Goal: Task Accomplishment & Management: Complete application form

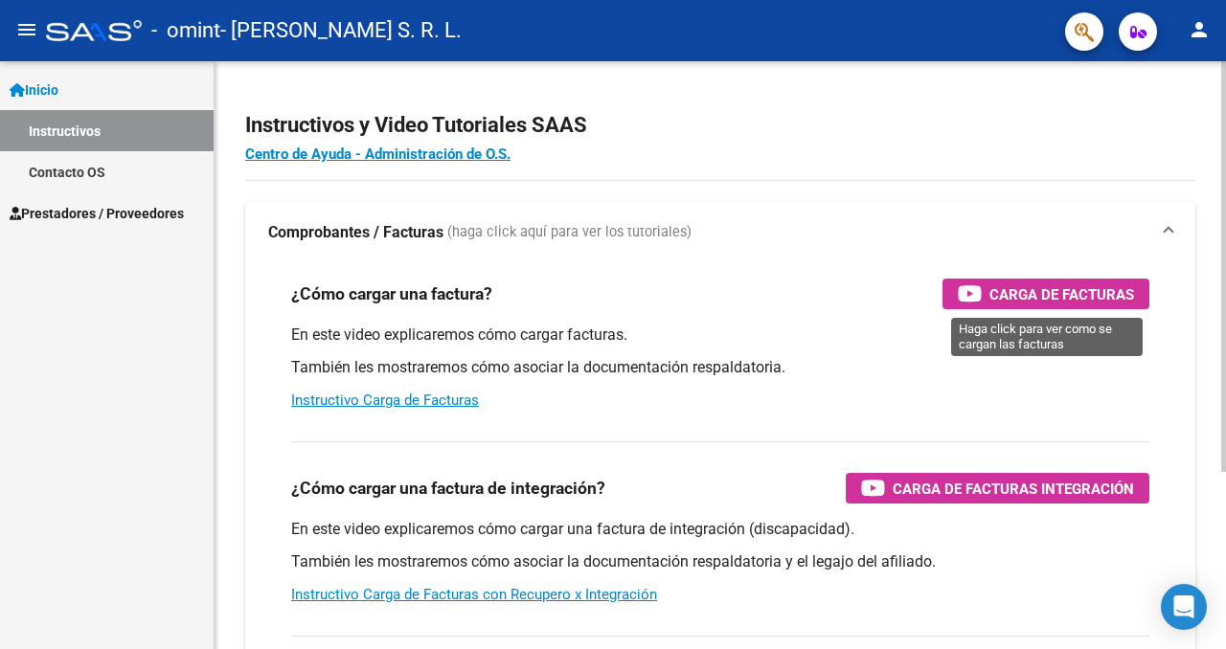
click at [1012, 302] on span "Carga de Facturas" at bounding box center [1061, 294] width 145 height 24
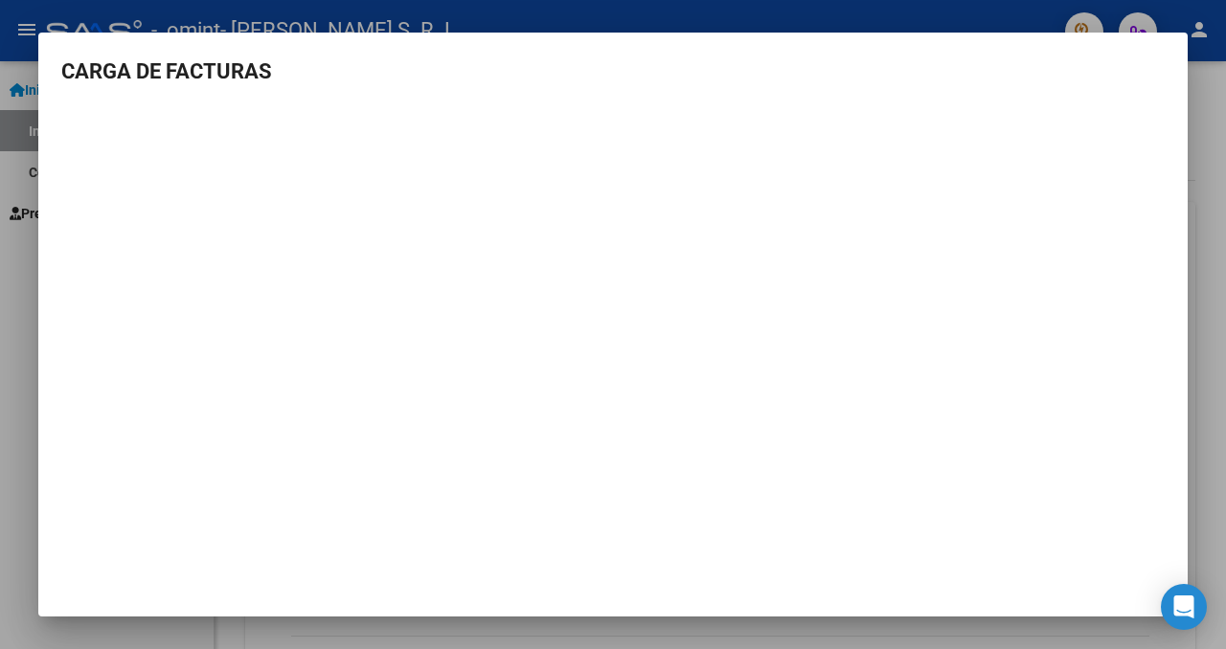
click at [1194, 183] on div at bounding box center [613, 324] width 1226 height 649
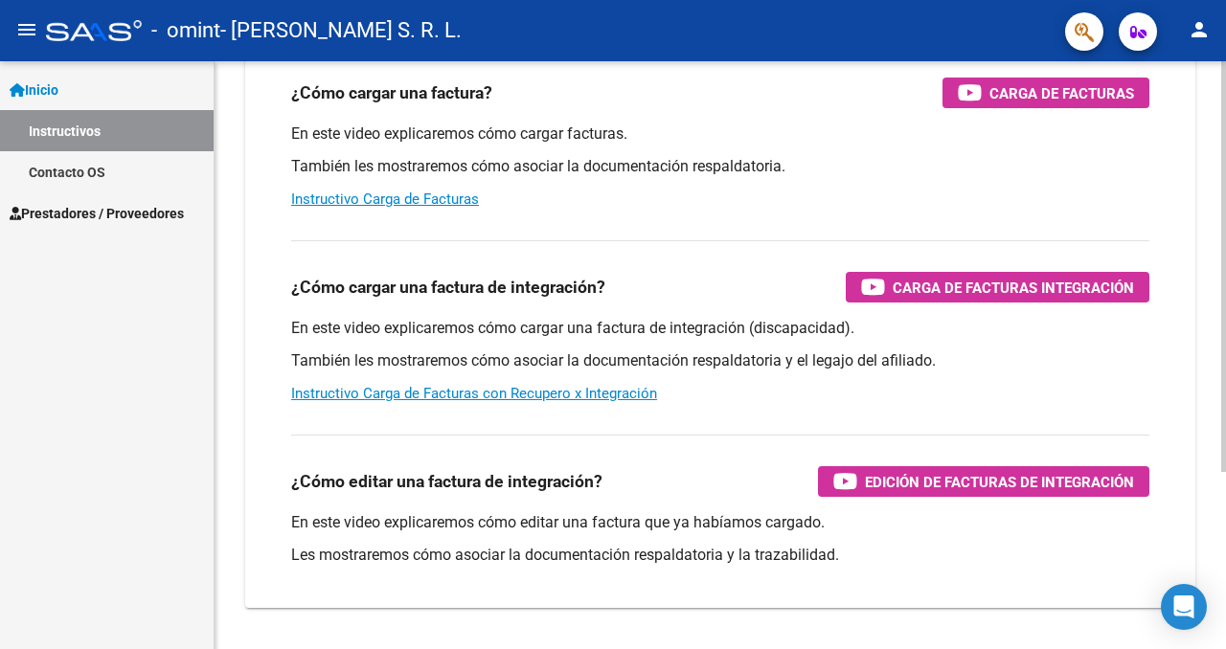
scroll to position [227, 0]
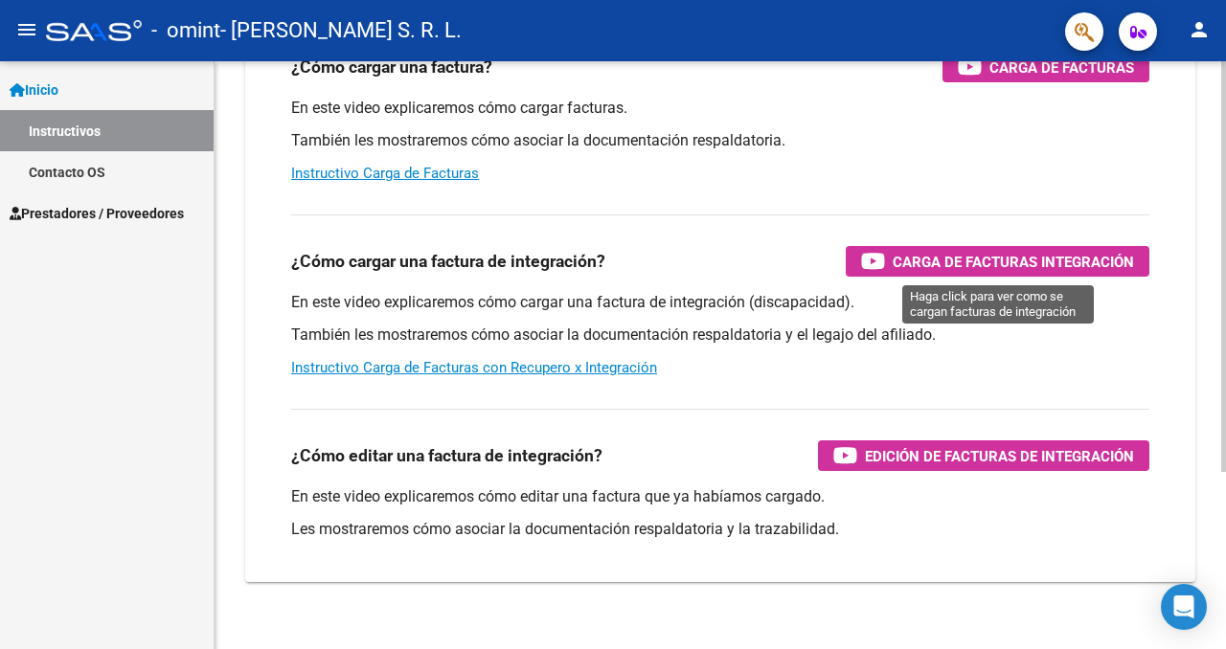
click at [970, 273] on span "Carga de Facturas Integración" at bounding box center [1012, 262] width 241 height 24
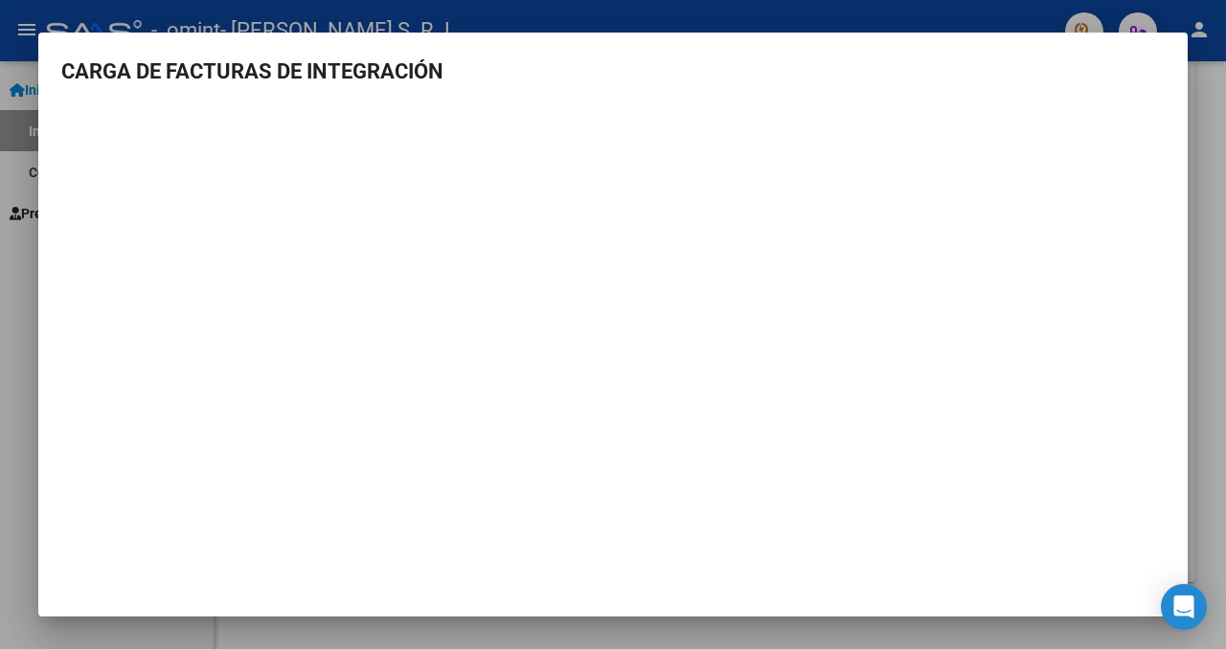
click at [1186, 380] on mat-dialog-content "CARGA DE FACTURAS DE INTEGRACIÓN" at bounding box center [612, 281] width 1149 height 450
click at [1205, 378] on div at bounding box center [613, 324] width 1226 height 649
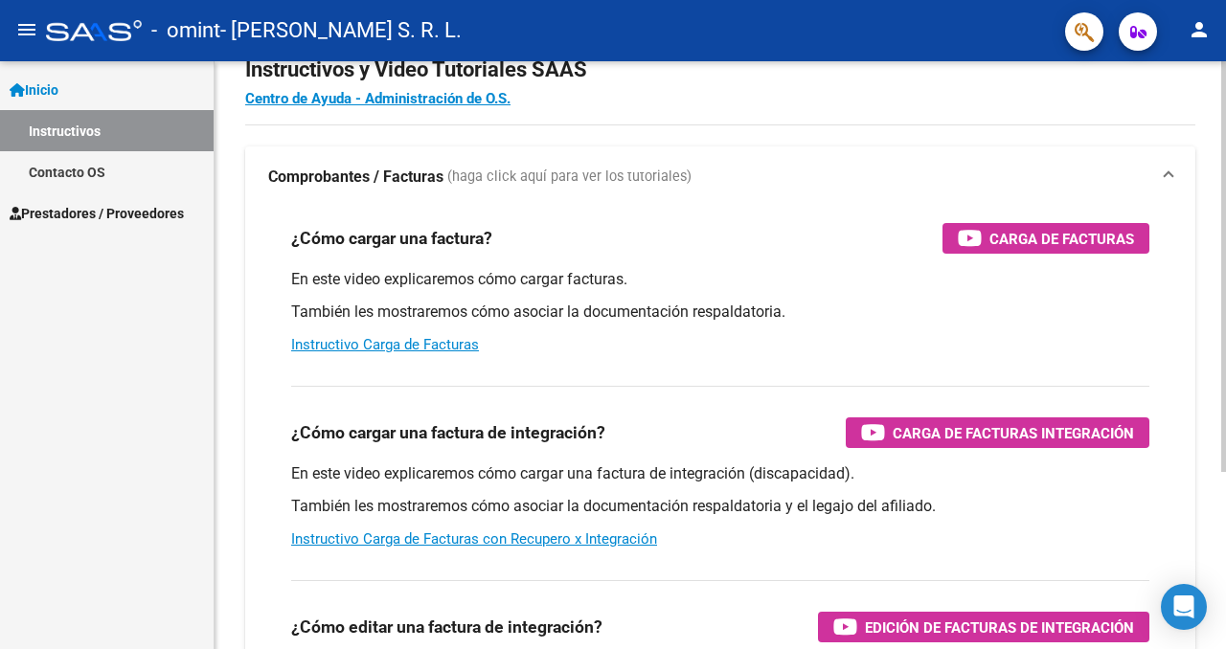
scroll to position [0, 0]
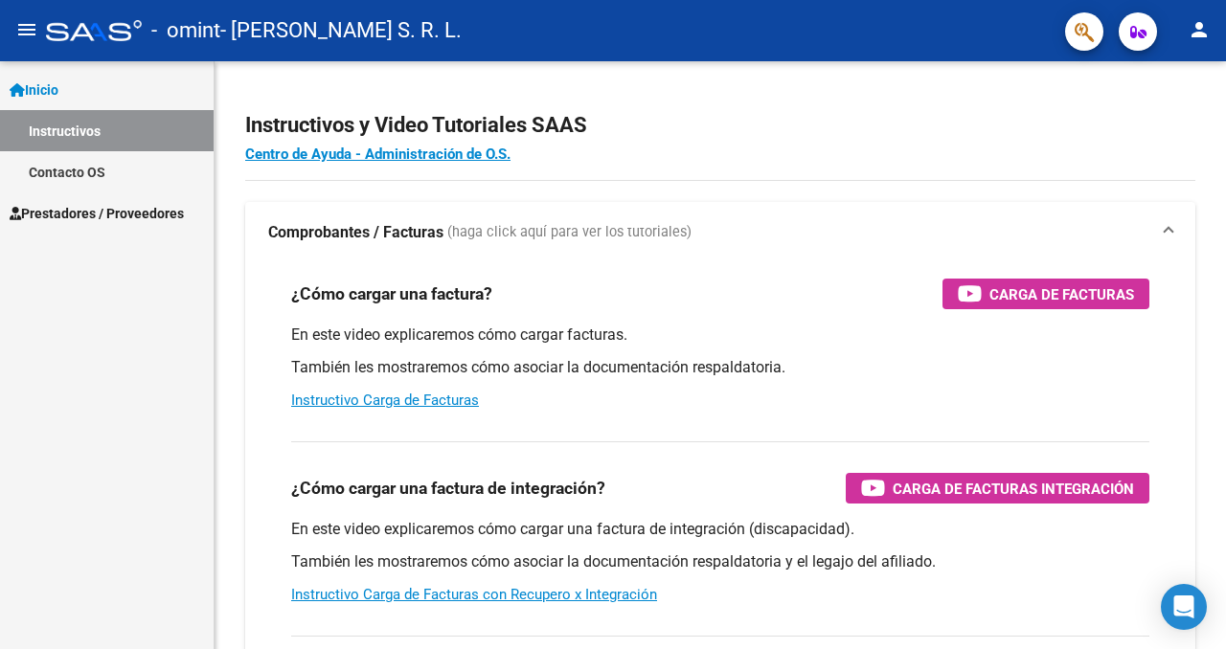
click at [99, 217] on span "Prestadores / Proveedores" at bounding box center [97, 213] width 174 height 21
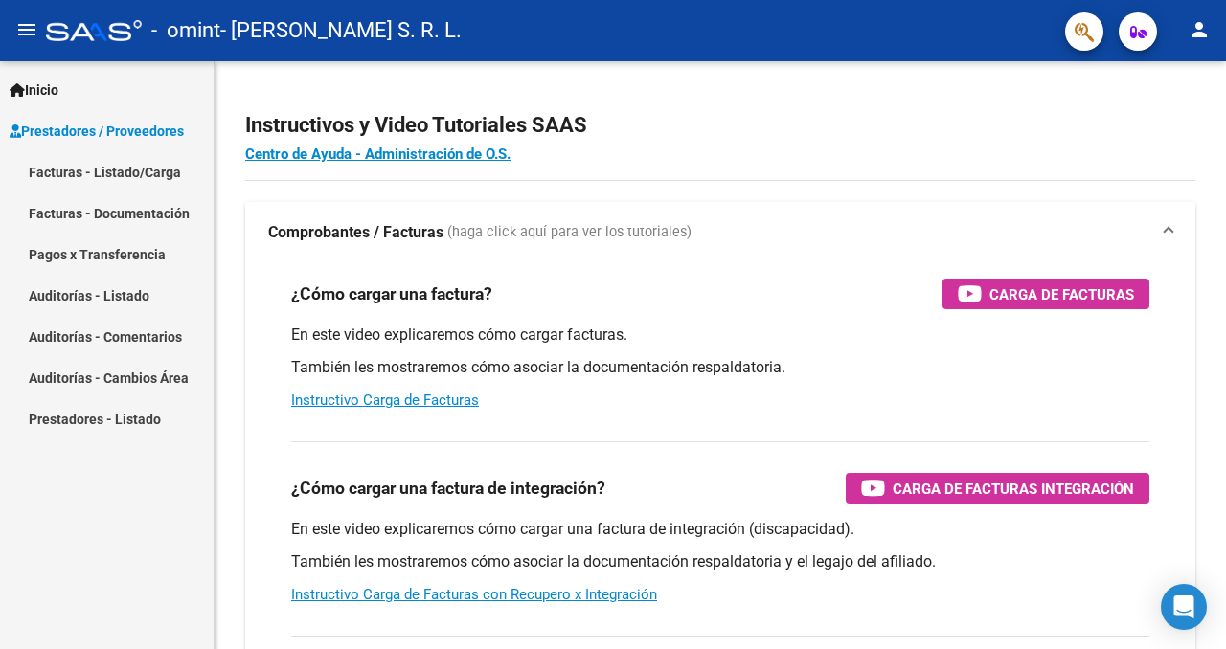
click at [146, 169] on link "Facturas - Listado/Carga" at bounding box center [107, 171] width 214 height 41
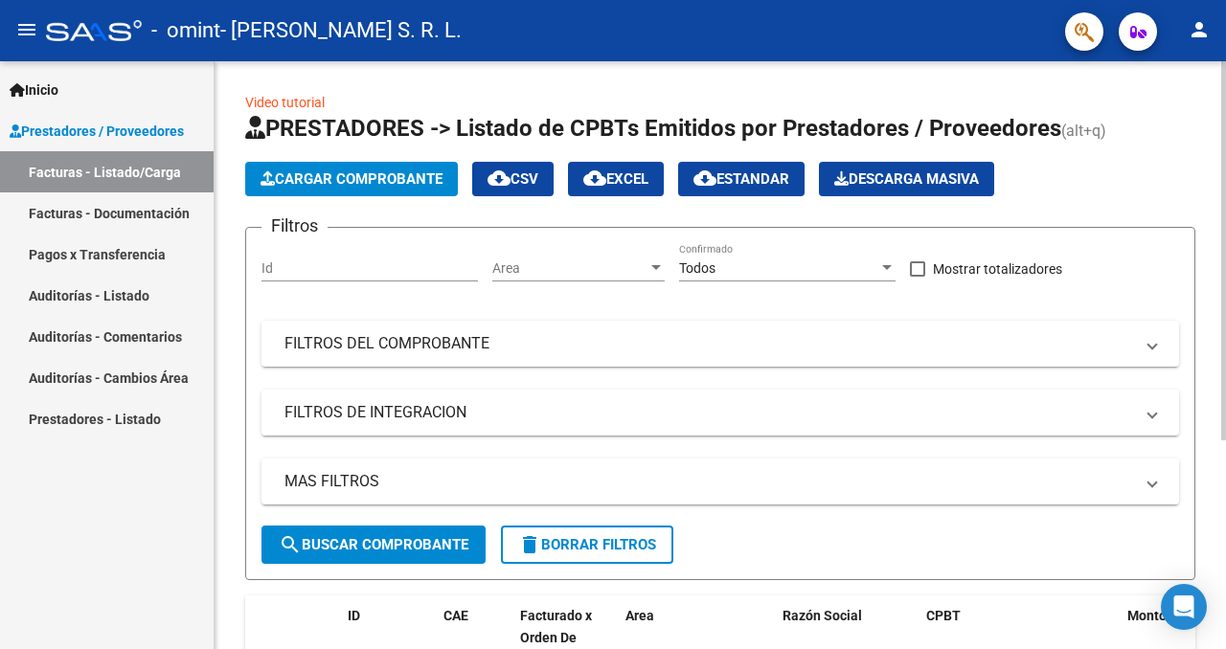
click at [395, 173] on span "Cargar Comprobante" at bounding box center [351, 178] width 182 height 17
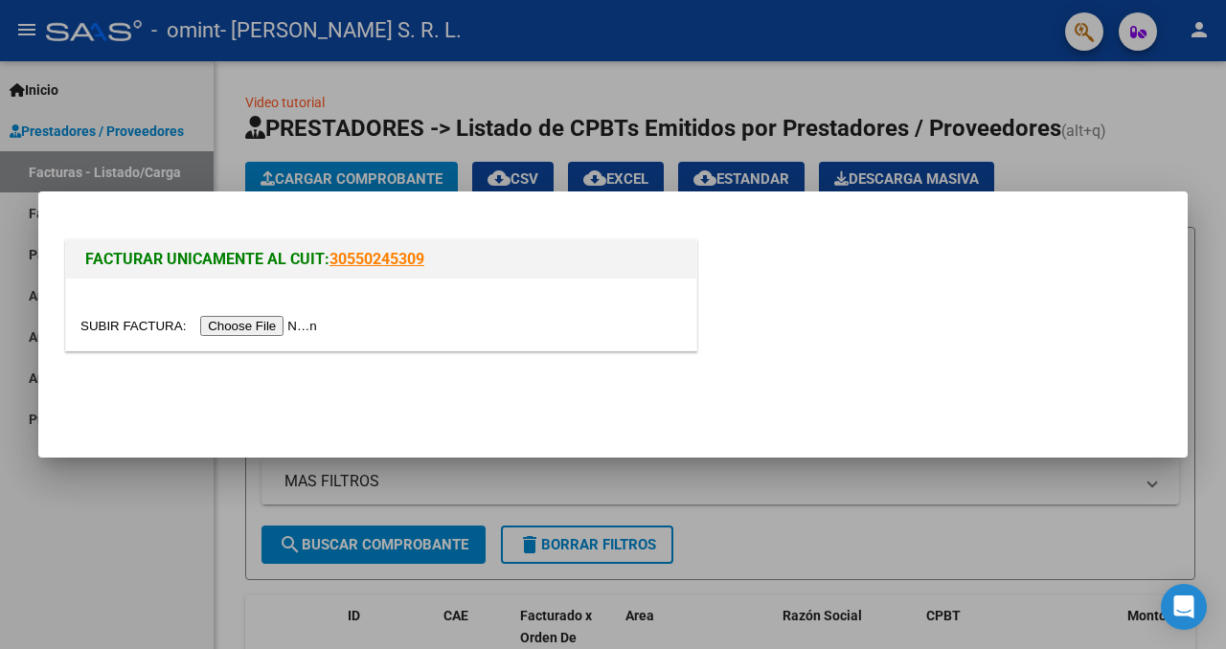
click at [305, 325] on input "file" at bounding box center [201, 326] width 242 height 20
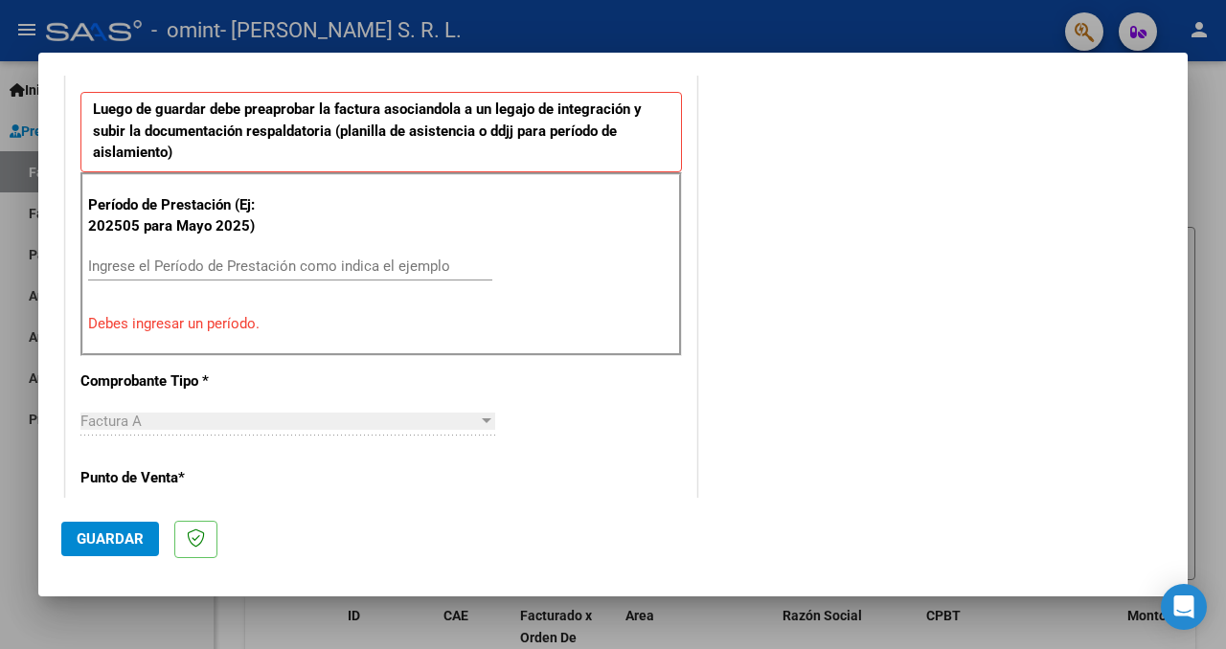
scroll to position [521, 0]
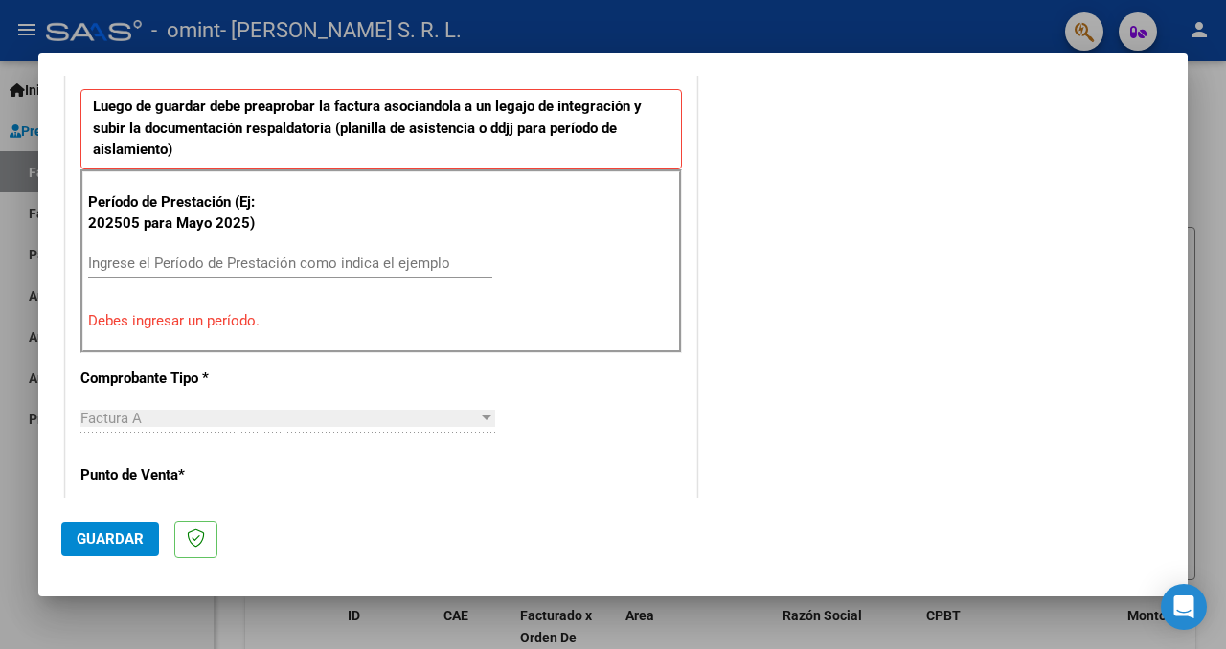
click at [403, 258] on input "Ingrese el Período de Prestación como indica el ejemplo" at bounding box center [290, 263] width 404 height 17
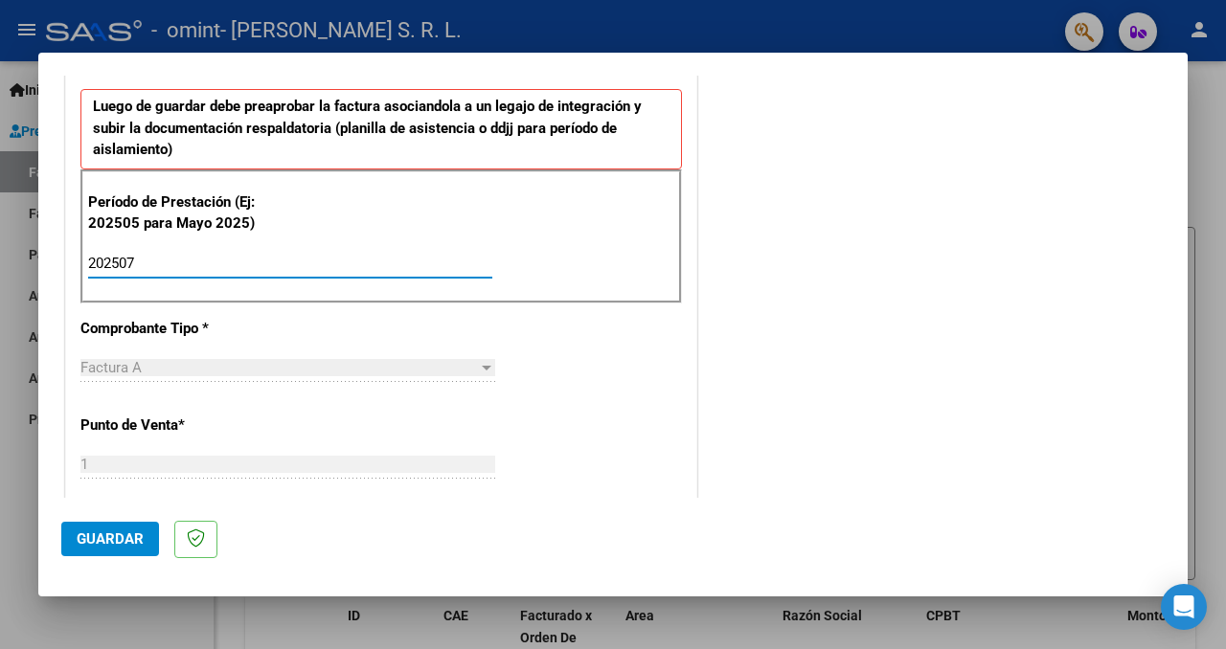
type input "202507"
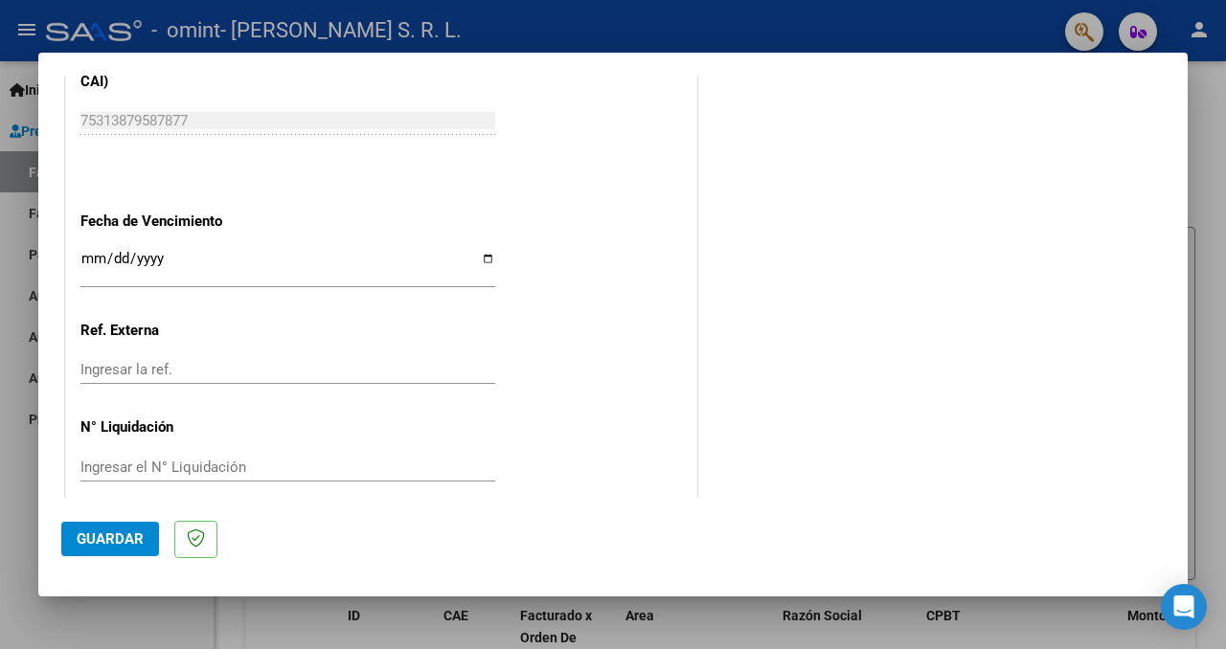
scroll to position [1303, 0]
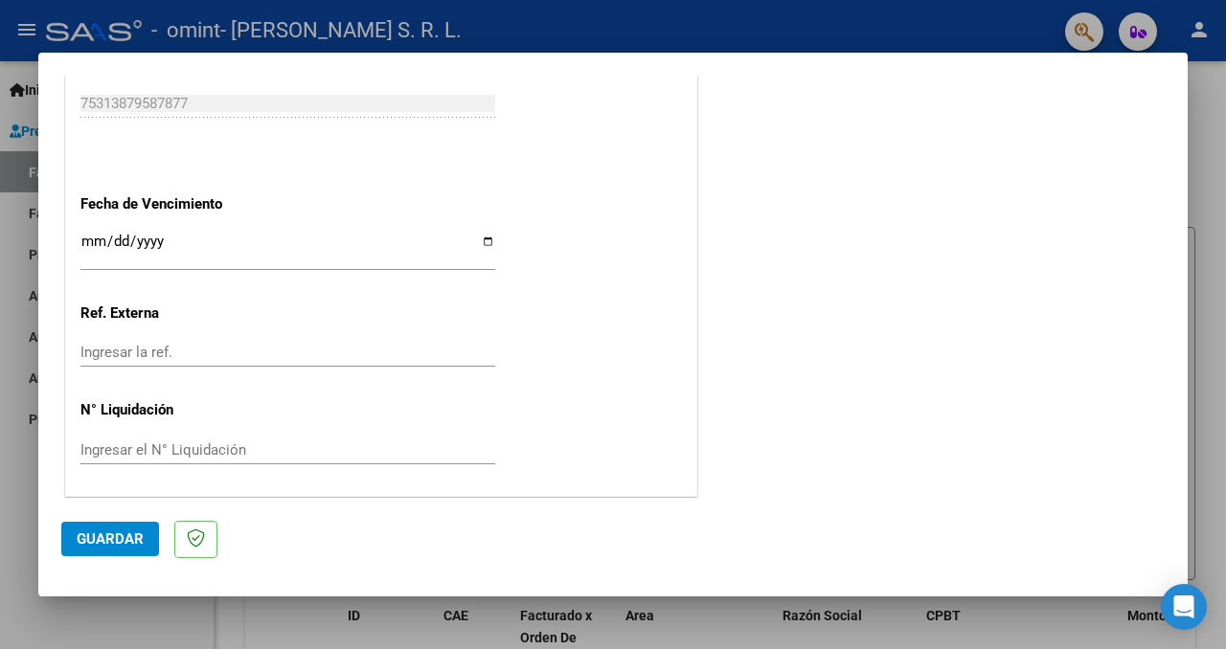
click at [134, 541] on span "Guardar" at bounding box center [110, 539] width 67 height 17
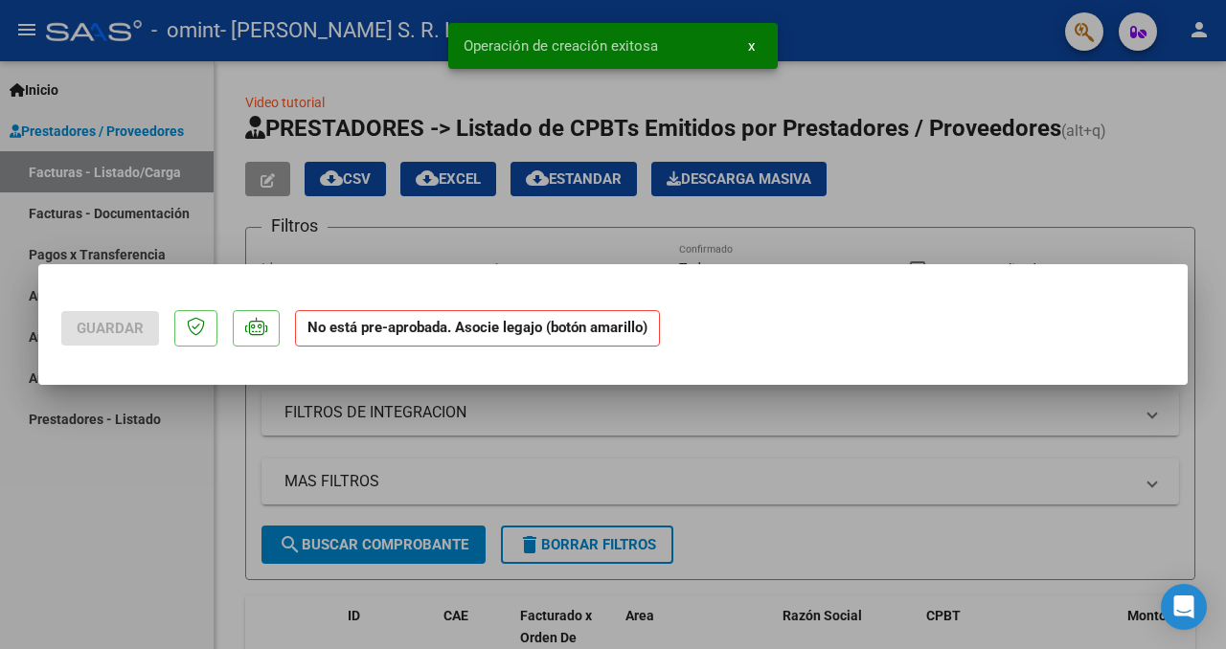
scroll to position [0, 0]
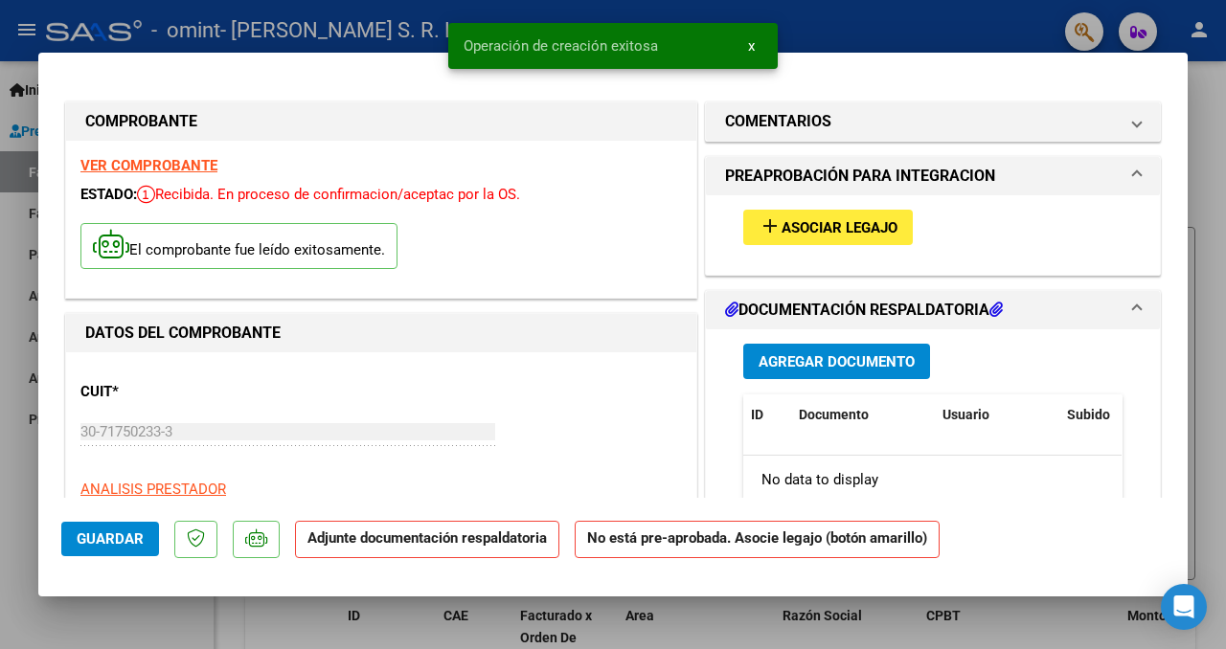
click at [531, 531] on strong "Adjunte documentación respaldatoria" at bounding box center [426, 538] width 239 height 17
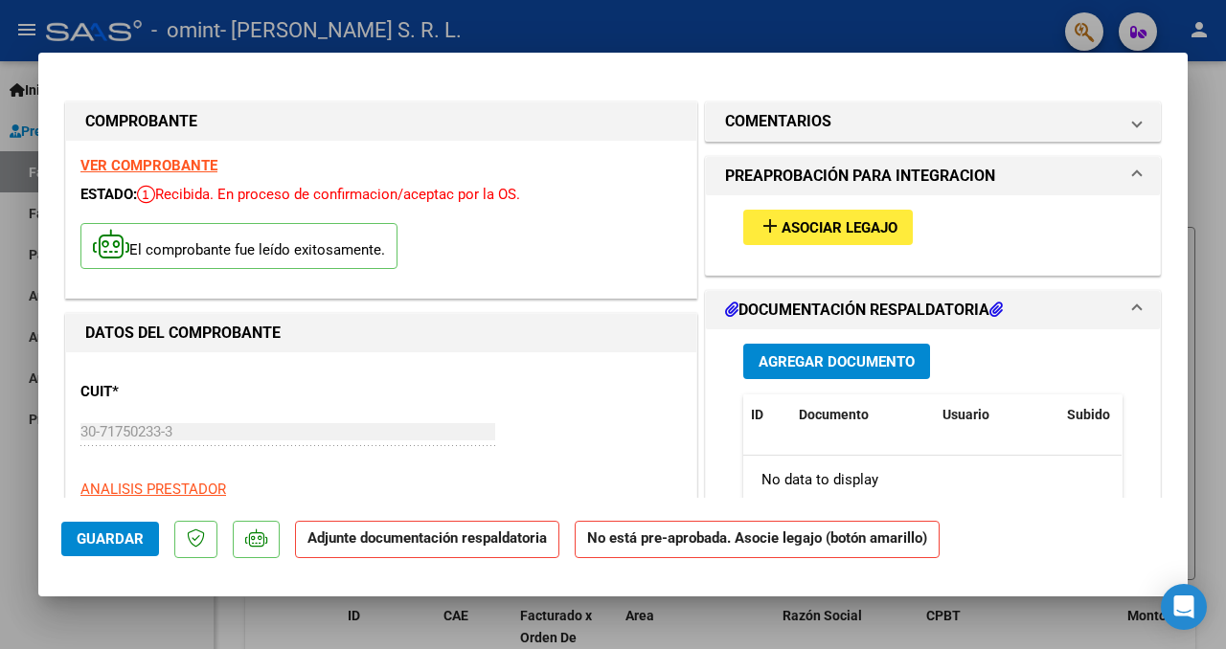
click at [819, 219] on span "Asociar Legajo" at bounding box center [839, 227] width 116 height 17
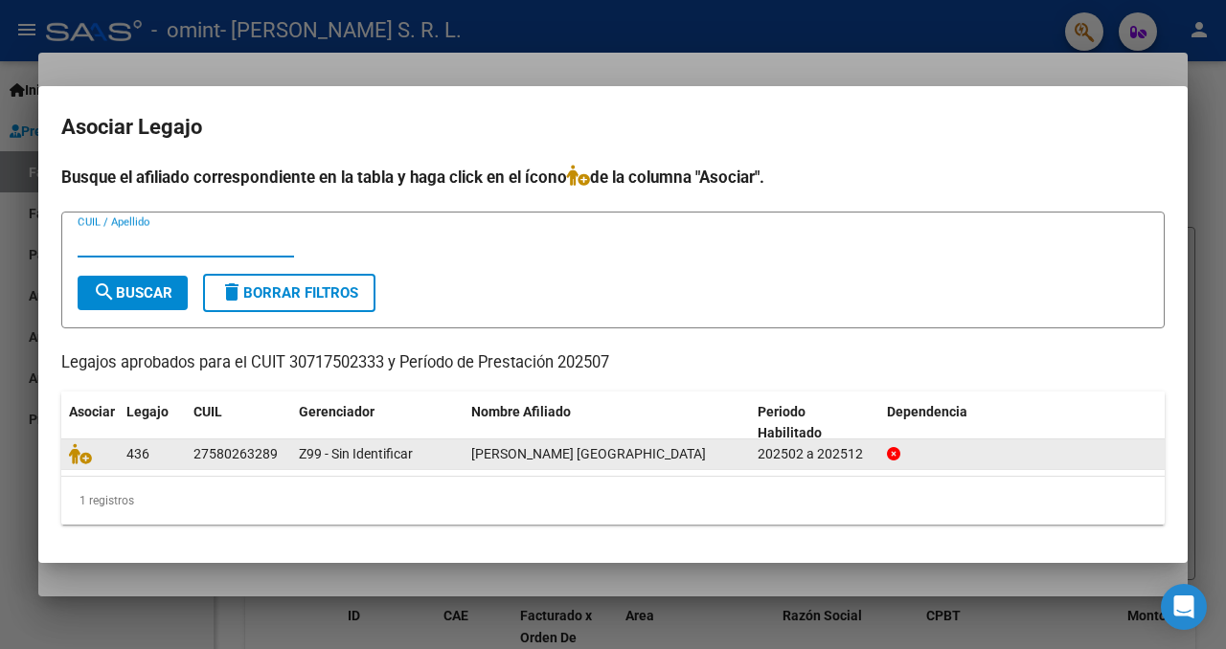
click at [661, 460] on div "[PERSON_NAME] [GEOGRAPHIC_DATA]" at bounding box center [606, 454] width 271 height 22
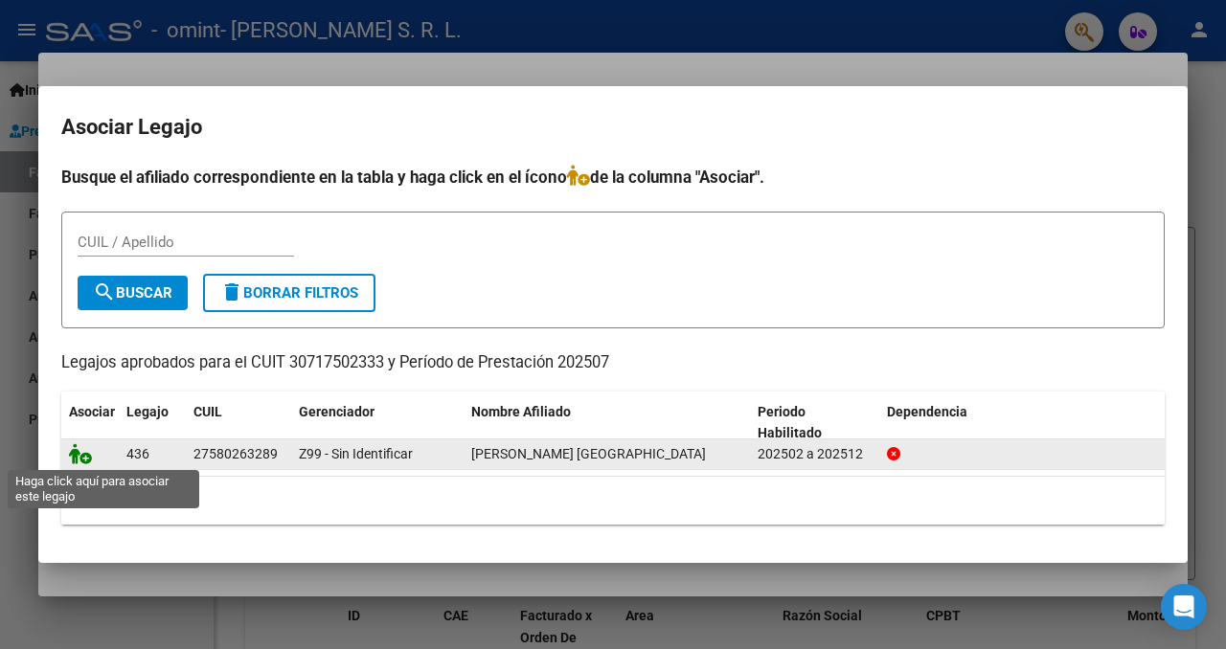
click at [78, 457] on icon at bounding box center [80, 453] width 23 height 21
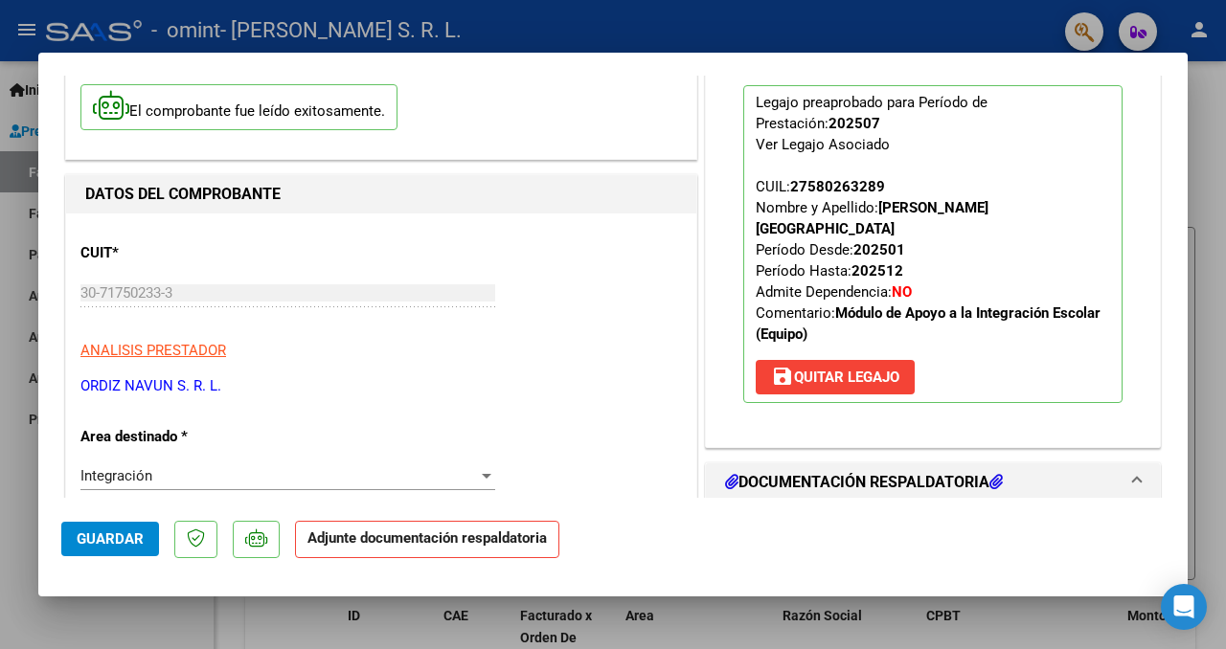
scroll to position [257, 0]
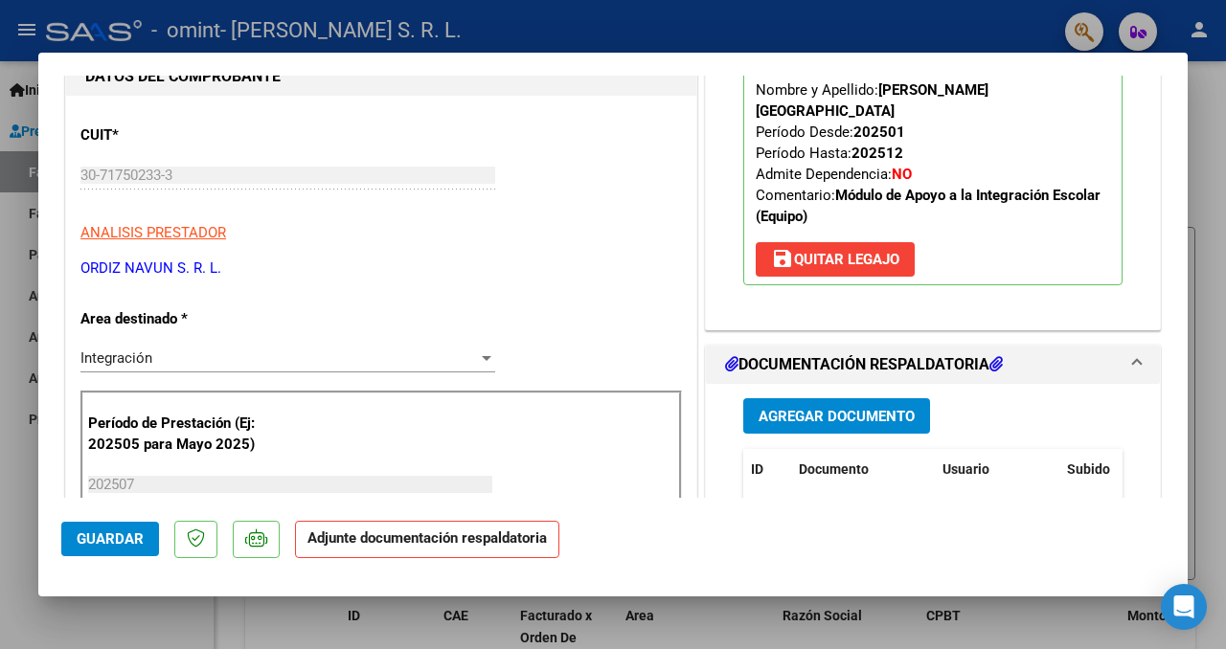
click at [455, 540] on strong "Adjunte documentación respaldatoria" at bounding box center [426, 538] width 239 height 17
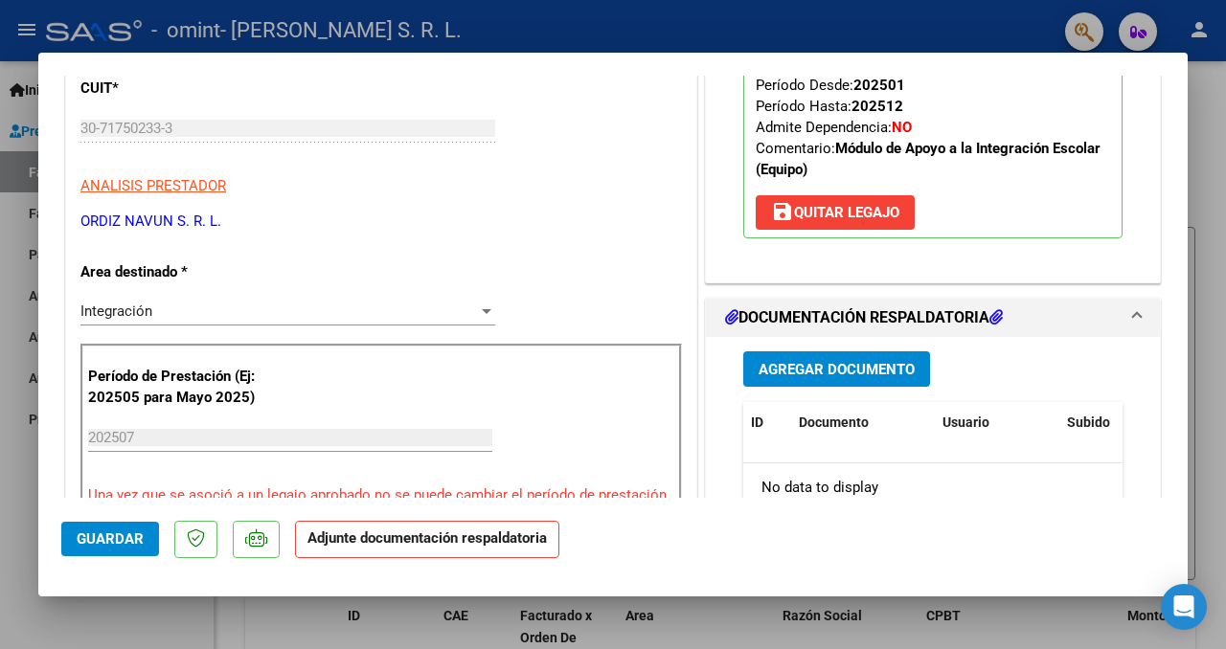
click at [821, 361] on span "Agregar Documento" at bounding box center [836, 369] width 156 height 17
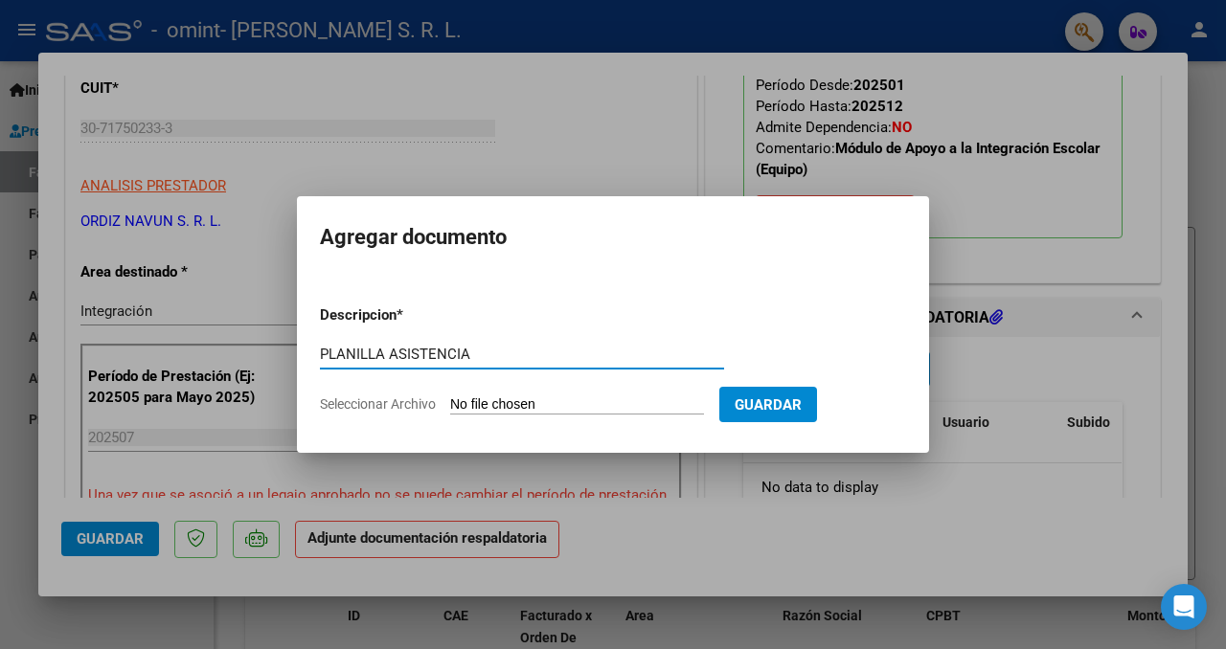
type input "PLANILLA ASISTENCIA"
click at [582, 410] on input "Seleccionar Archivo" at bounding box center [577, 405] width 254 height 18
type input "C:\fakepath\[PERSON_NAME] ROMA - LP - [DATE].pdf"
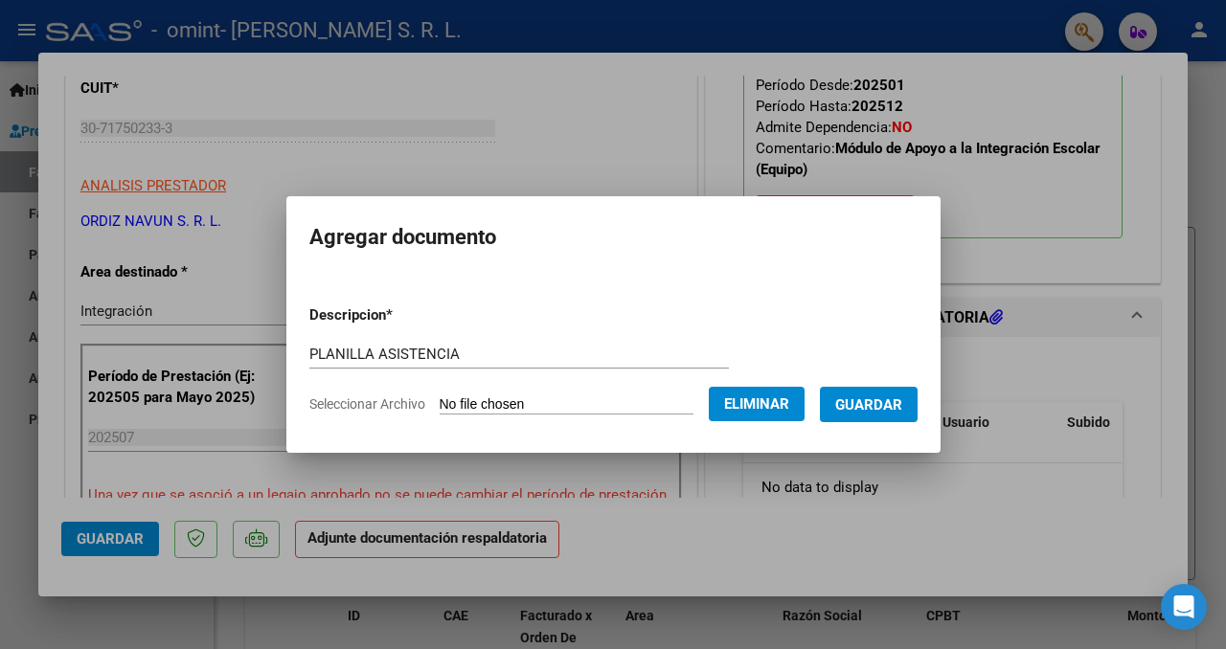
click at [897, 416] on button "Guardar" at bounding box center [869, 404] width 98 height 35
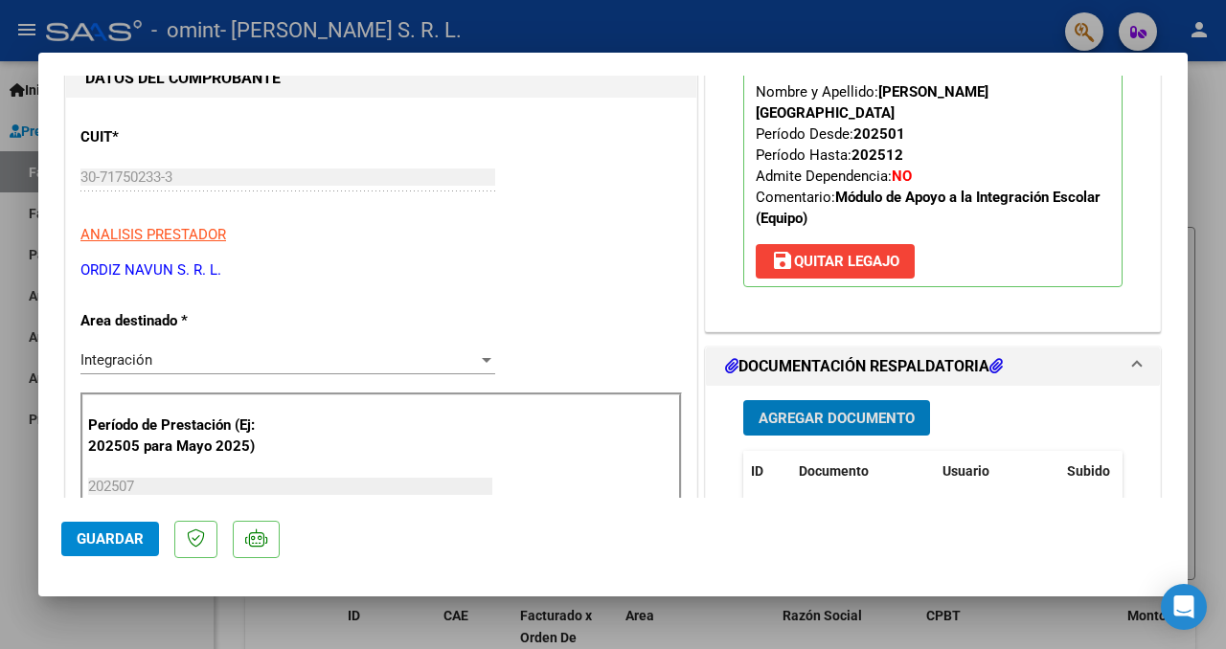
scroll to position [237, 0]
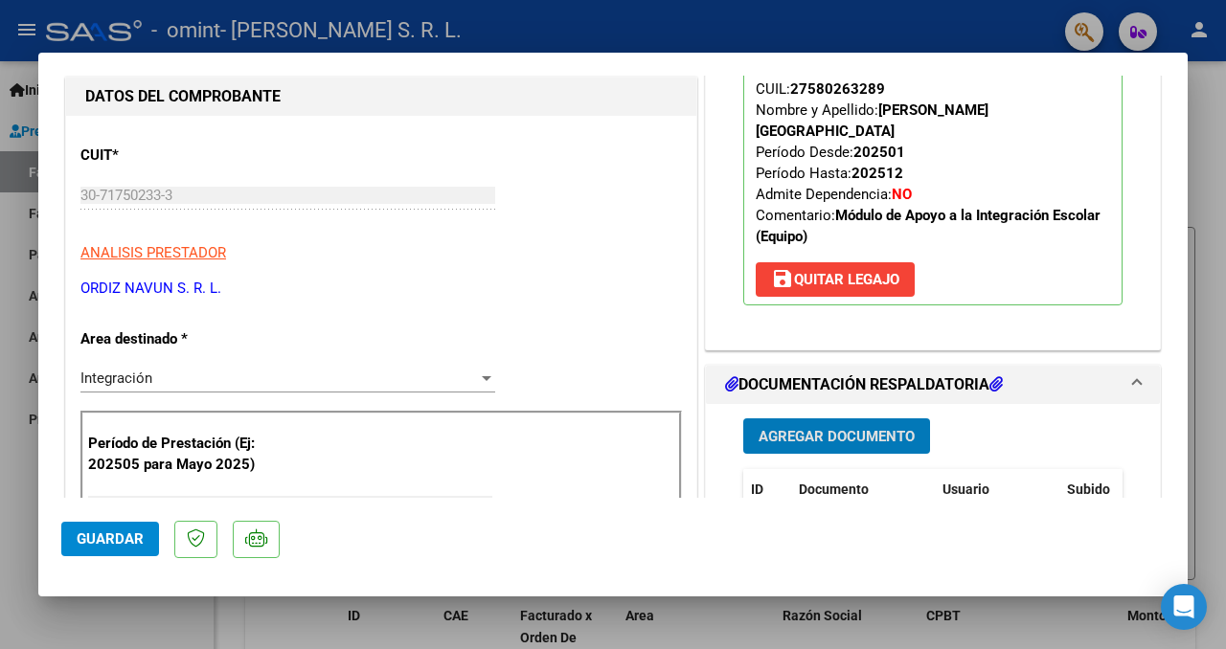
click at [143, 540] on button "Guardar" at bounding box center [110, 539] width 98 height 34
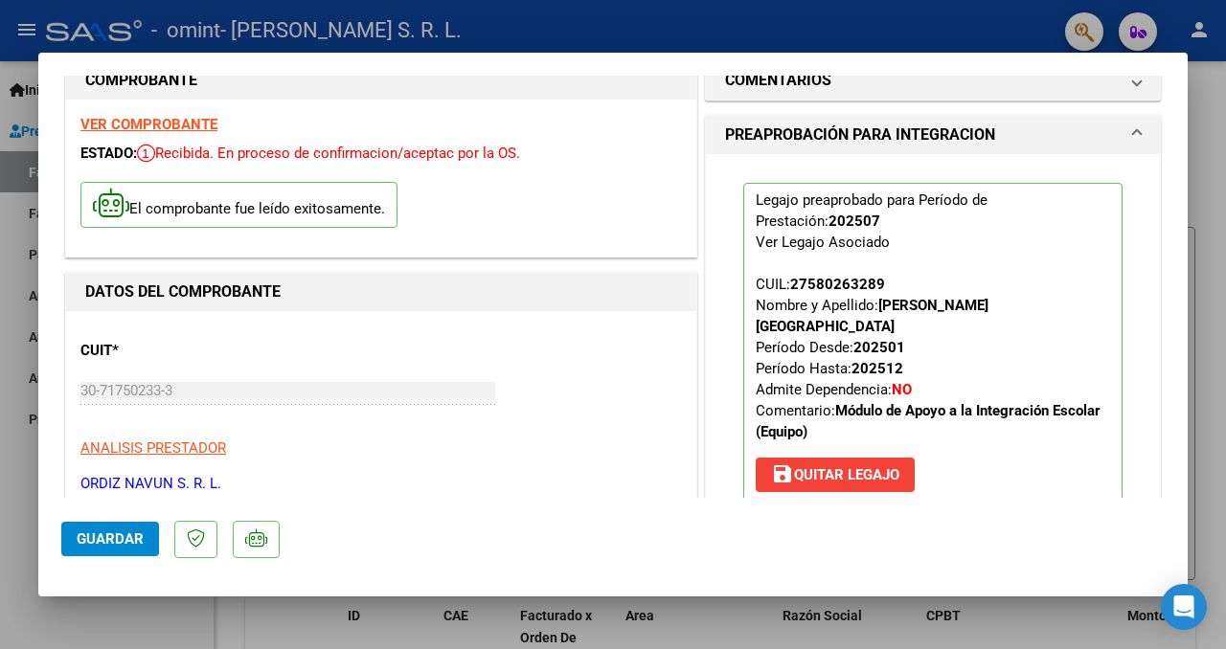
scroll to position [0, 0]
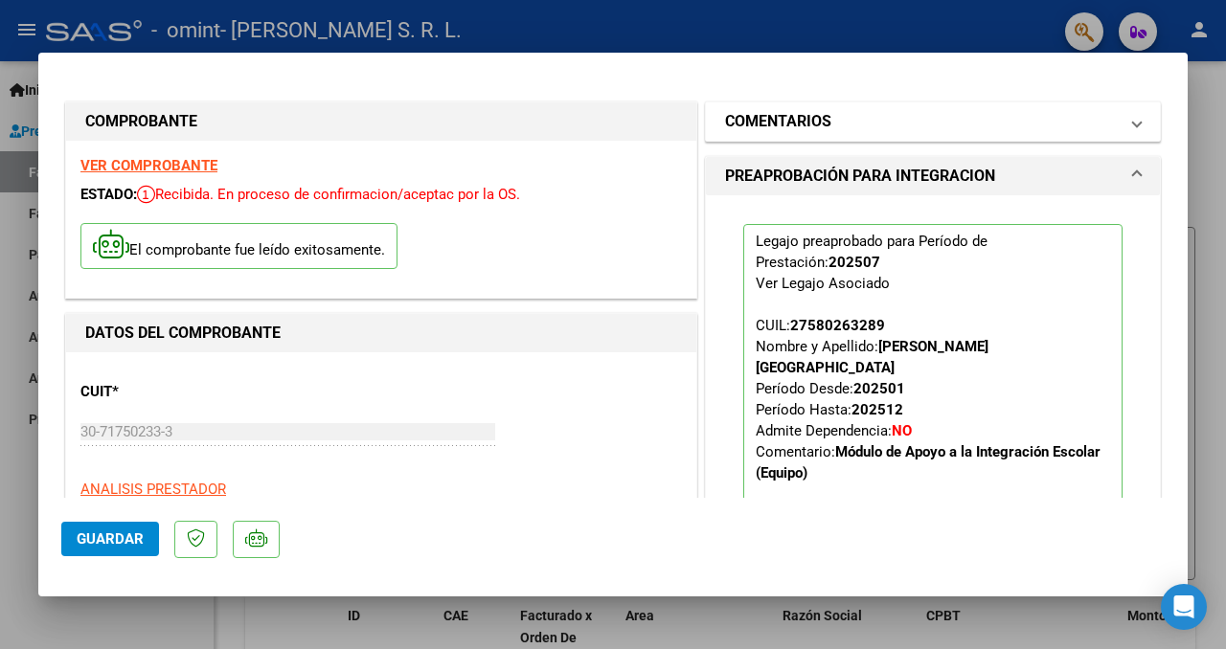
click at [931, 125] on mat-panel-title "COMENTARIOS" at bounding box center [921, 121] width 393 height 23
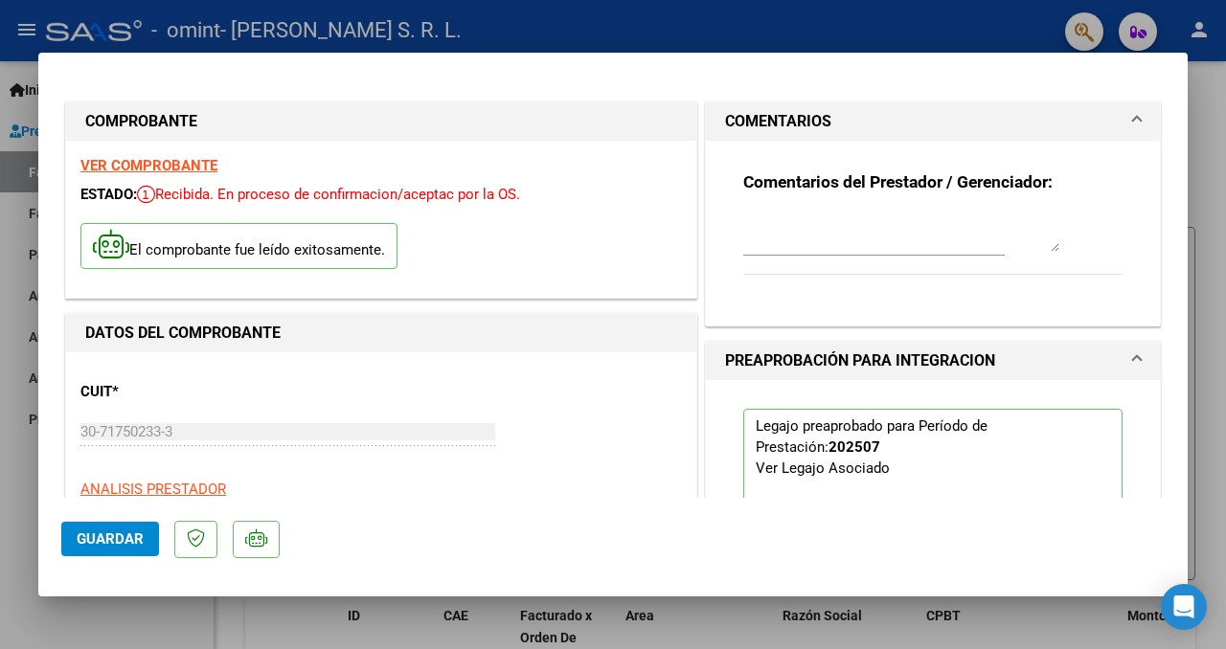
click at [118, 549] on button "Guardar" at bounding box center [110, 539] width 98 height 34
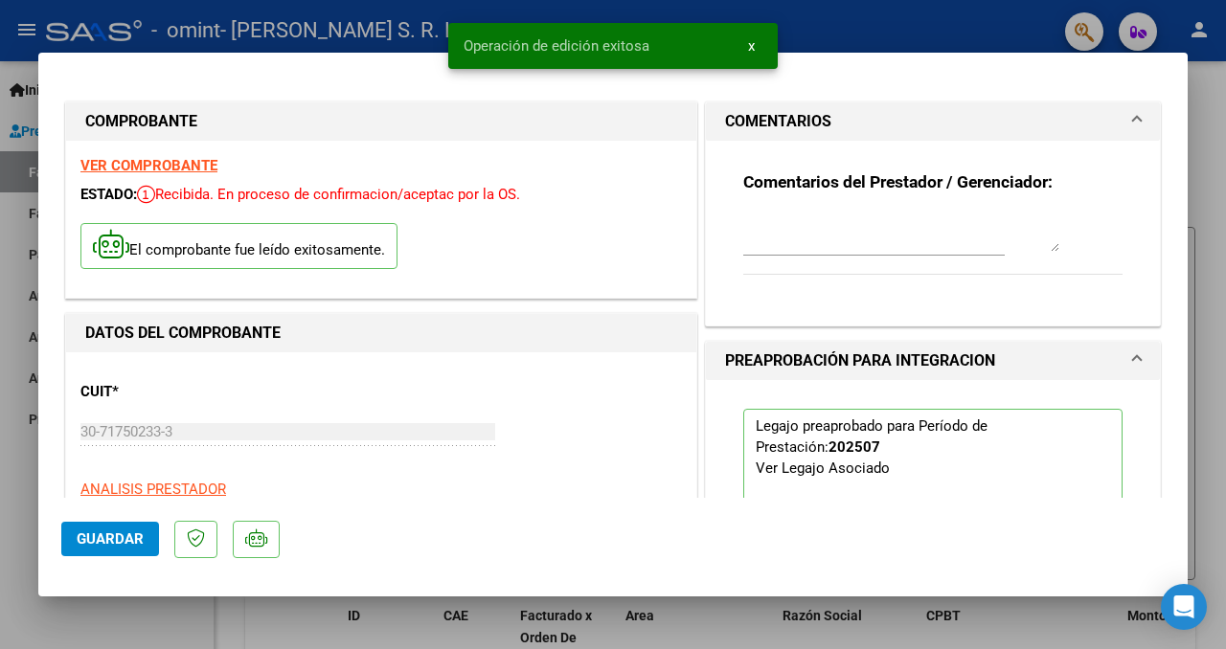
click at [94, 599] on div at bounding box center [613, 324] width 1226 height 649
type input "$ 0,00"
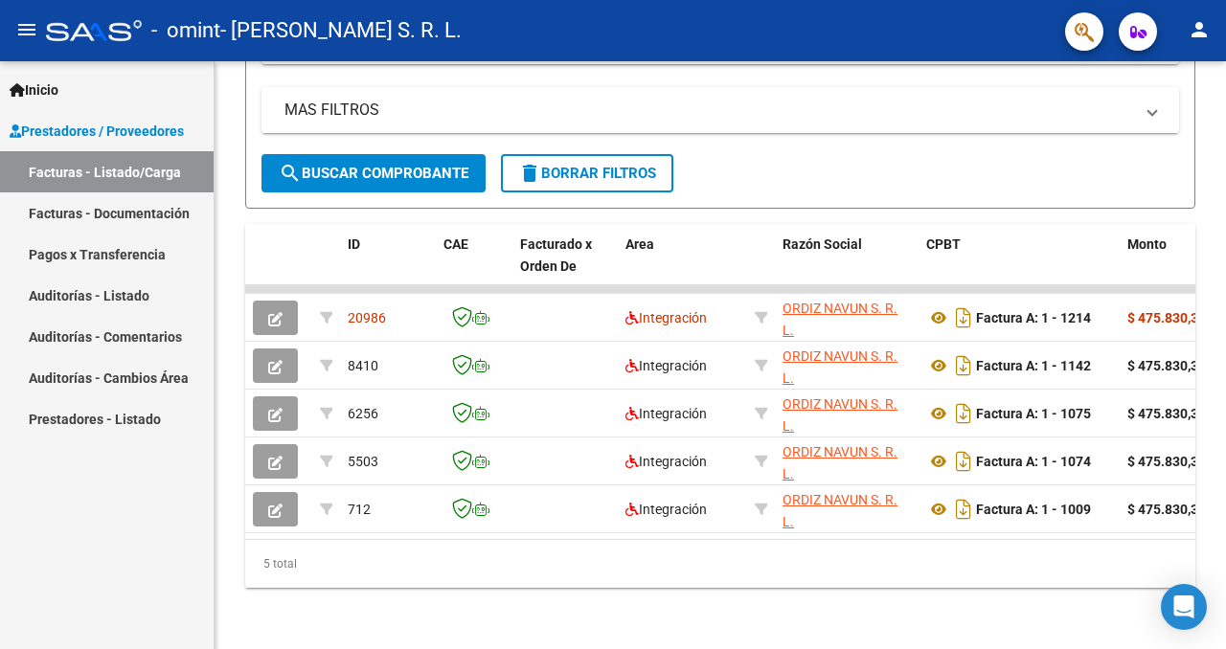
click at [169, 169] on link "Facturas - Listado/Carga" at bounding box center [107, 171] width 214 height 41
click at [118, 198] on link "Facturas - Documentación" at bounding box center [107, 212] width 214 height 41
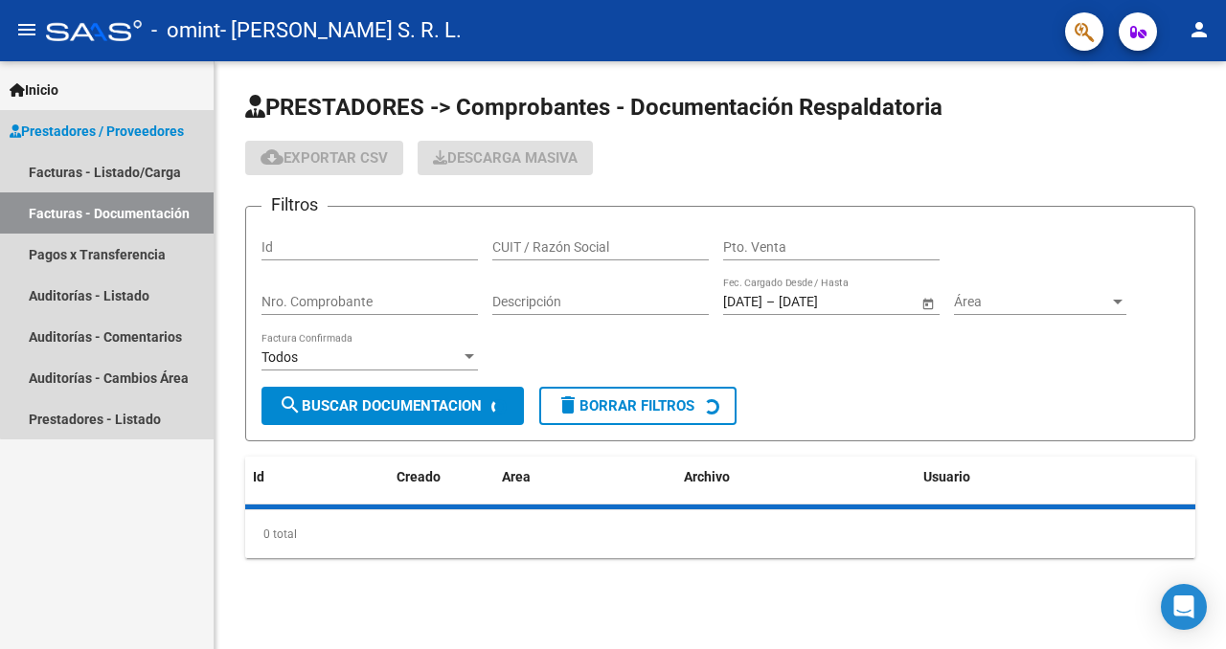
click at [120, 174] on link "Facturas - Listado/Carga" at bounding box center [107, 171] width 214 height 41
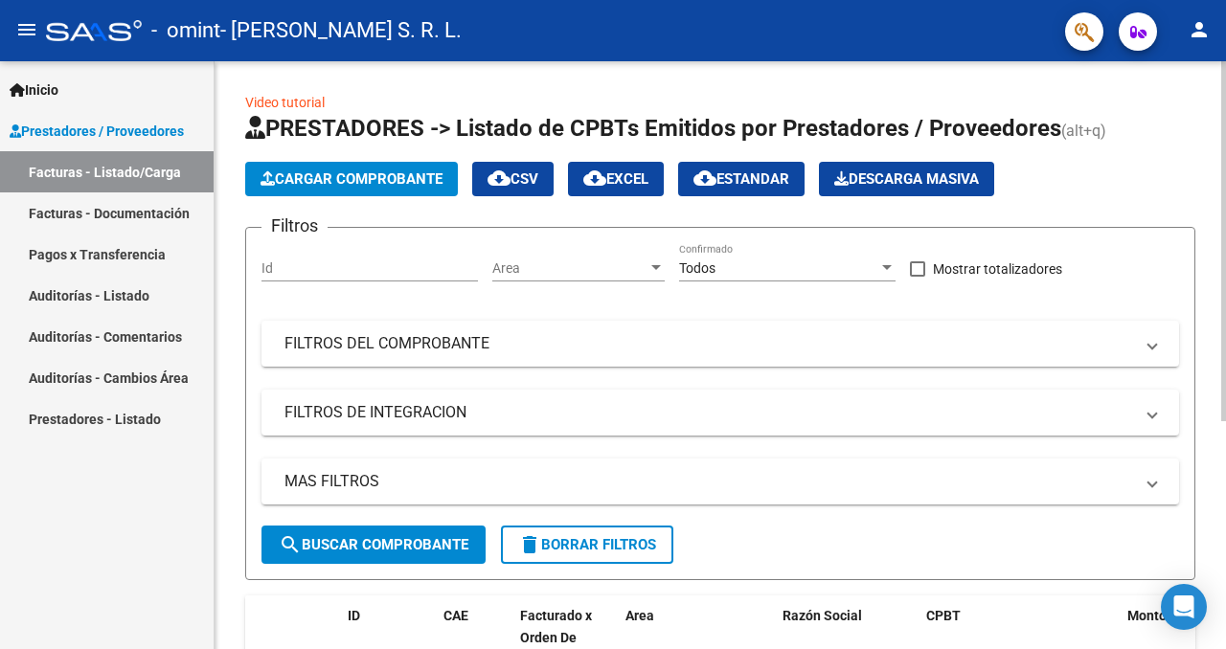
click at [394, 173] on span "Cargar Comprobante" at bounding box center [351, 178] width 182 height 17
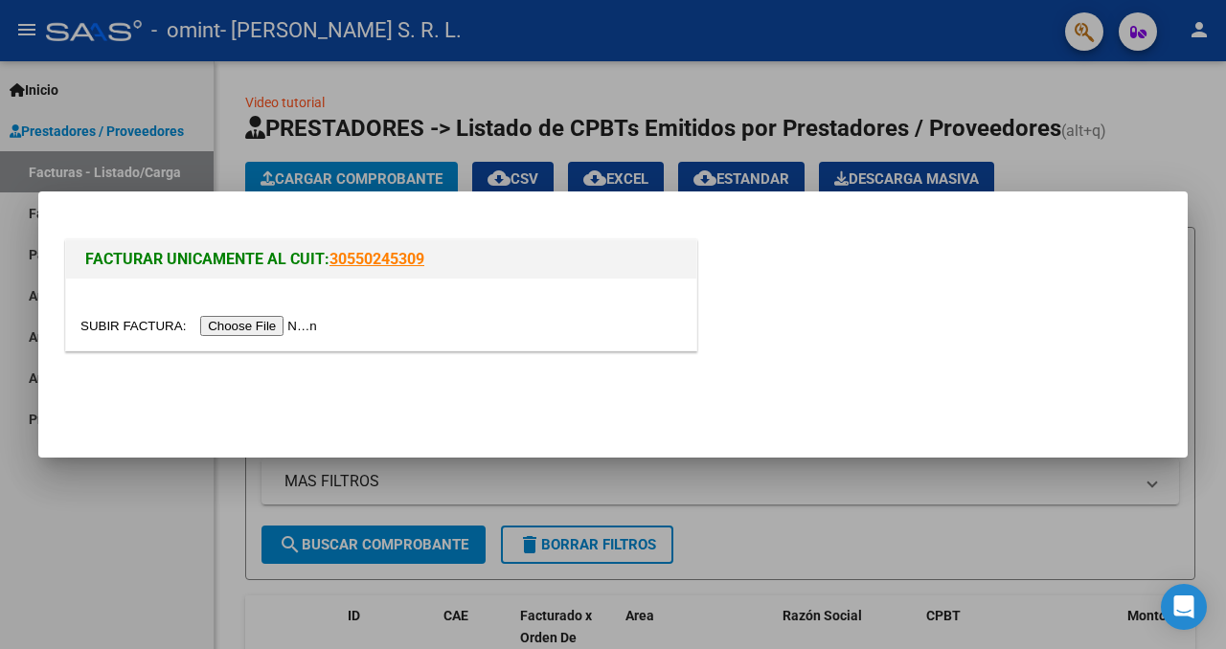
click at [310, 331] on input "file" at bounding box center [201, 326] width 242 height 20
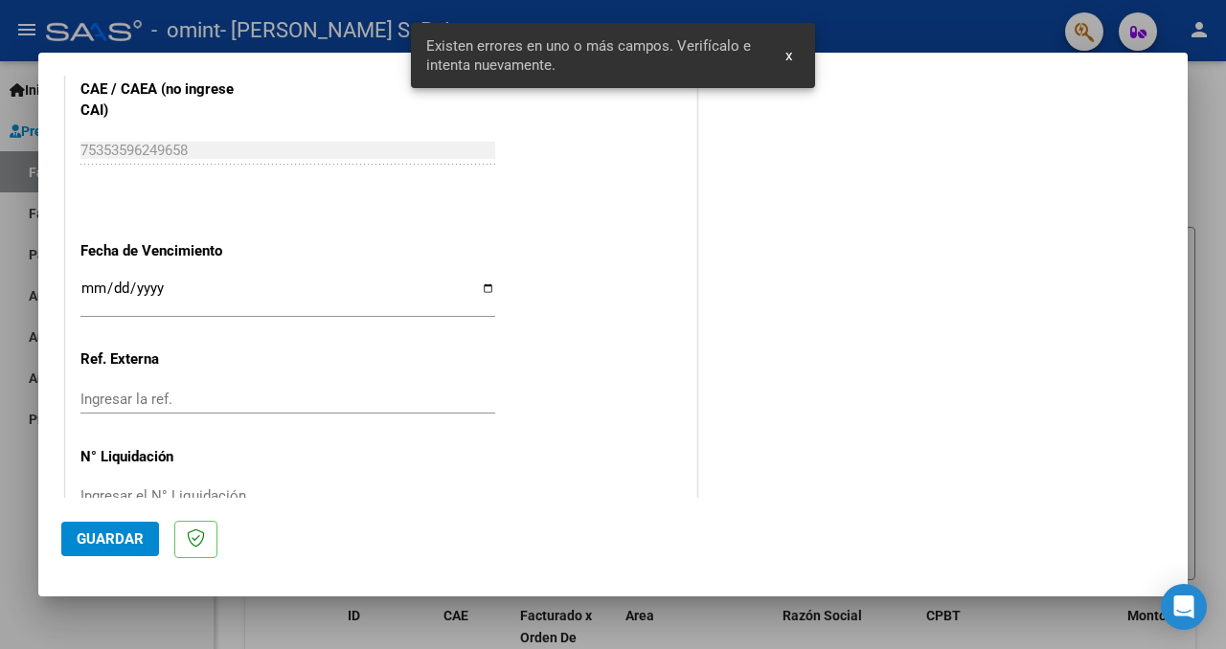
scroll to position [1353, 0]
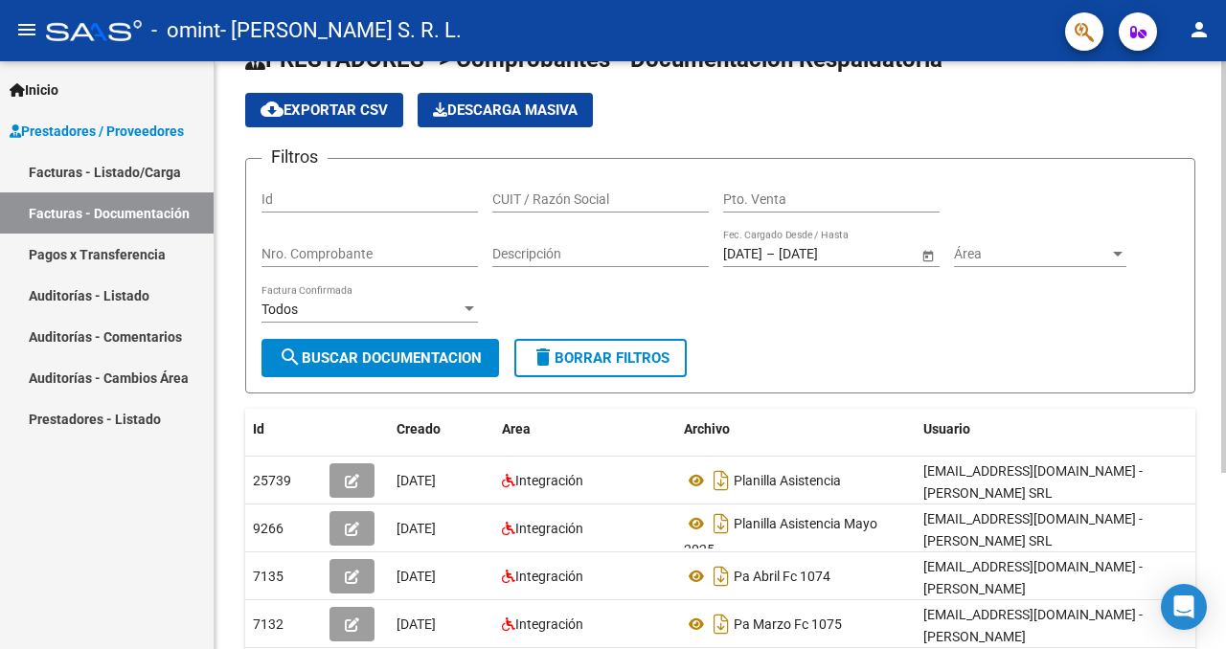
scroll to position [62, 0]
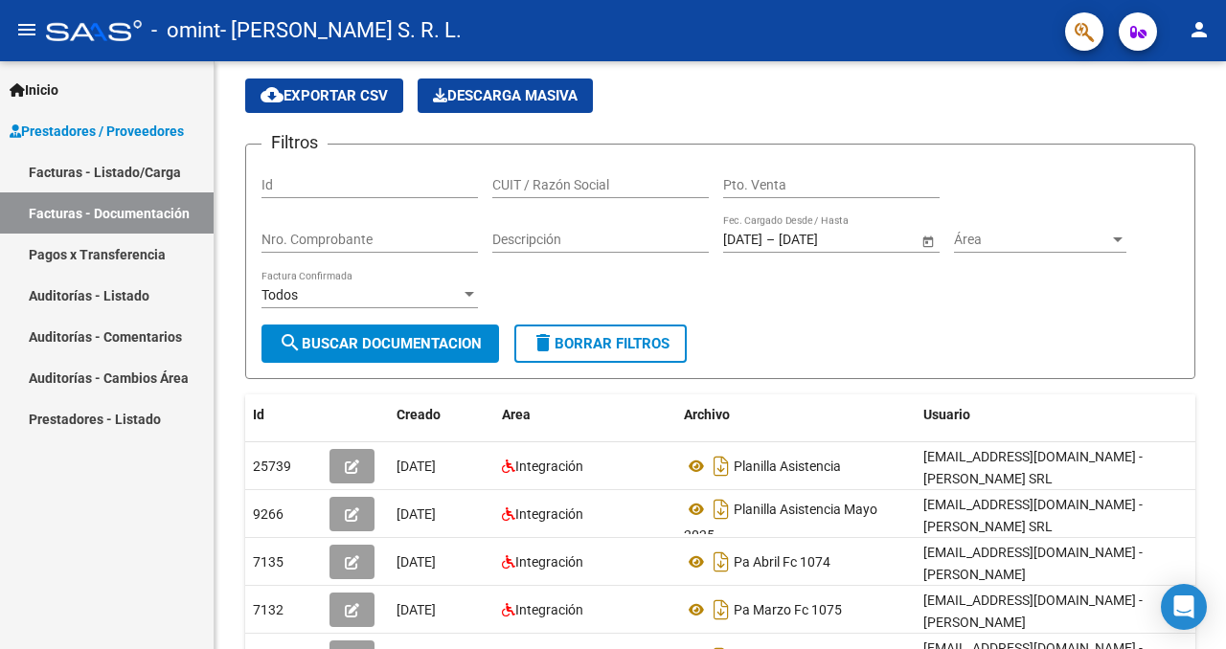
click at [161, 172] on link "Facturas - Listado/Carga" at bounding box center [107, 171] width 214 height 41
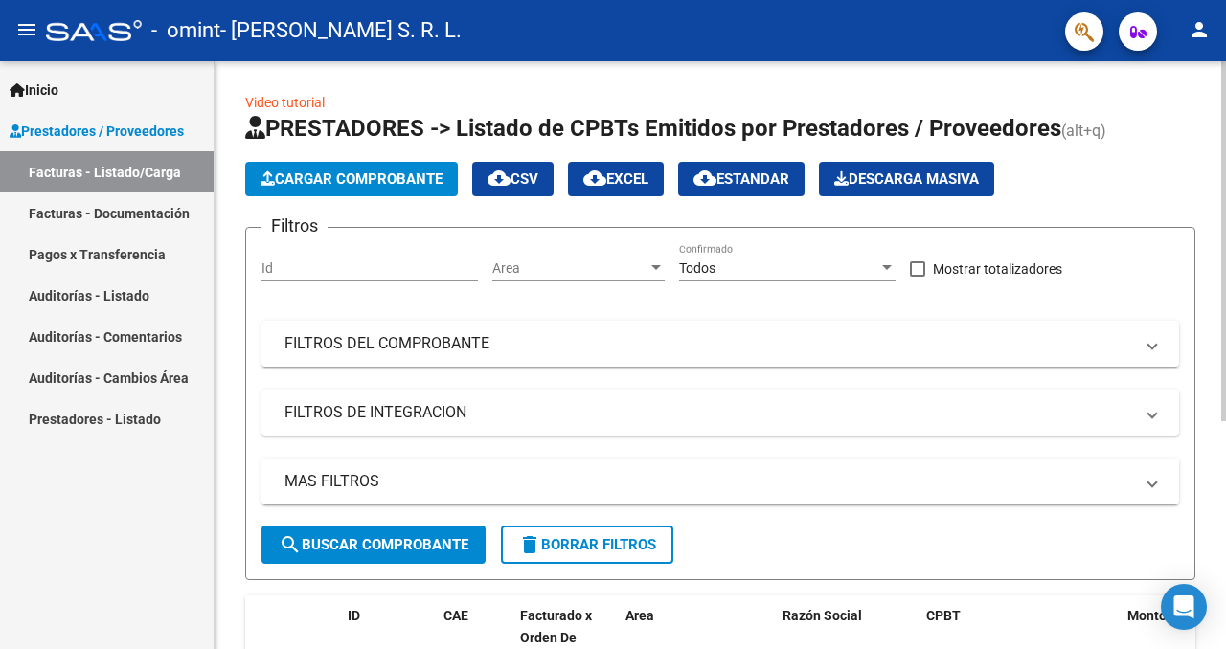
click at [423, 176] on span "Cargar Comprobante" at bounding box center [351, 178] width 182 height 17
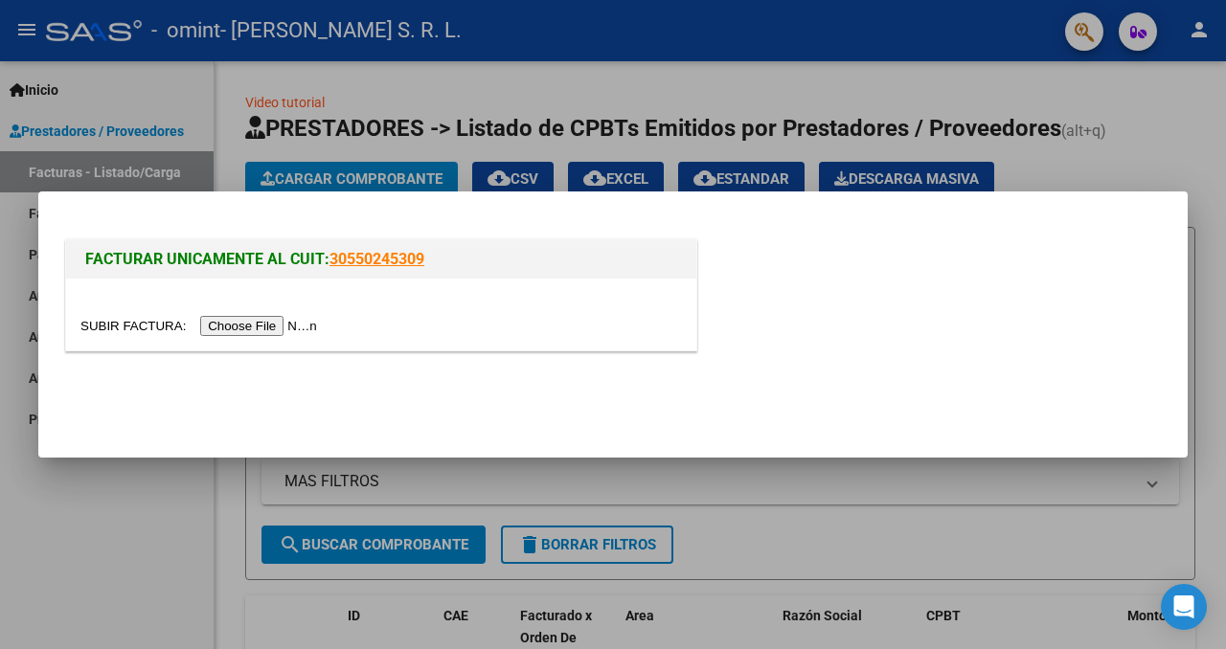
click at [293, 326] on input "file" at bounding box center [201, 326] width 242 height 20
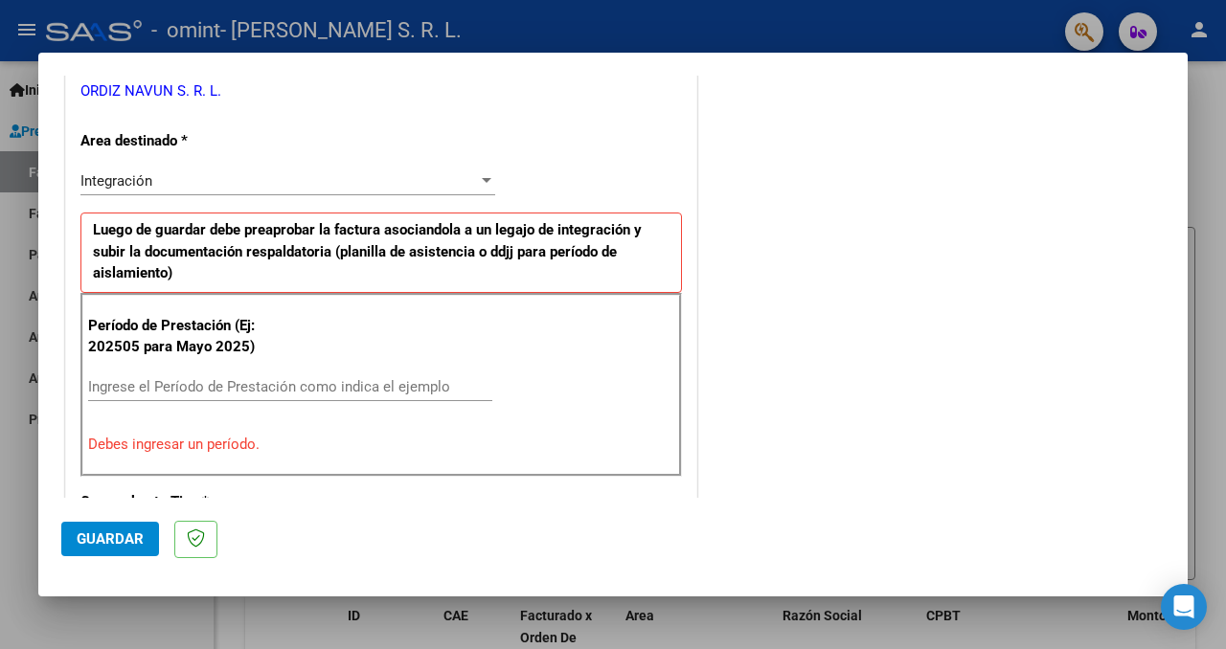
scroll to position [401, 0]
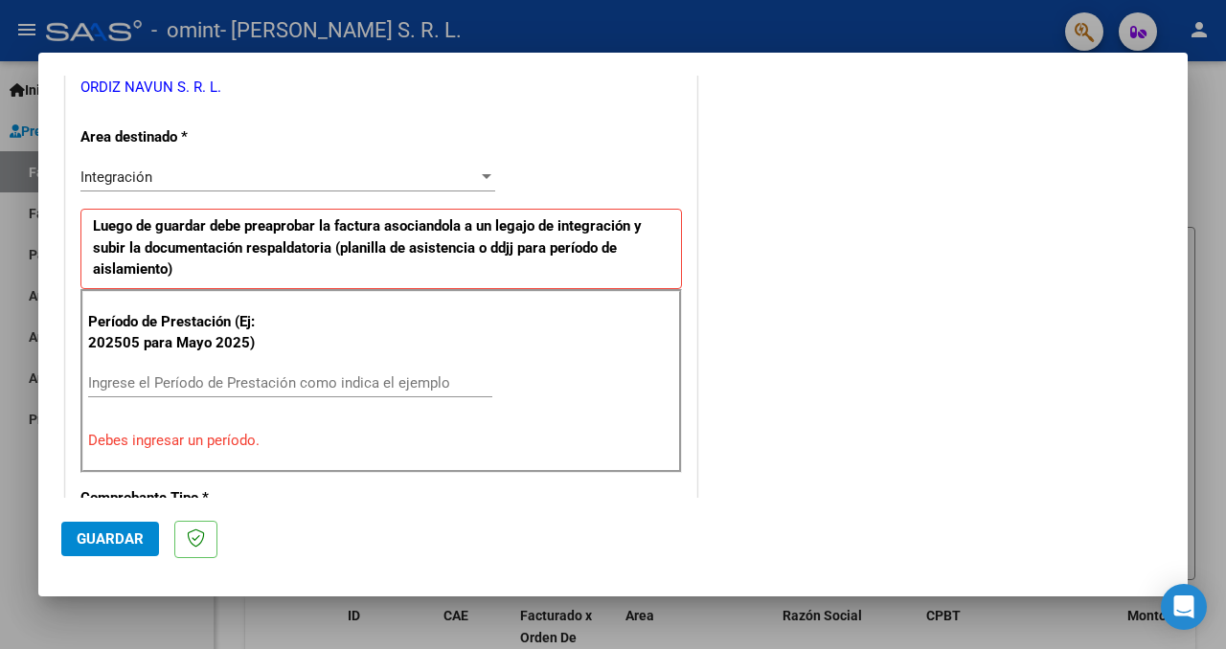
click at [416, 382] on input "Ingrese el Período de Prestación como indica el ejemplo" at bounding box center [290, 382] width 404 height 17
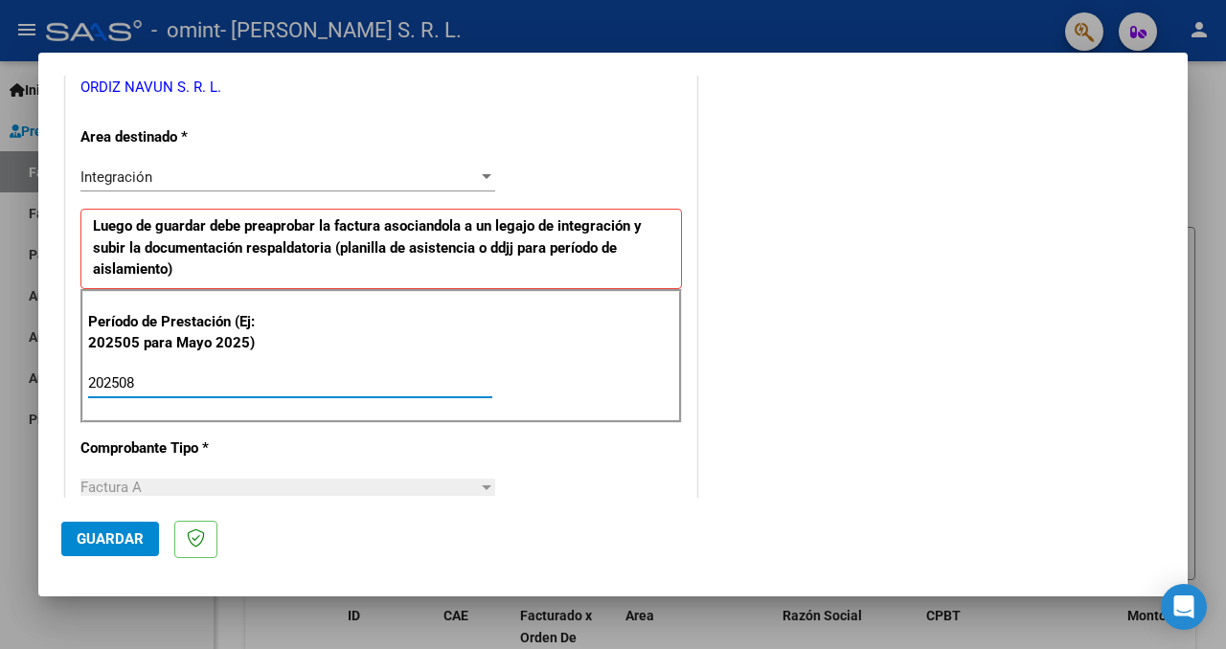
type input "202508"
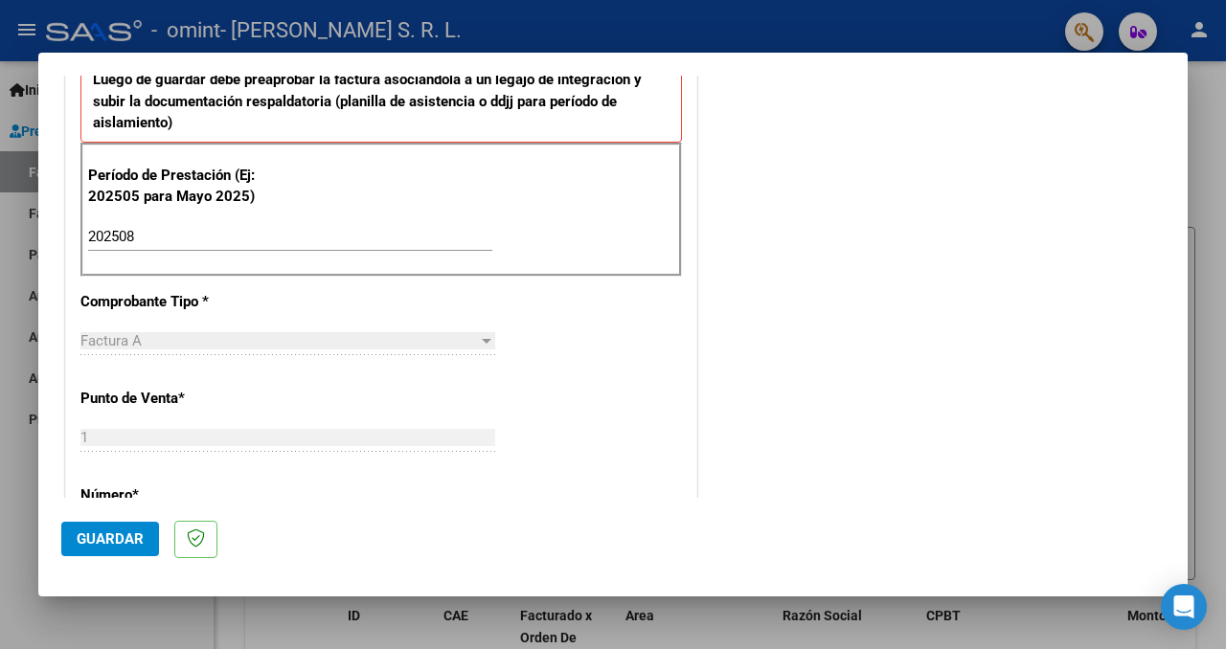
scroll to position [565, 0]
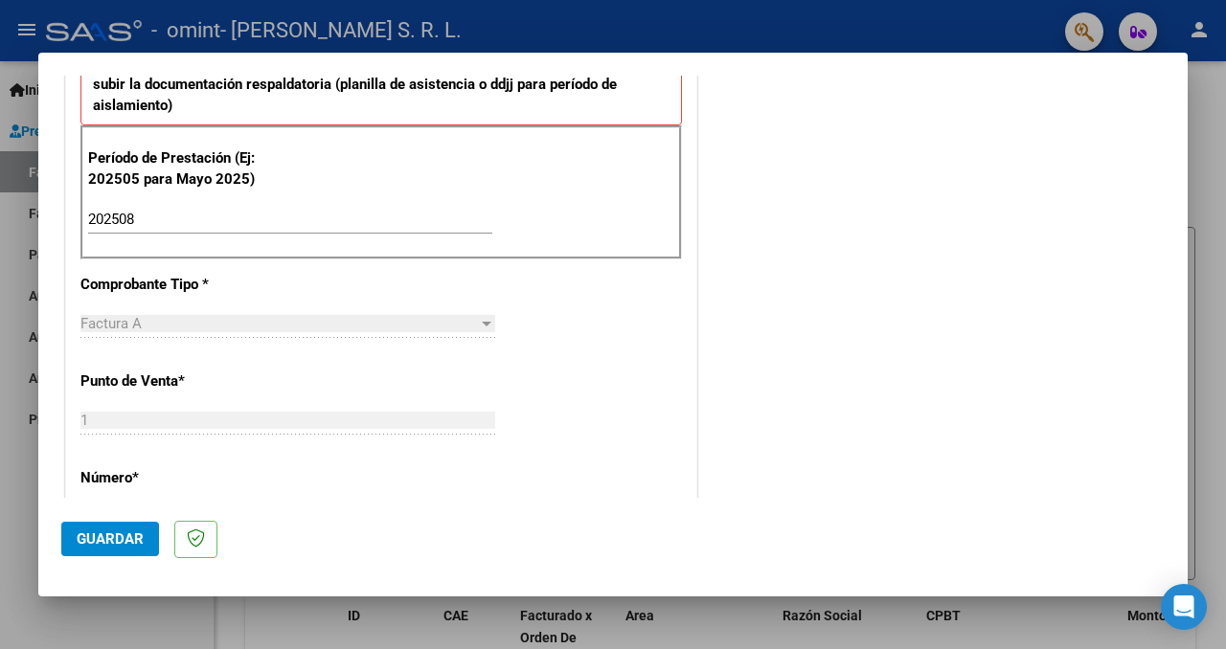
click at [127, 526] on button "Guardar" at bounding box center [110, 539] width 98 height 34
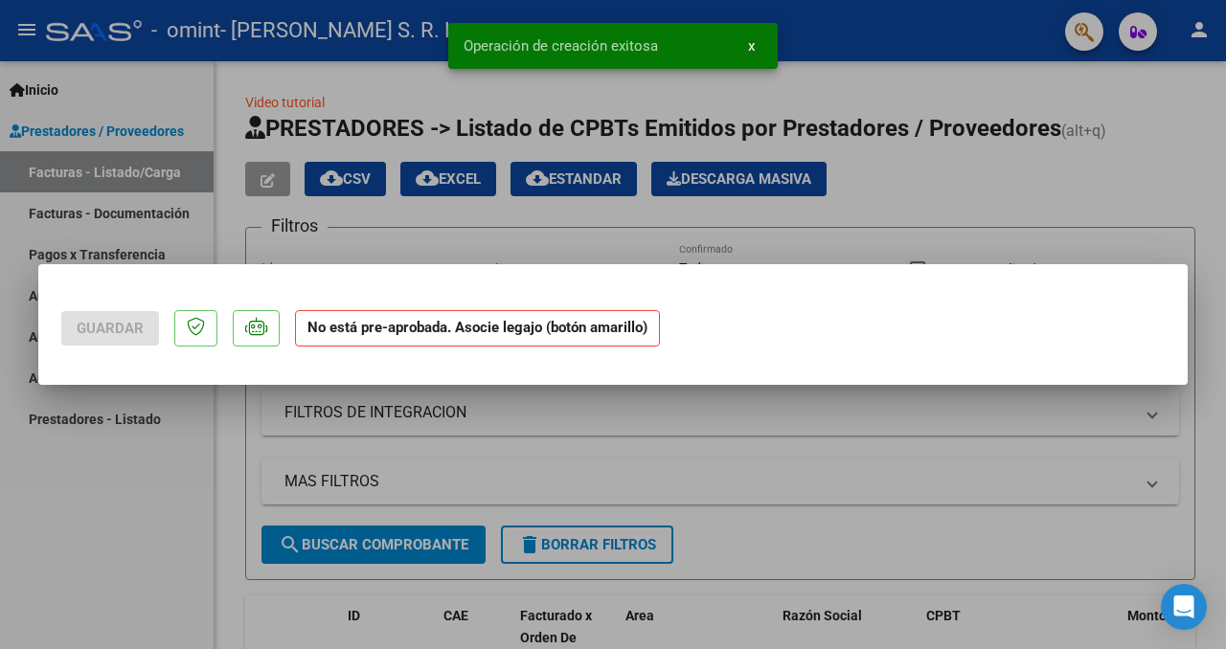
scroll to position [0, 0]
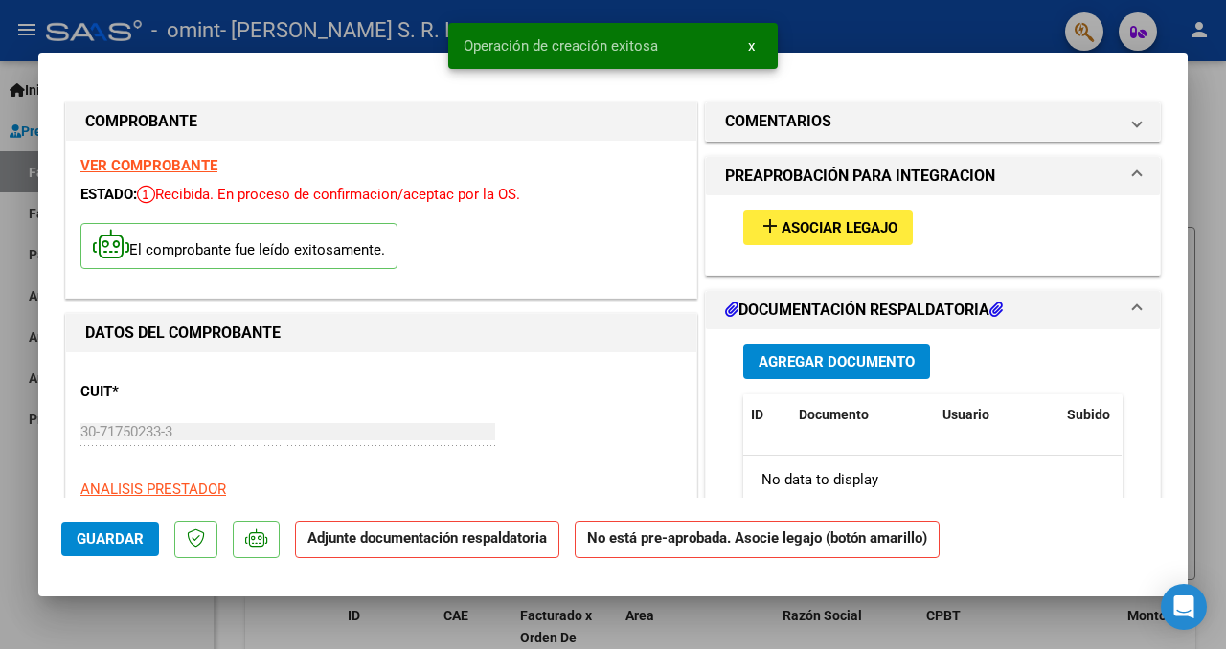
click at [856, 228] on span "Asociar Legajo" at bounding box center [839, 227] width 116 height 17
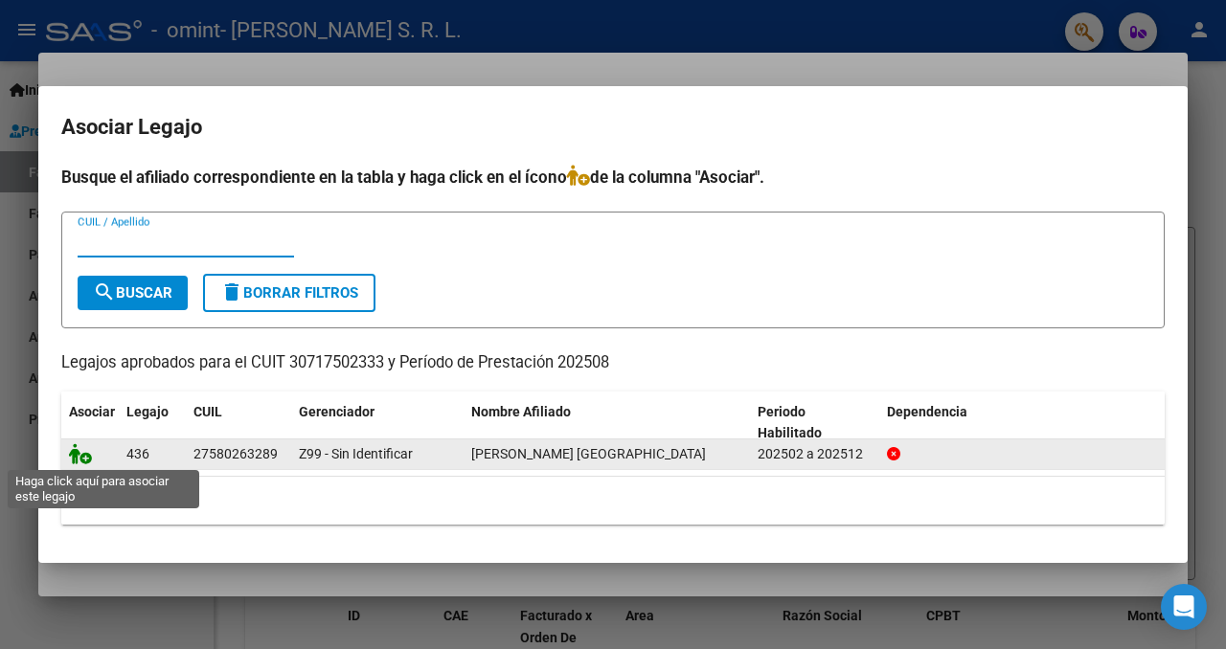
click at [79, 454] on icon at bounding box center [80, 453] width 23 height 21
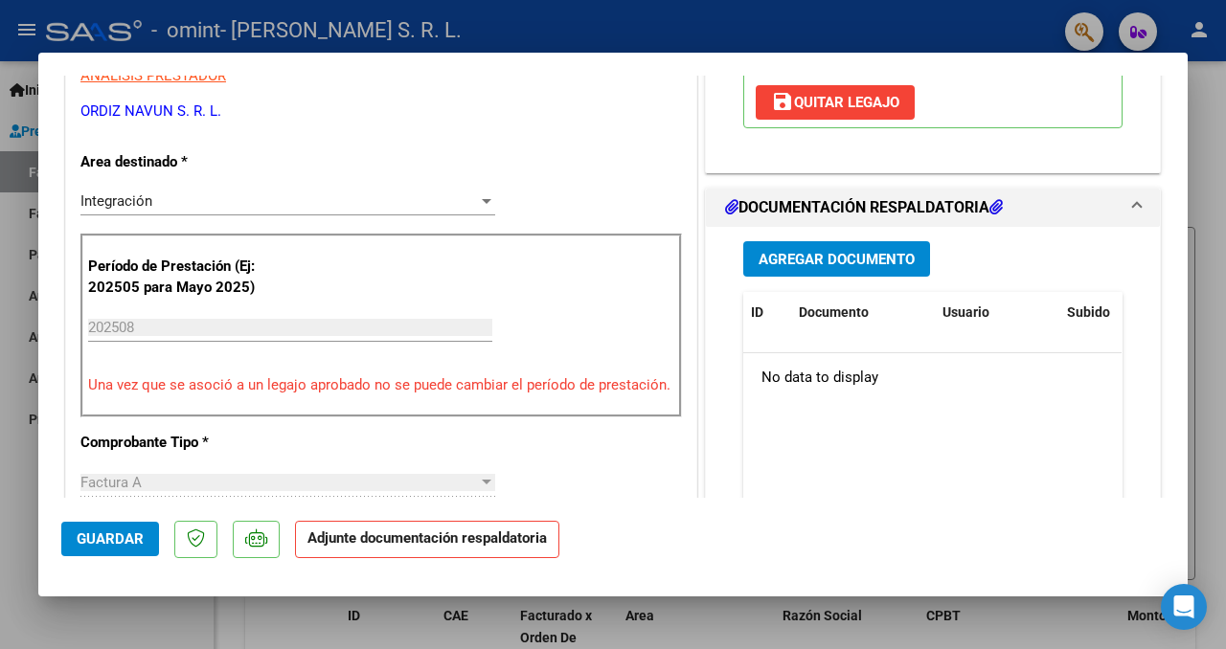
scroll to position [449, 0]
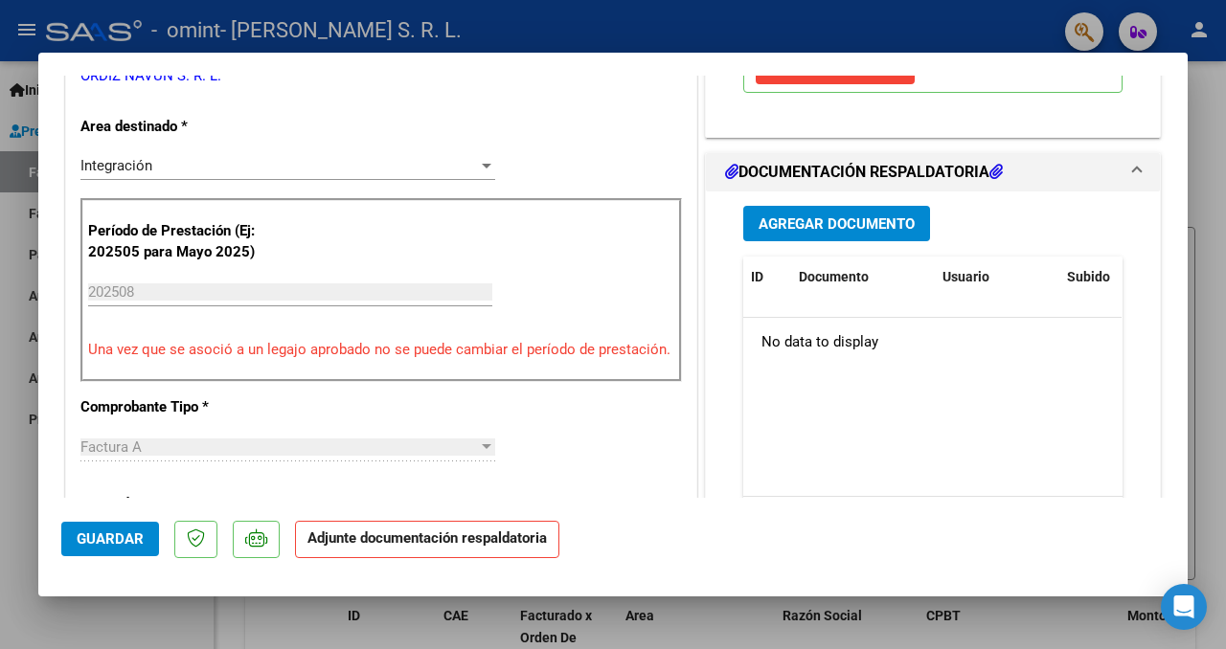
click at [516, 536] on strong "Adjunte documentación respaldatoria" at bounding box center [426, 538] width 239 height 17
click at [857, 215] on span "Agregar Documento" at bounding box center [836, 223] width 156 height 17
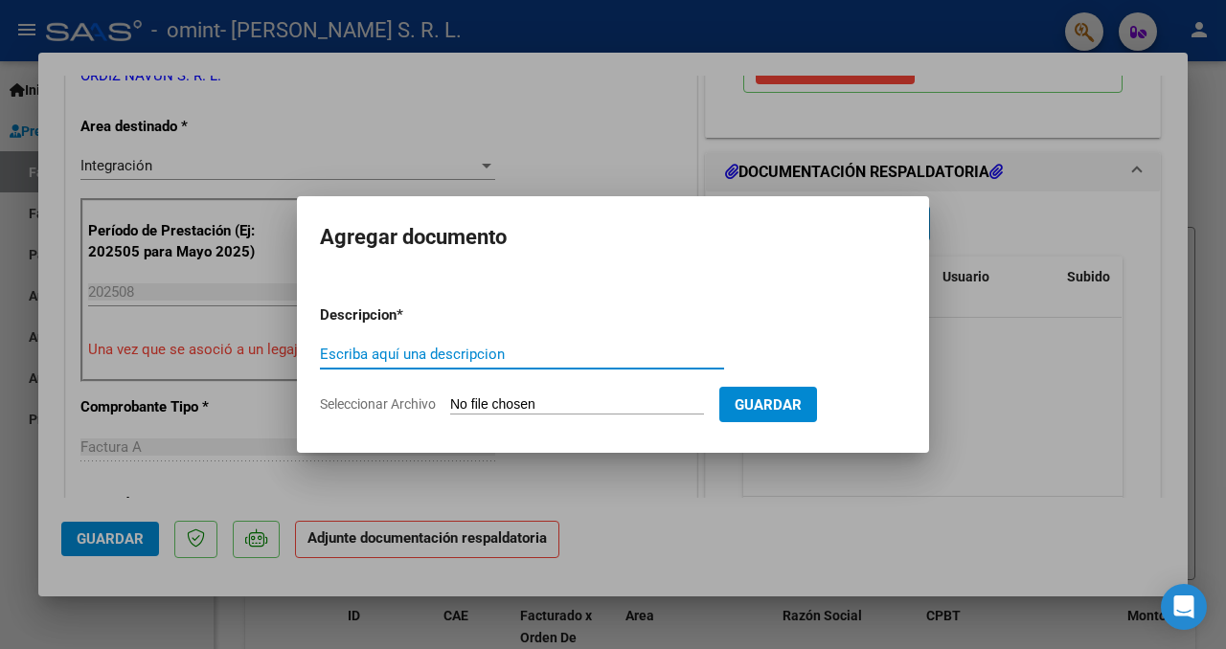
click at [543, 359] on input "Escriba aquí una descripcion" at bounding box center [522, 354] width 404 height 17
click at [549, 360] on input "Escriba aquí una descripcion" at bounding box center [522, 354] width 404 height 17
type input "I"
type input "PLANILLA DE ASISTENCIA"
click at [657, 404] on input "Seleccionar Archivo" at bounding box center [577, 405] width 254 height 18
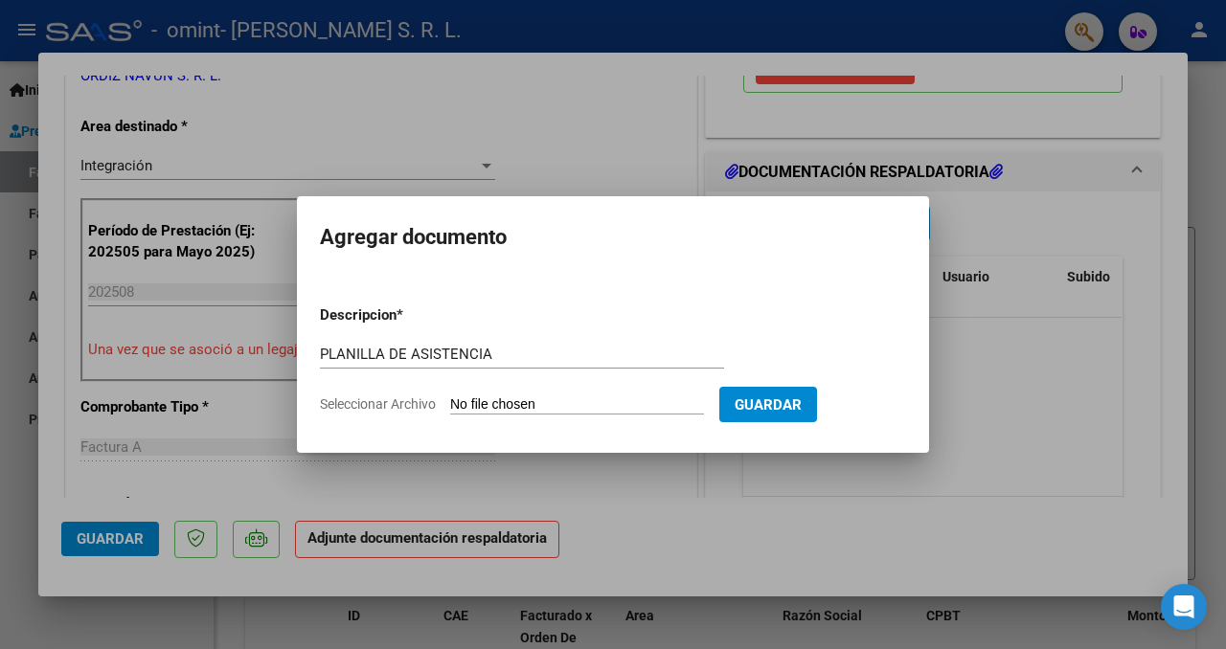
type input "C:\fakepath\[PERSON_NAME] ROMA - LP - [DATE].pdf"
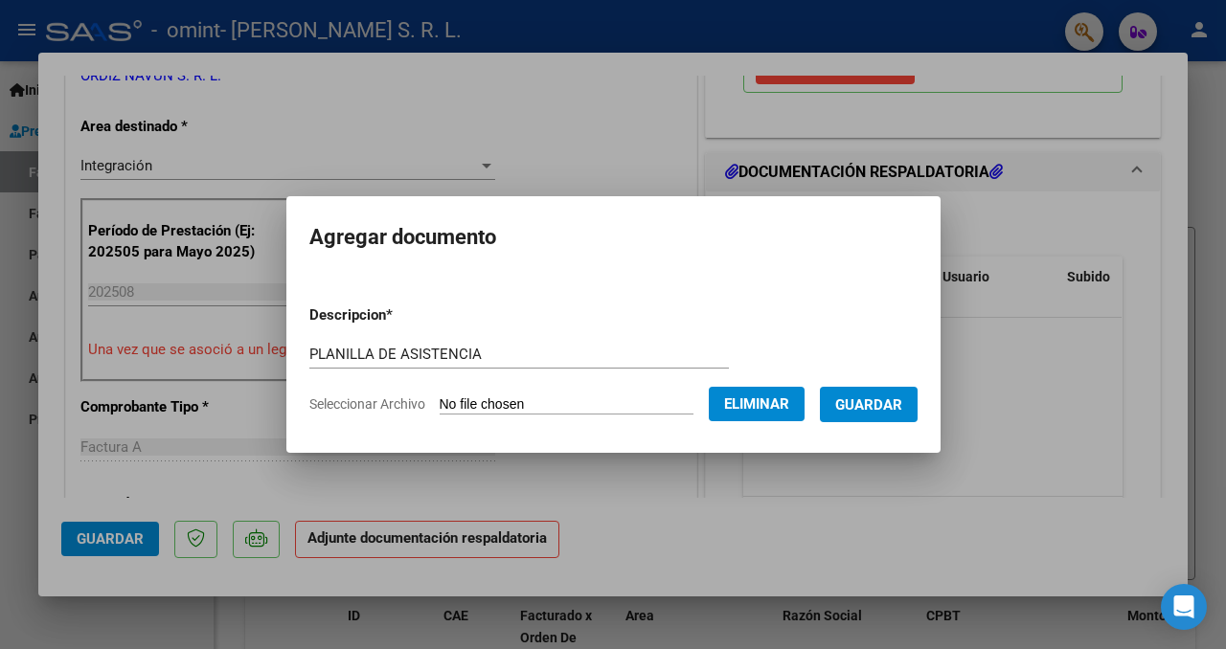
click at [870, 400] on span "Guardar" at bounding box center [868, 404] width 67 height 17
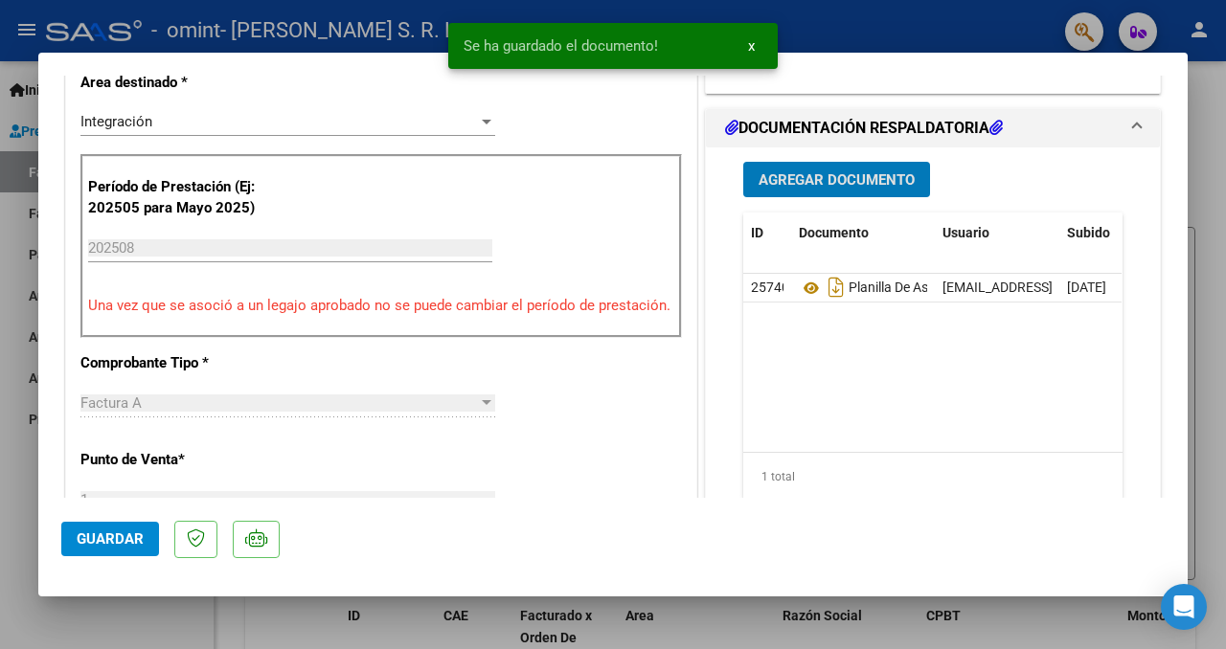
scroll to position [500, 0]
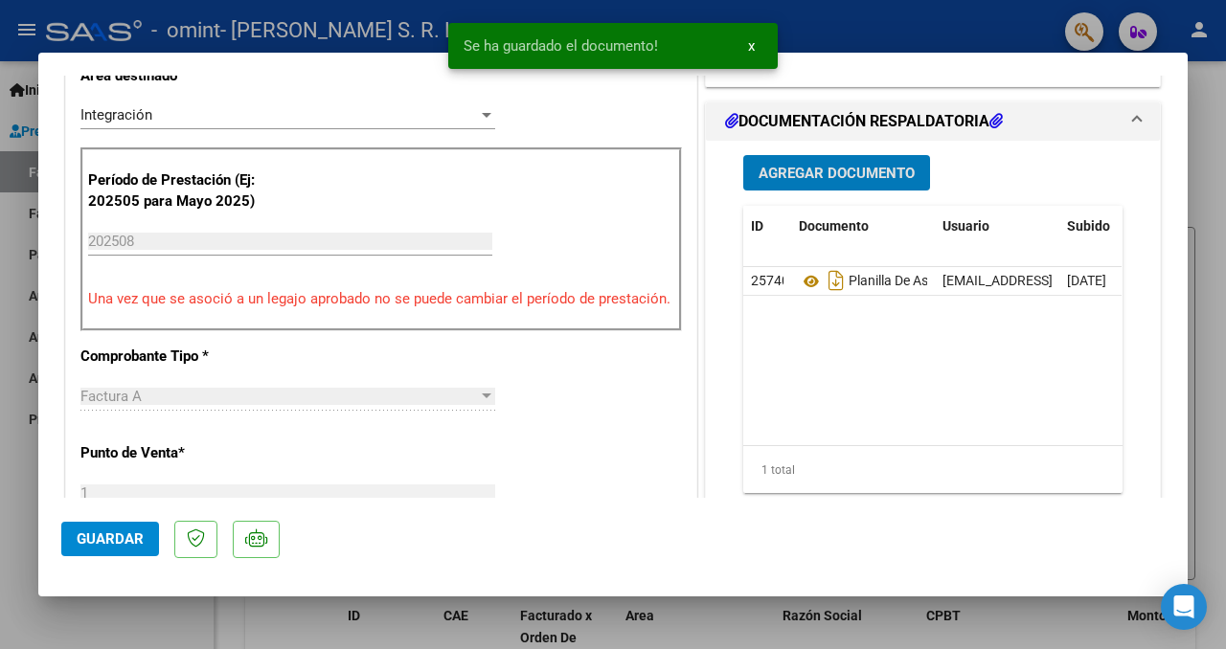
click at [874, 165] on span "Agregar Documento" at bounding box center [836, 173] width 156 height 17
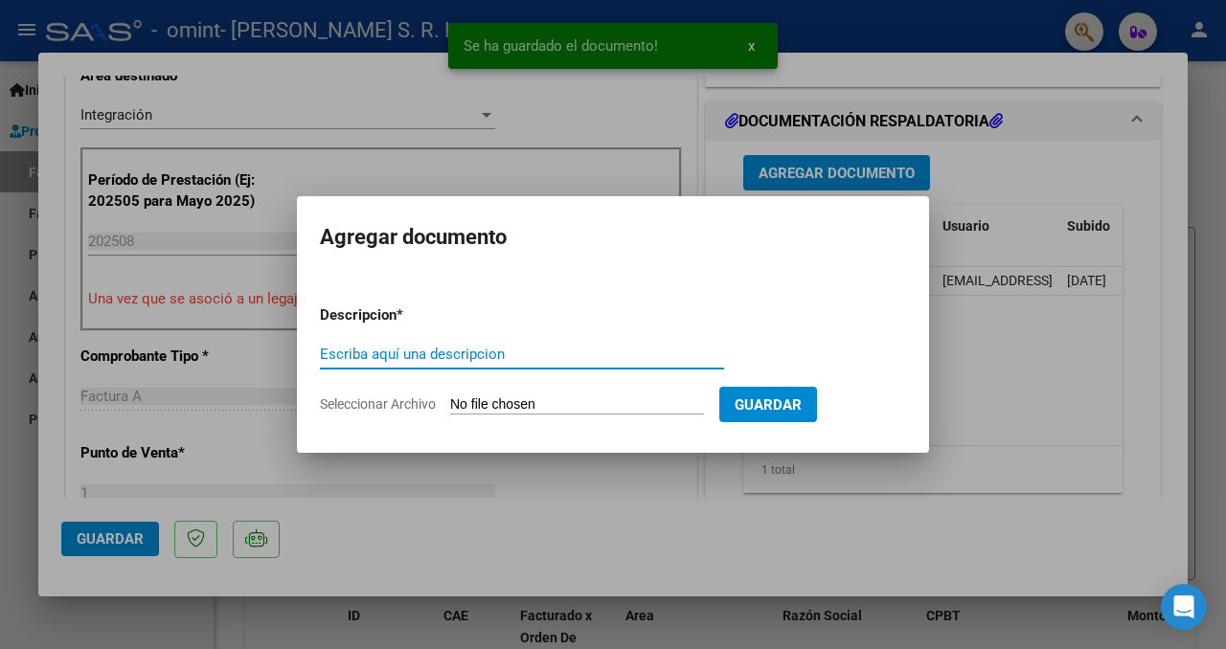
click at [526, 403] on input "Seleccionar Archivo" at bounding box center [577, 405] width 254 height 18
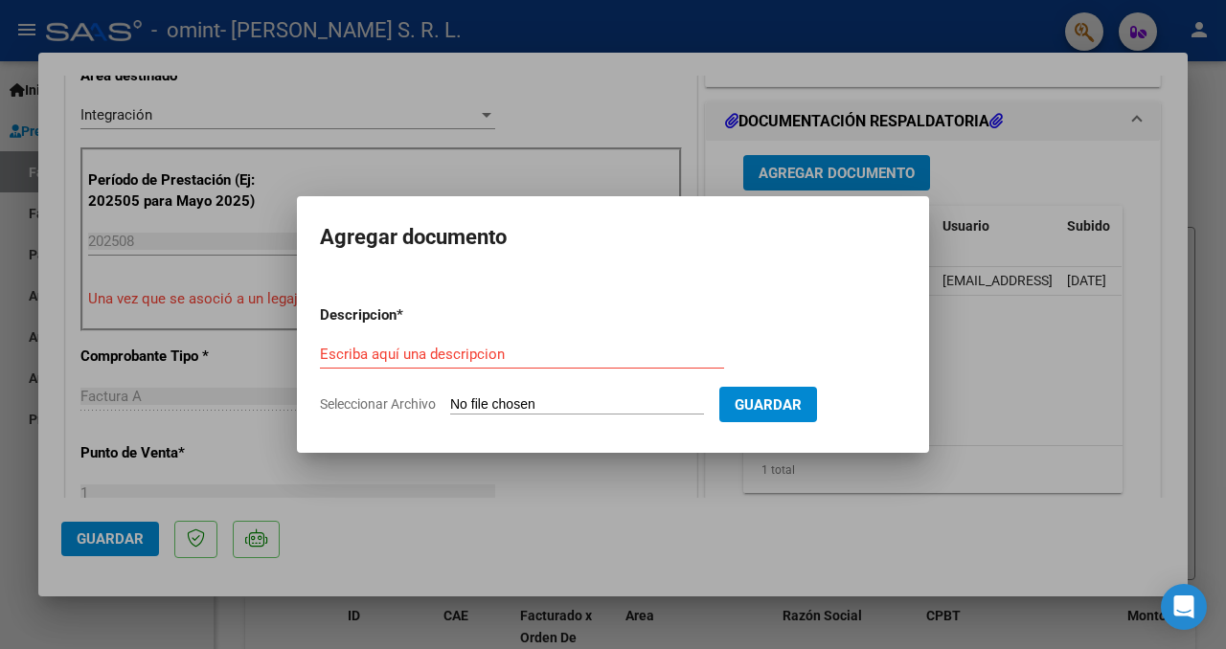
type input "C:\fakepath\INFORME_58026328_ORTIZ_MANSILLA_202506191150130.pdf"
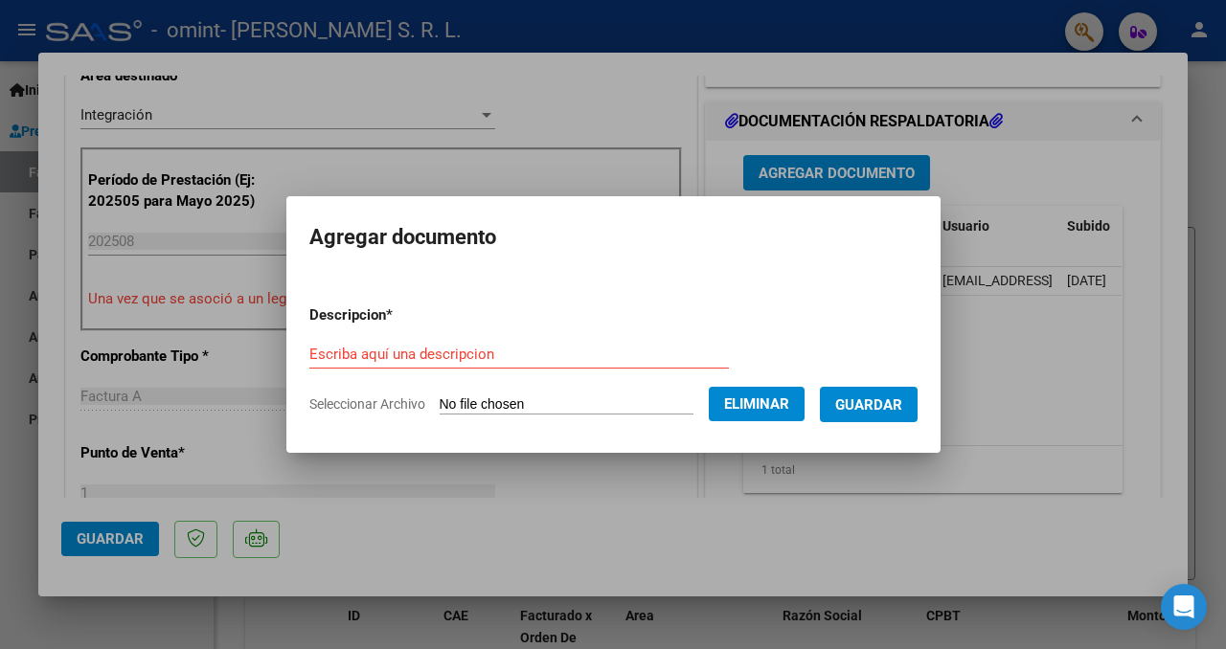
click at [471, 347] on input "Escriba aquí una descripcion" at bounding box center [518, 354] width 419 height 17
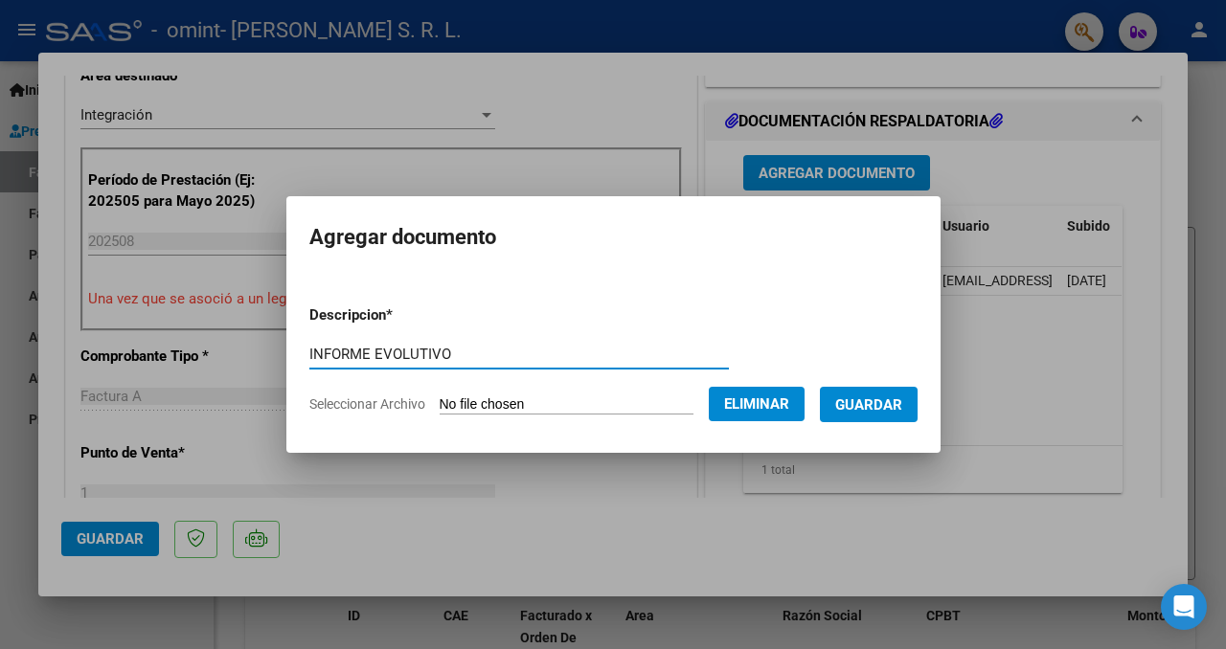
type input "INFORME EVOLUTIVO"
click at [917, 396] on button "Guardar" at bounding box center [869, 404] width 98 height 35
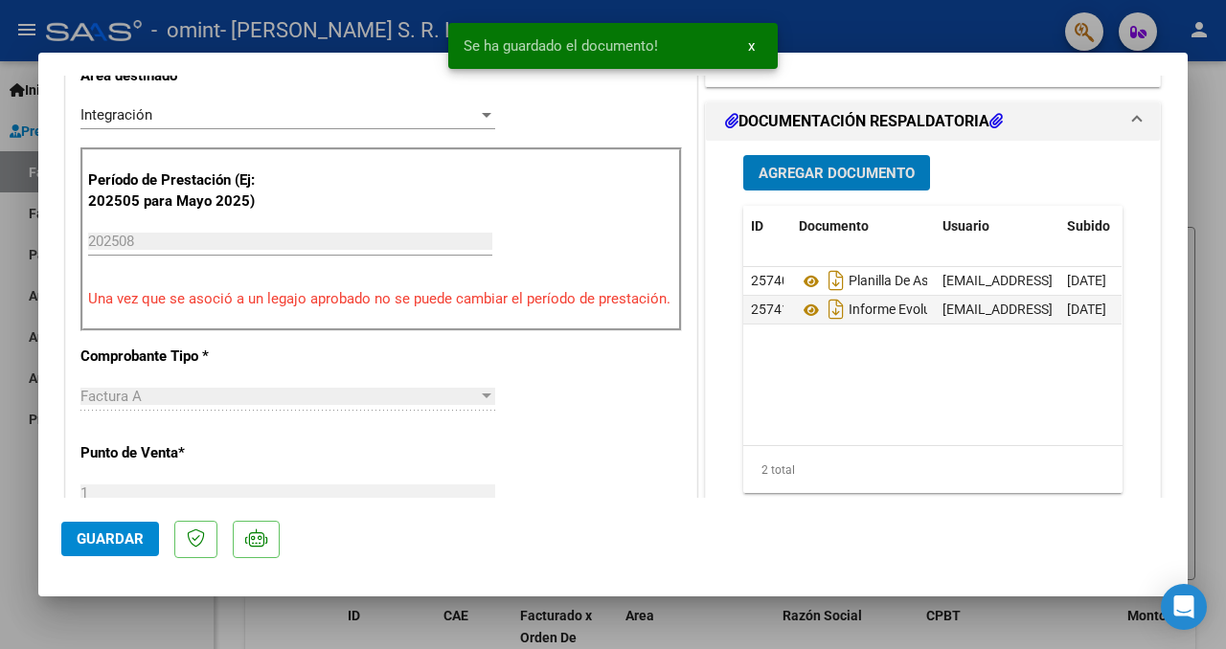
click at [132, 533] on span "Guardar" at bounding box center [110, 539] width 67 height 17
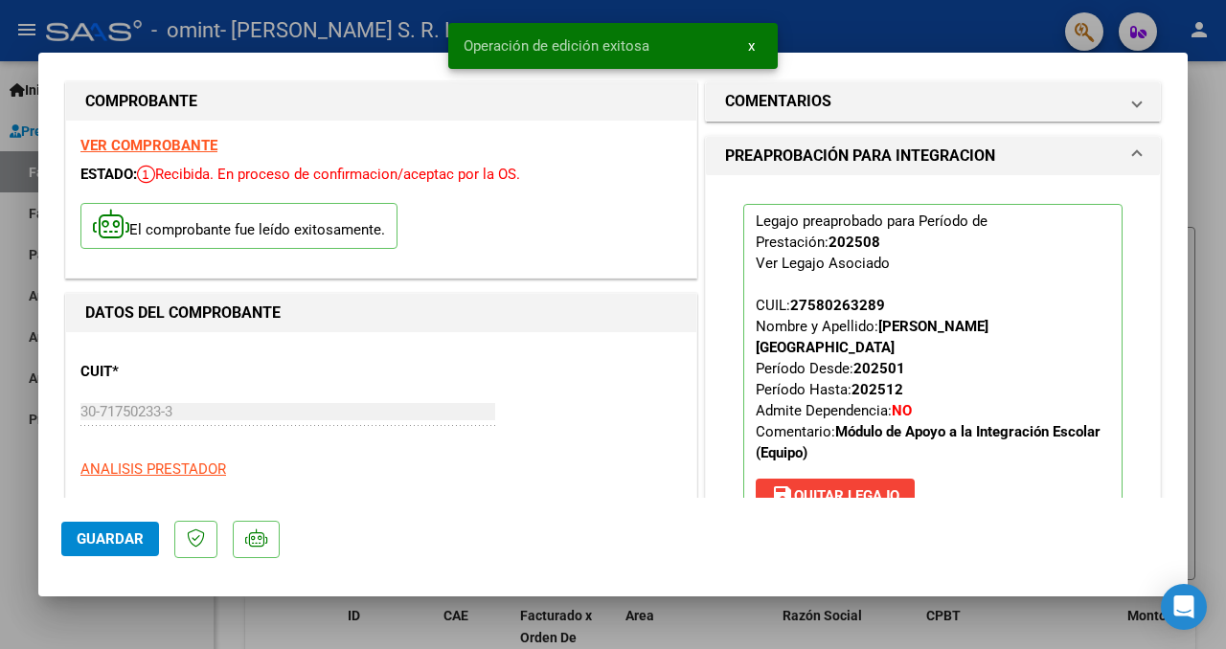
scroll to position [0, 0]
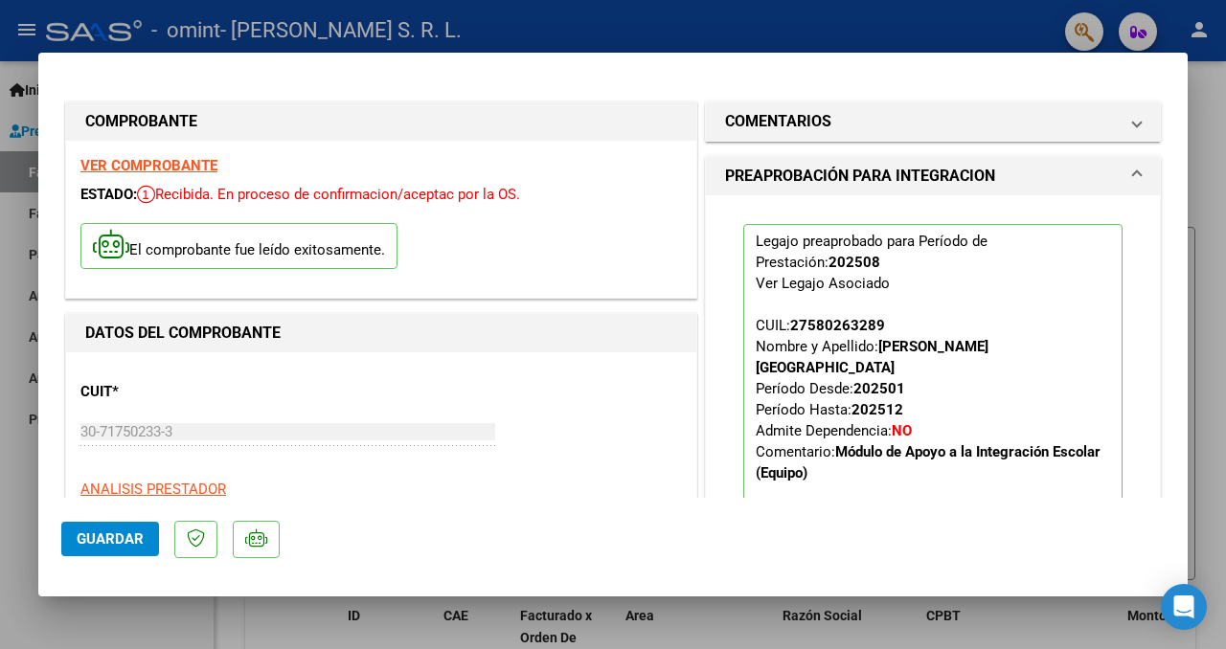
click at [124, 536] on span "Guardar" at bounding box center [110, 539] width 67 height 17
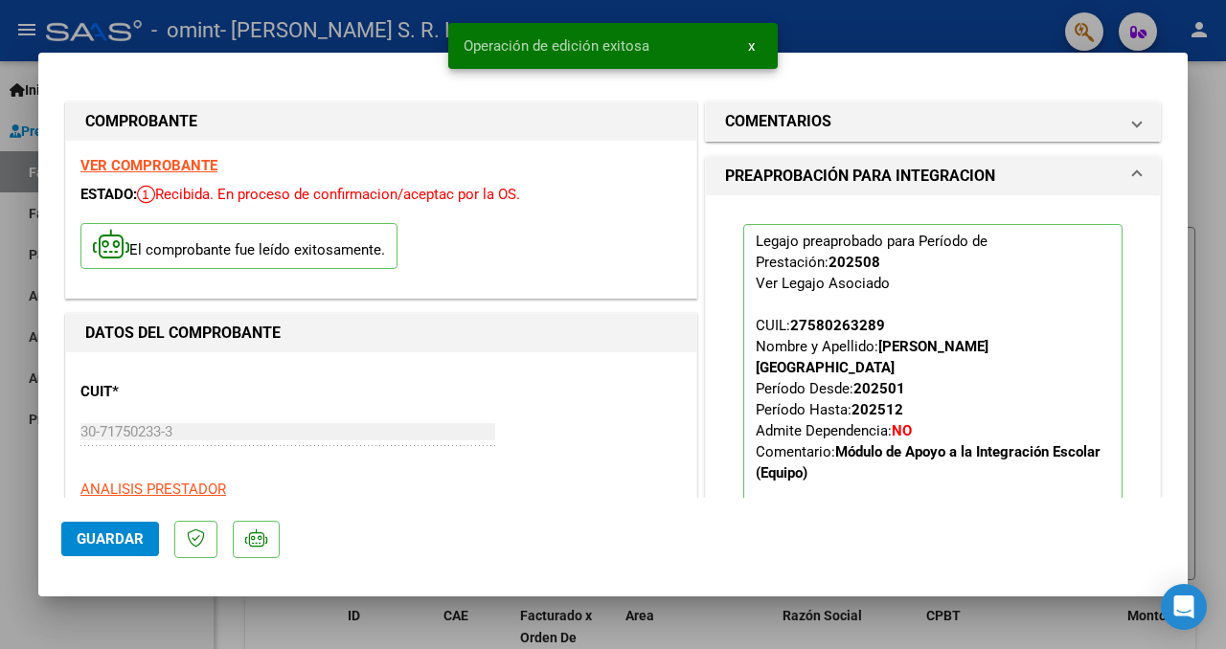
click at [1200, 149] on div at bounding box center [613, 324] width 1226 height 649
type input "$ 0,00"
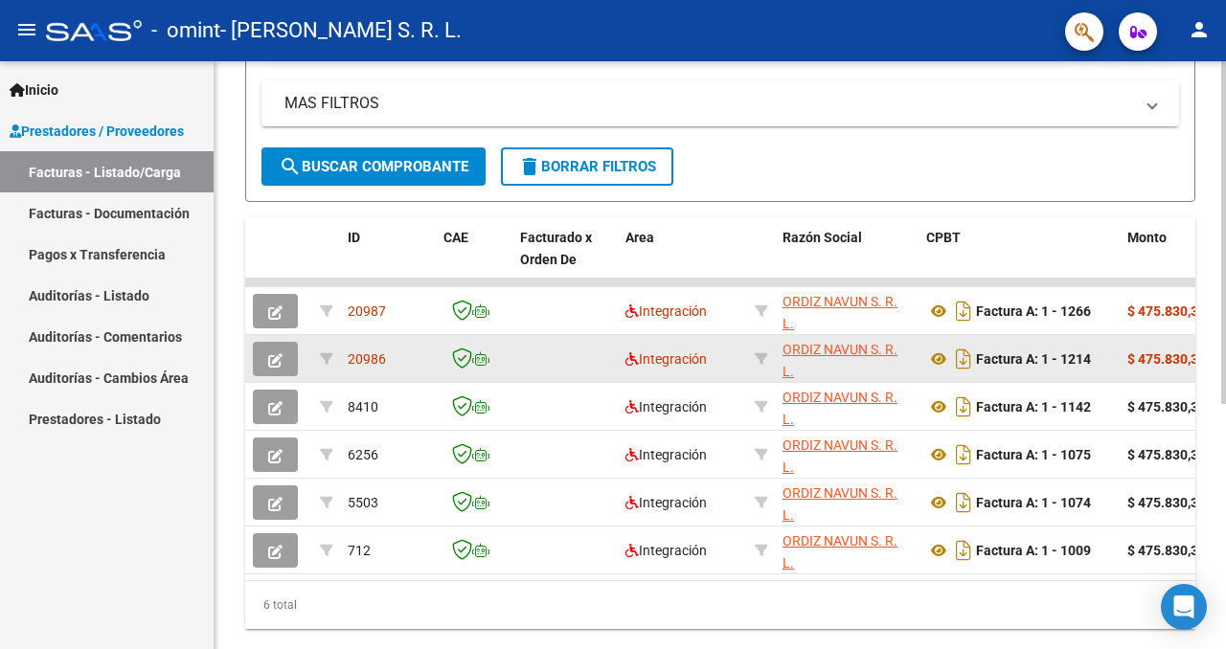
scroll to position [377, 0]
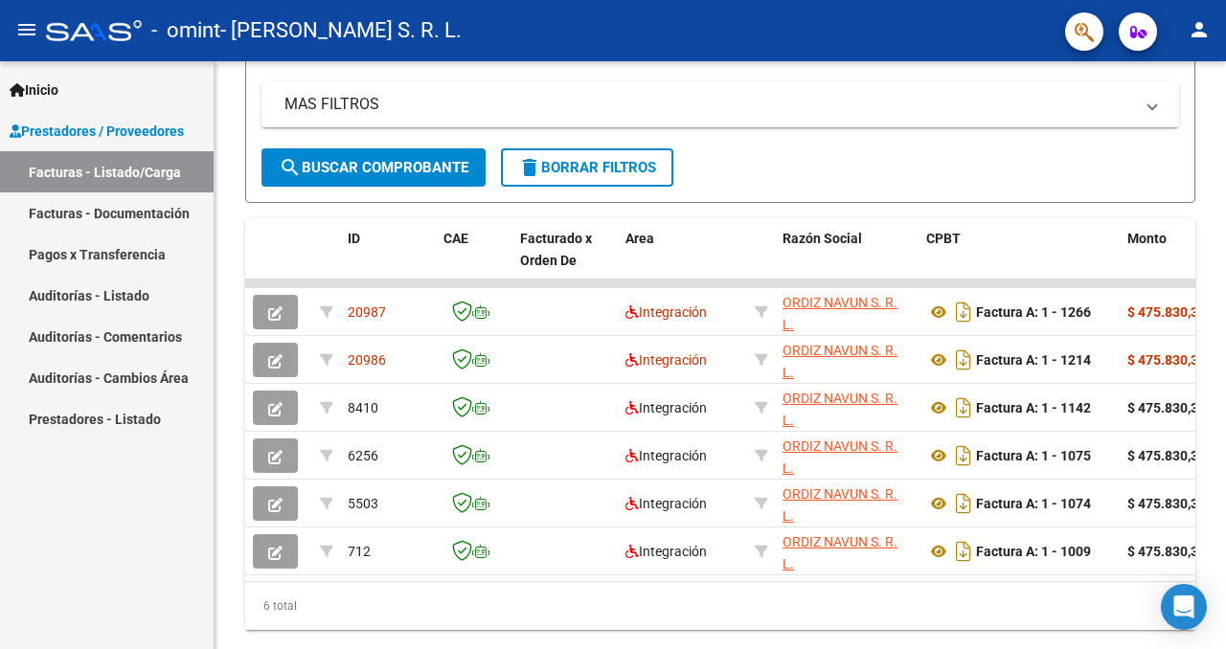
click at [150, 180] on link "Facturas - Listado/Carga" at bounding box center [107, 171] width 214 height 41
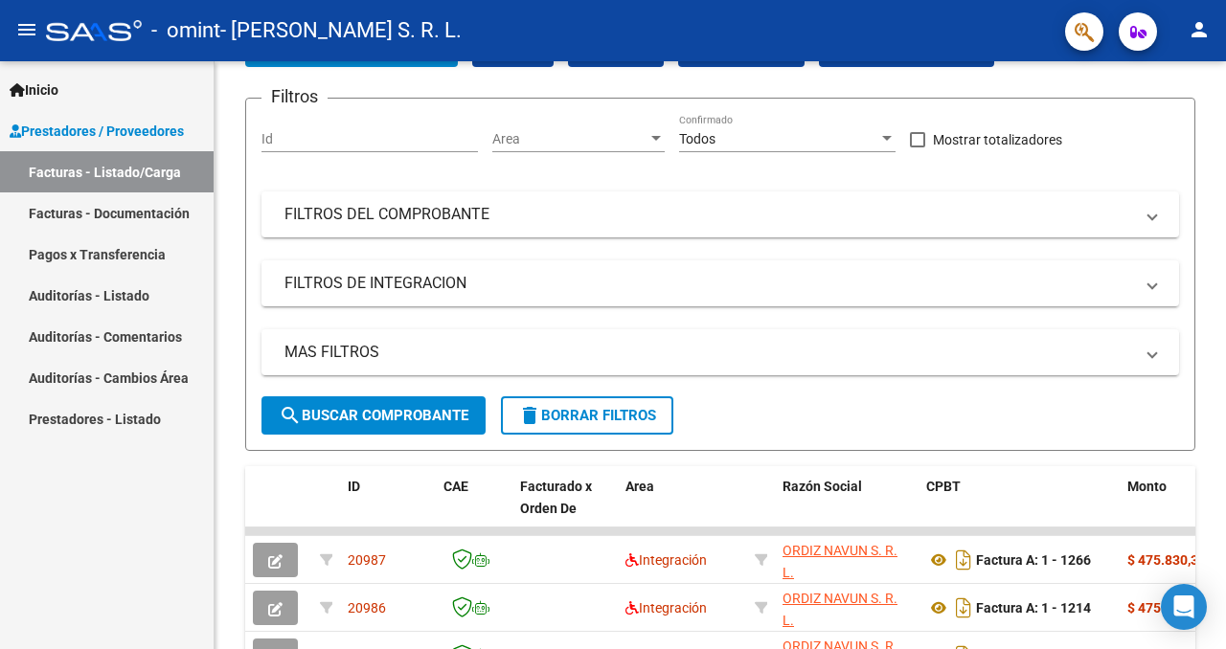
scroll to position [98, 0]
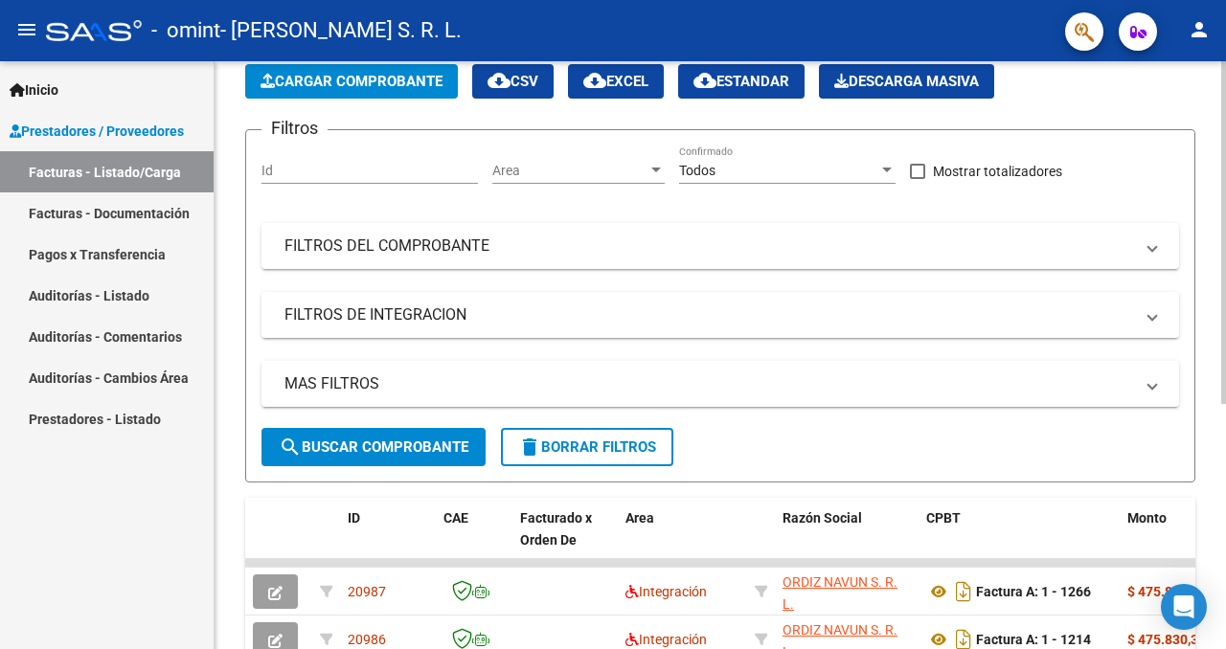
click at [352, 77] on span "Cargar Comprobante" at bounding box center [351, 81] width 182 height 17
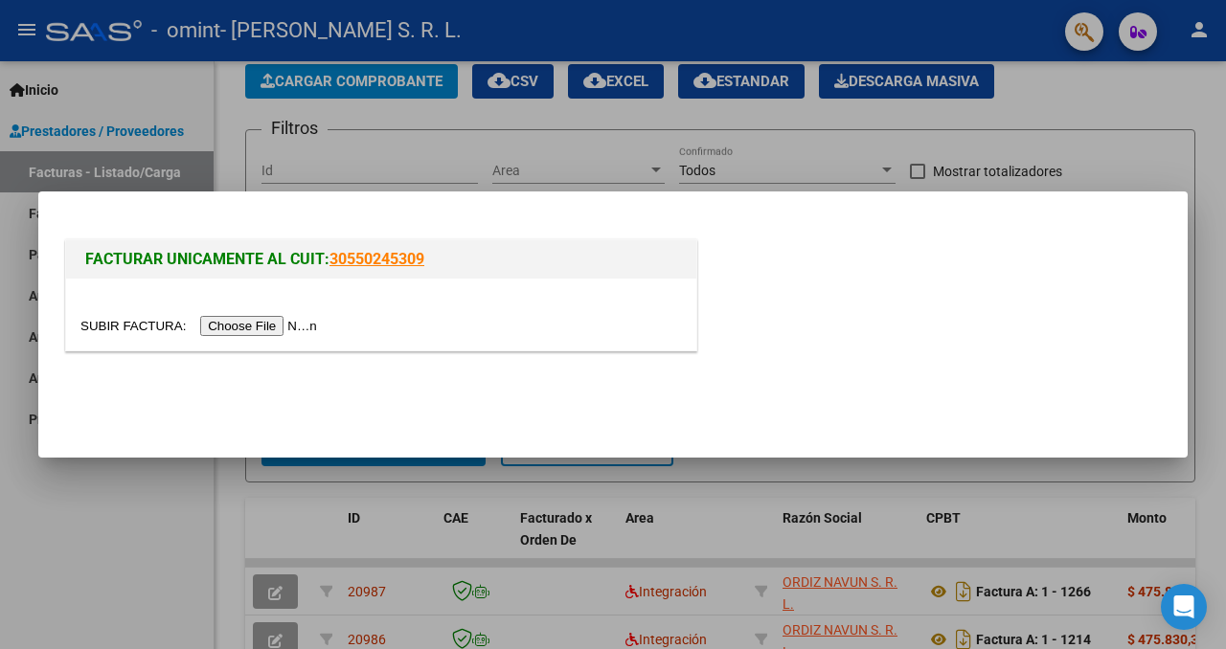
click at [301, 319] on input "file" at bounding box center [201, 326] width 242 height 20
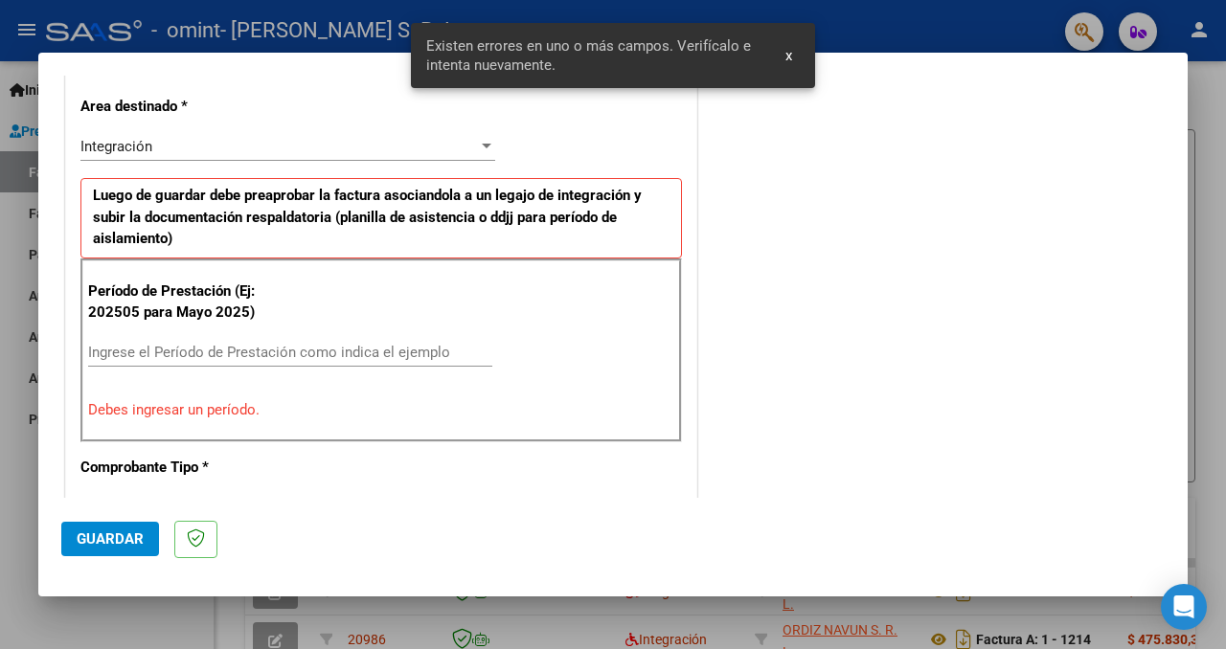
scroll to position [421, 0]
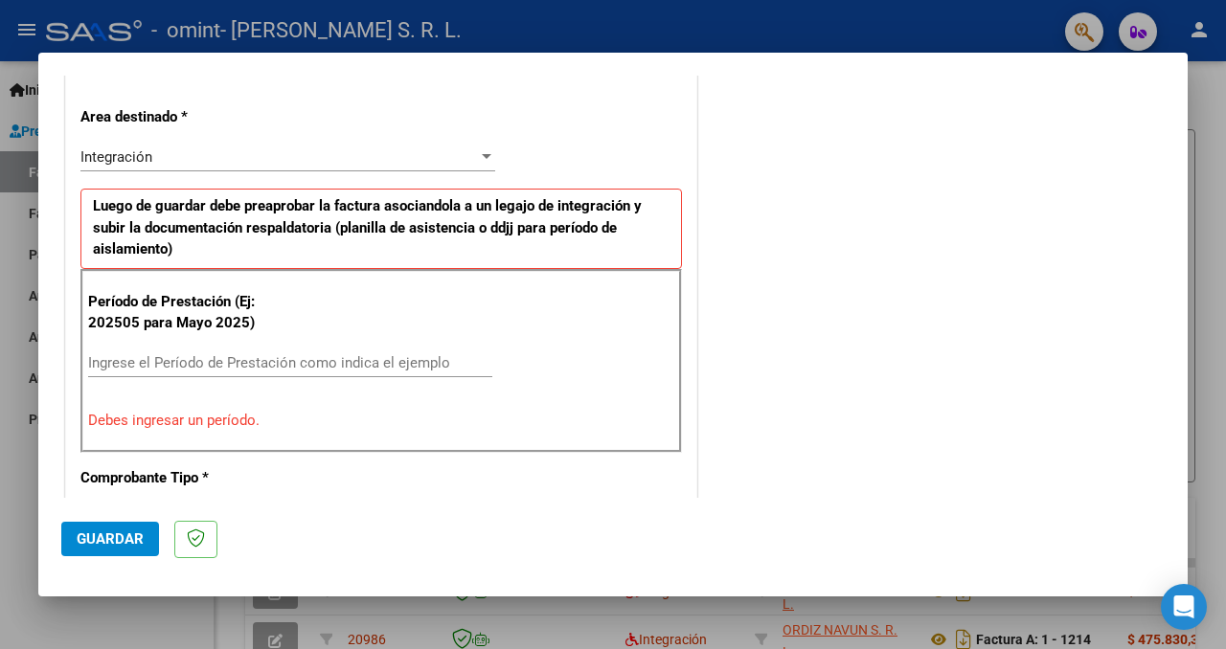
click at [255, 359] on input "Ingrese el Período de Prestación como indica el ejemplo" at bounding box center [290, 362] width 404 height 17
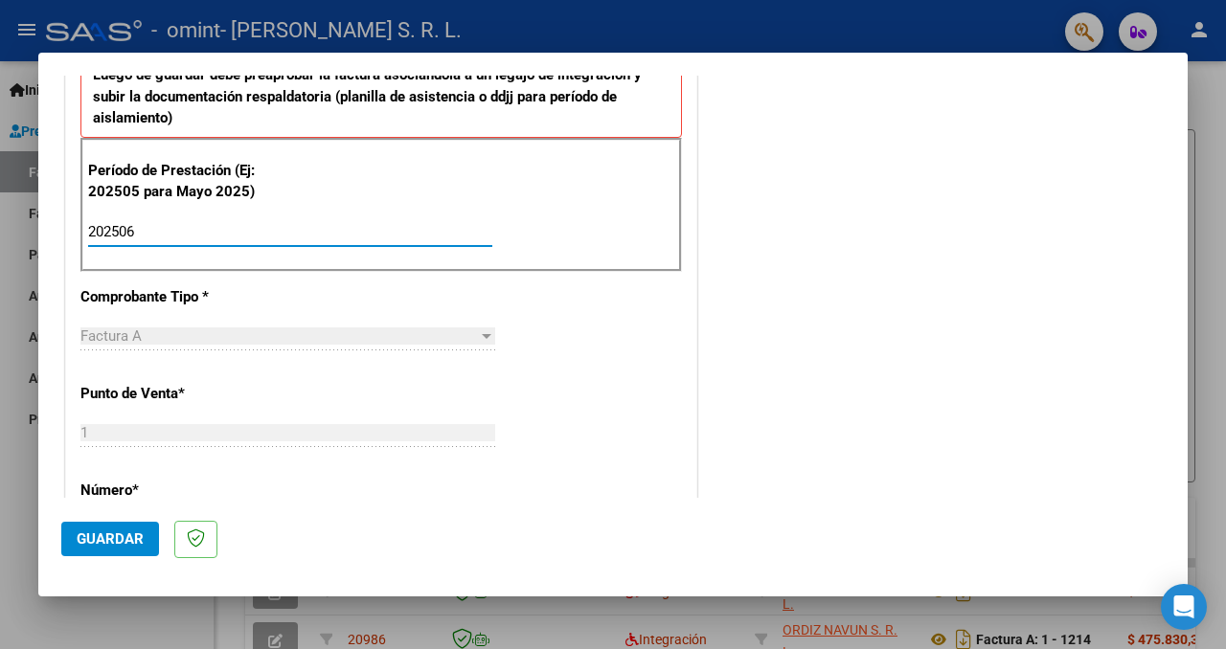
scroll to position [568, 0]
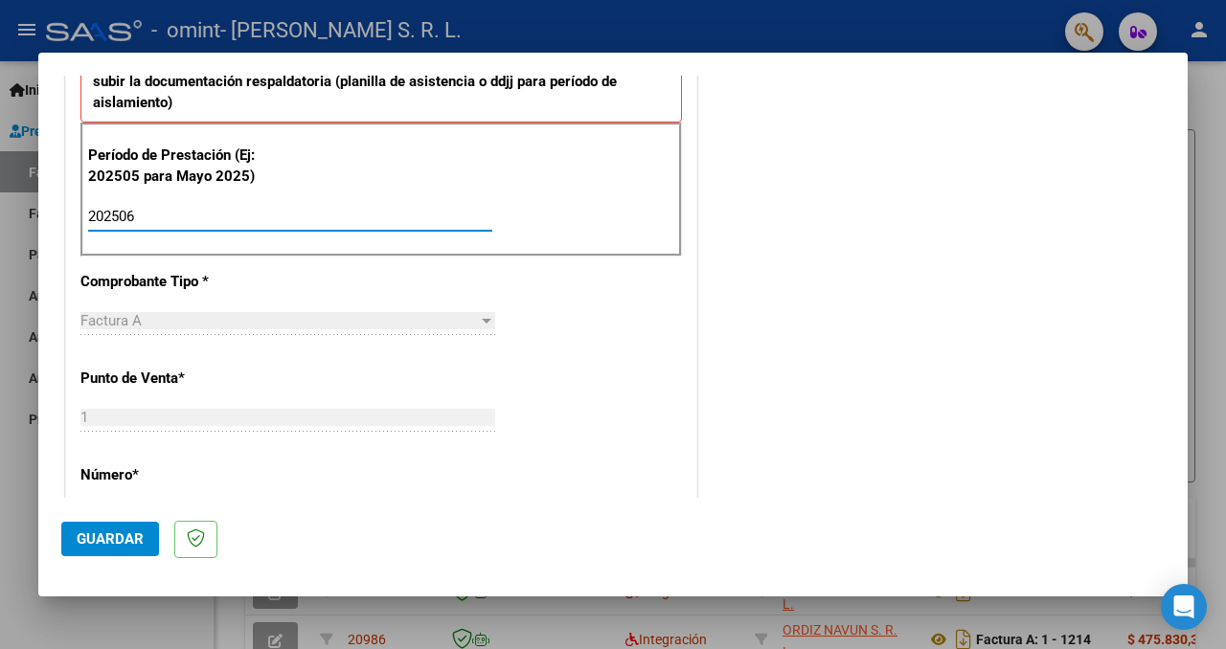
type input "202506"
click at [131, 535] on span "Guardar" at bounding box center [110, 539] width 67 height 17
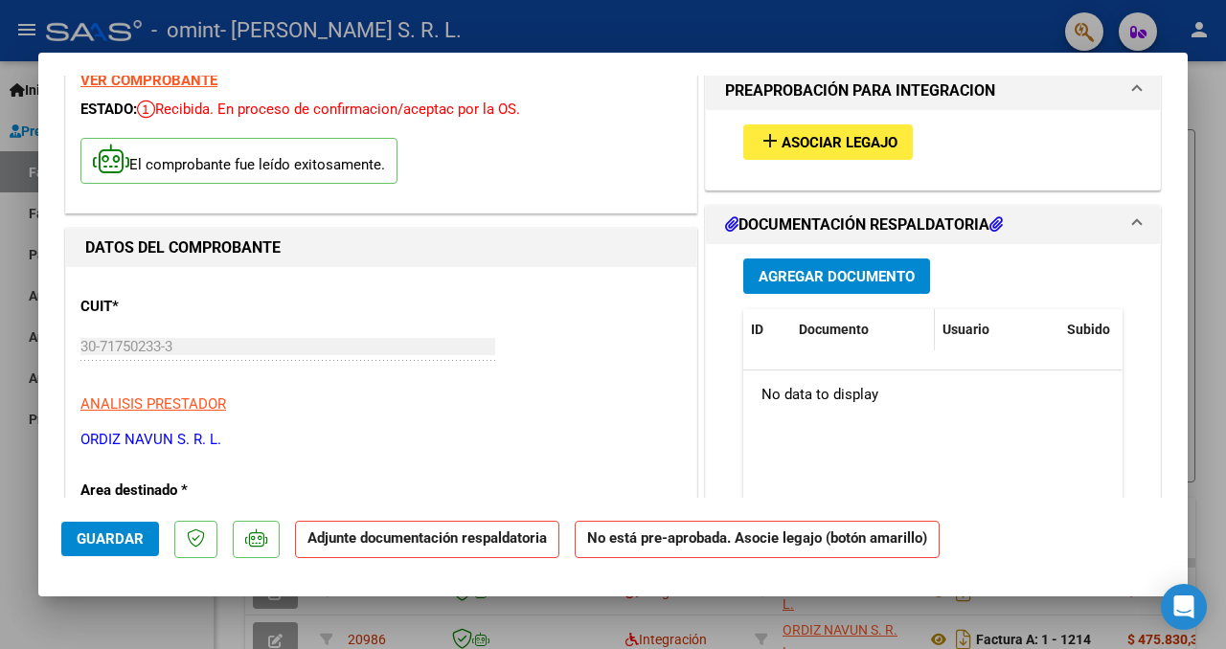
scroll to position [239, 0]
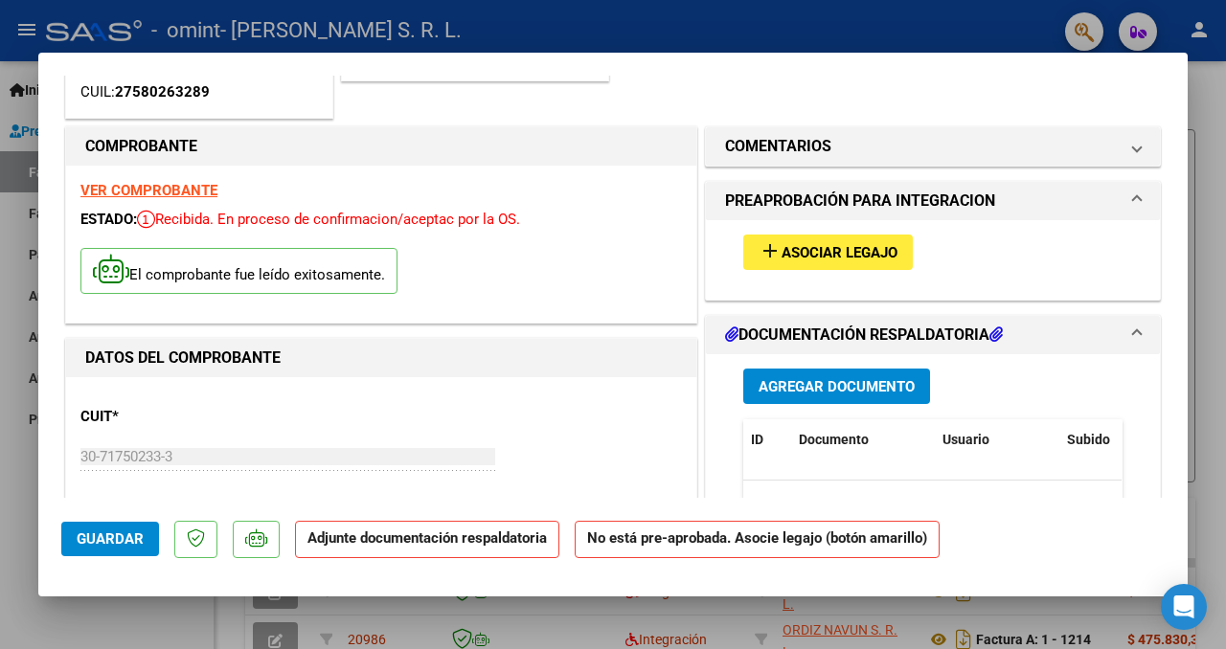
click at [821, 258] on span "Asociar Legajo" at bounding box center [839, 252] width 116 height 17
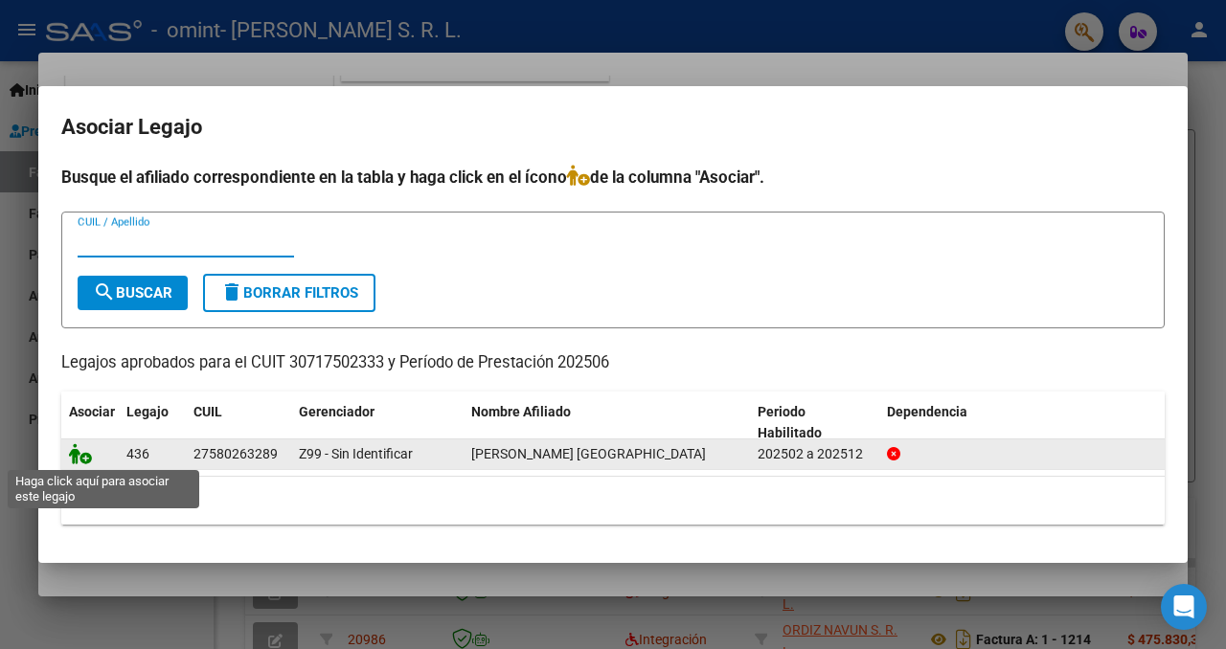
click at [82, 455] on icon at bounding box center [80, 453] width 23 height 21
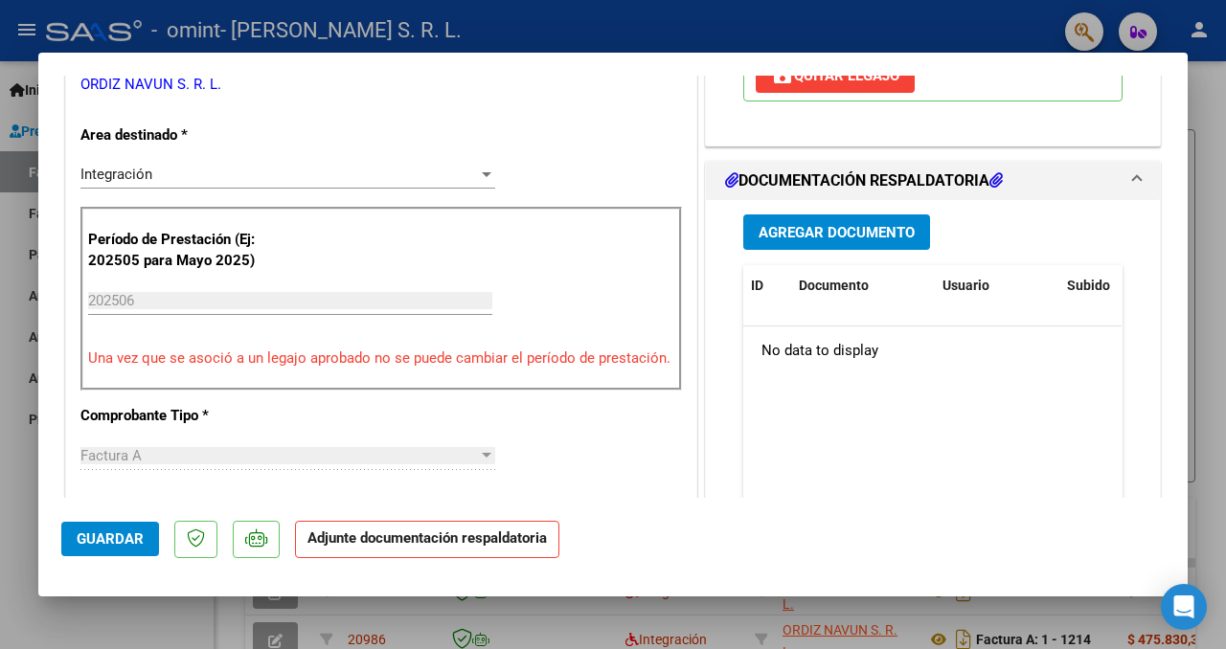
scroll to position [718, 0]
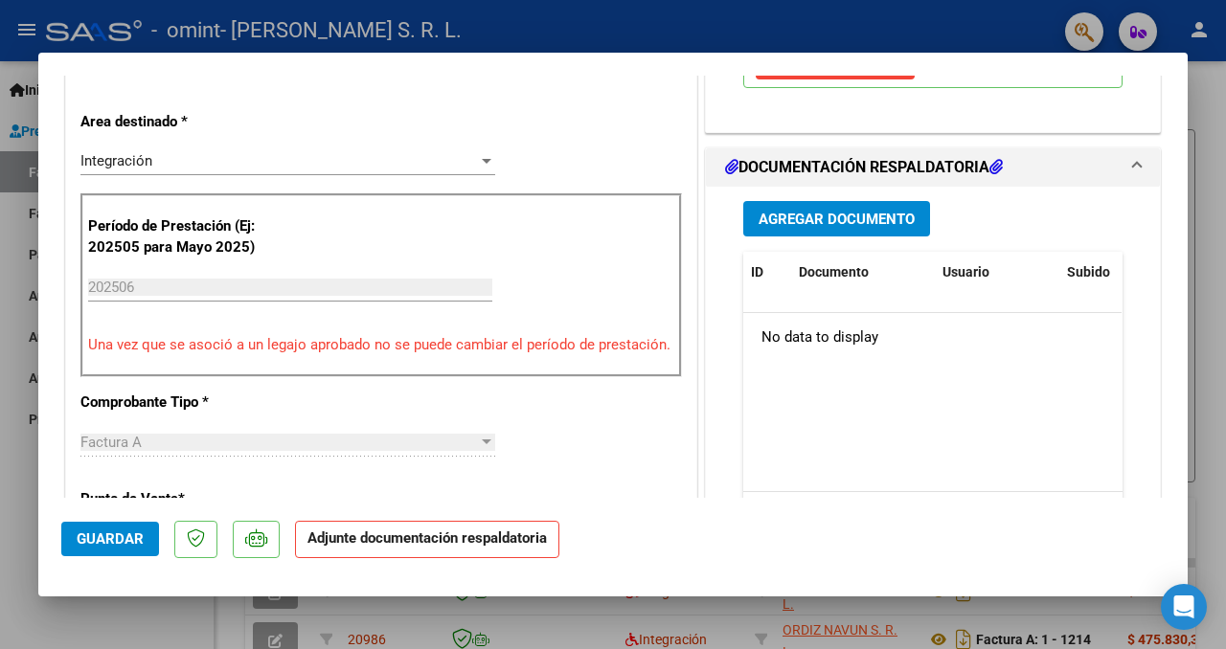
click at [902, 211] on span "Agregar Documento" at bounding box center [836, 219] width 156 height 17
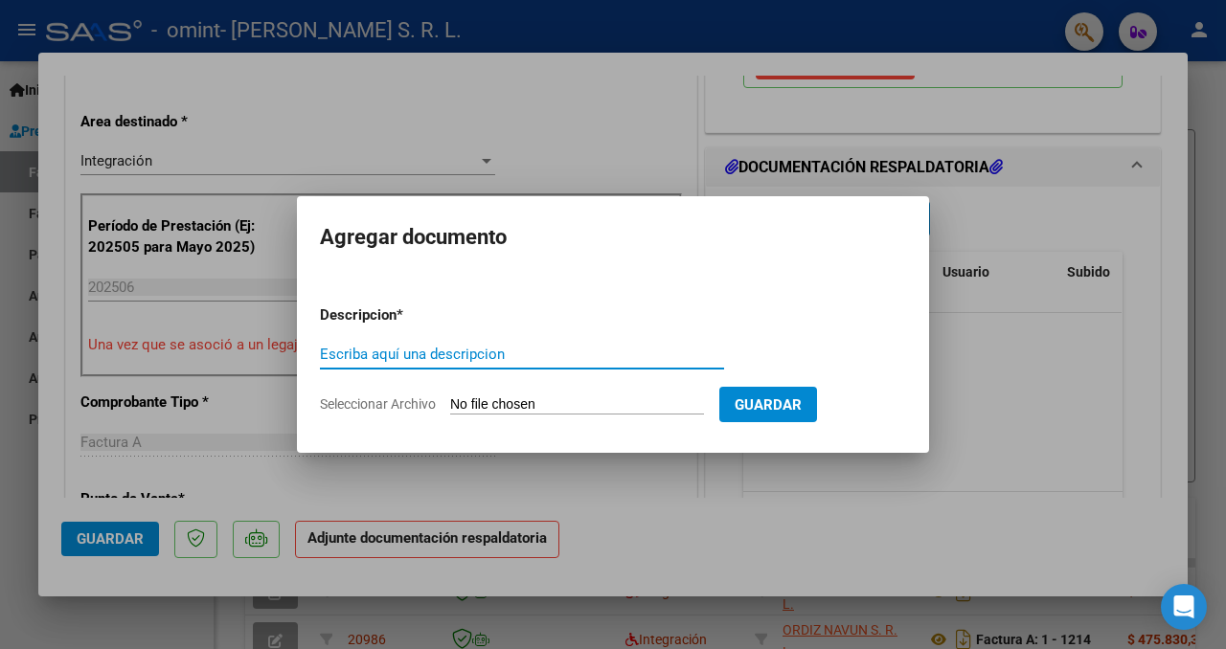
click at [591, 405] on input "Seleccionar Archivo" at bounding box center [577, 405] width 254 height 18
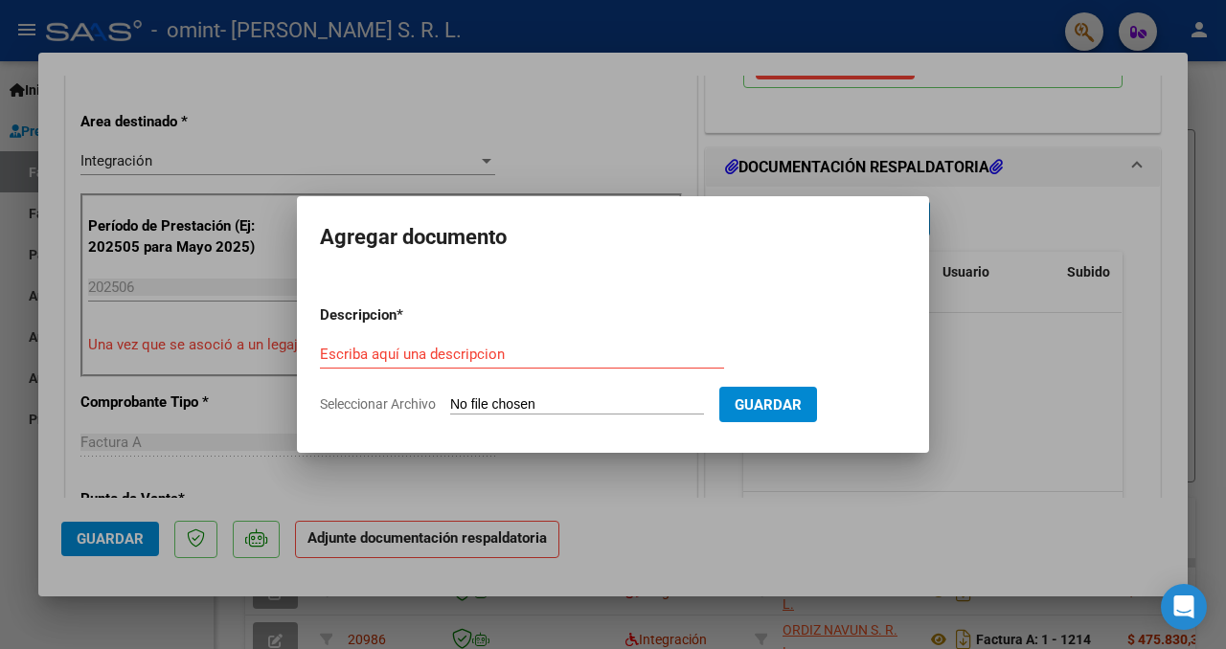
type input "C:\fakepath\[PERSON_NAME] ROMA- LP - [DATE].pdf"
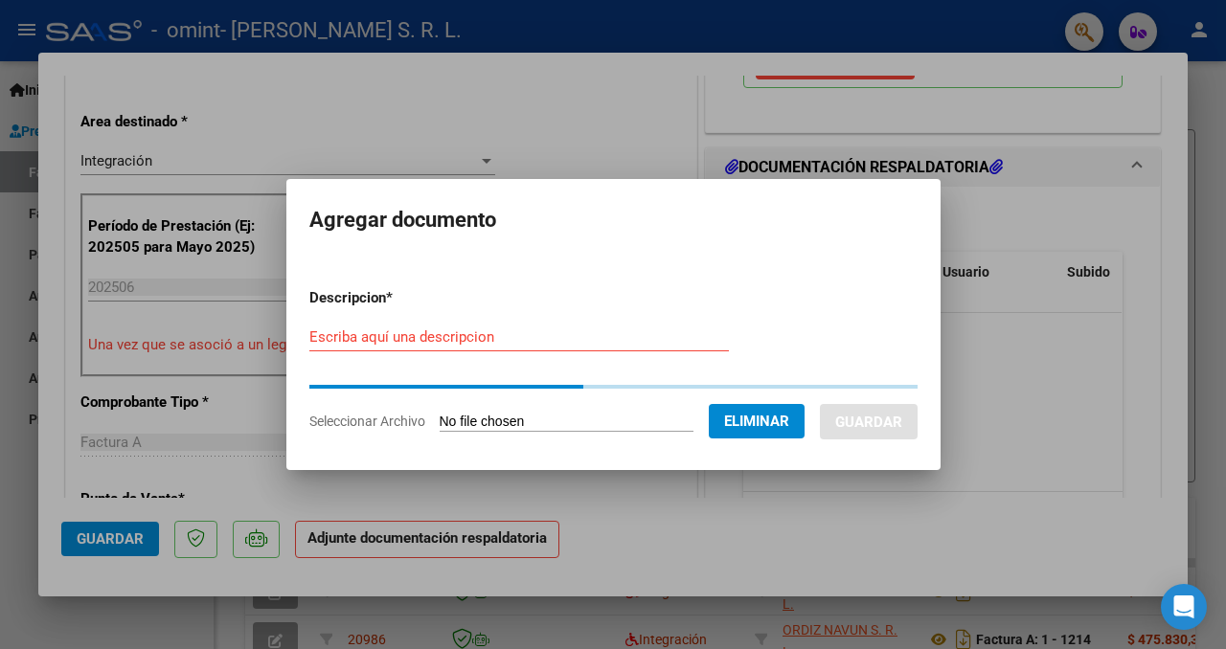
click at [438, 329] on input "Escriba aquí una descripcion" at bounding box center [518, 336] width 419 height 17
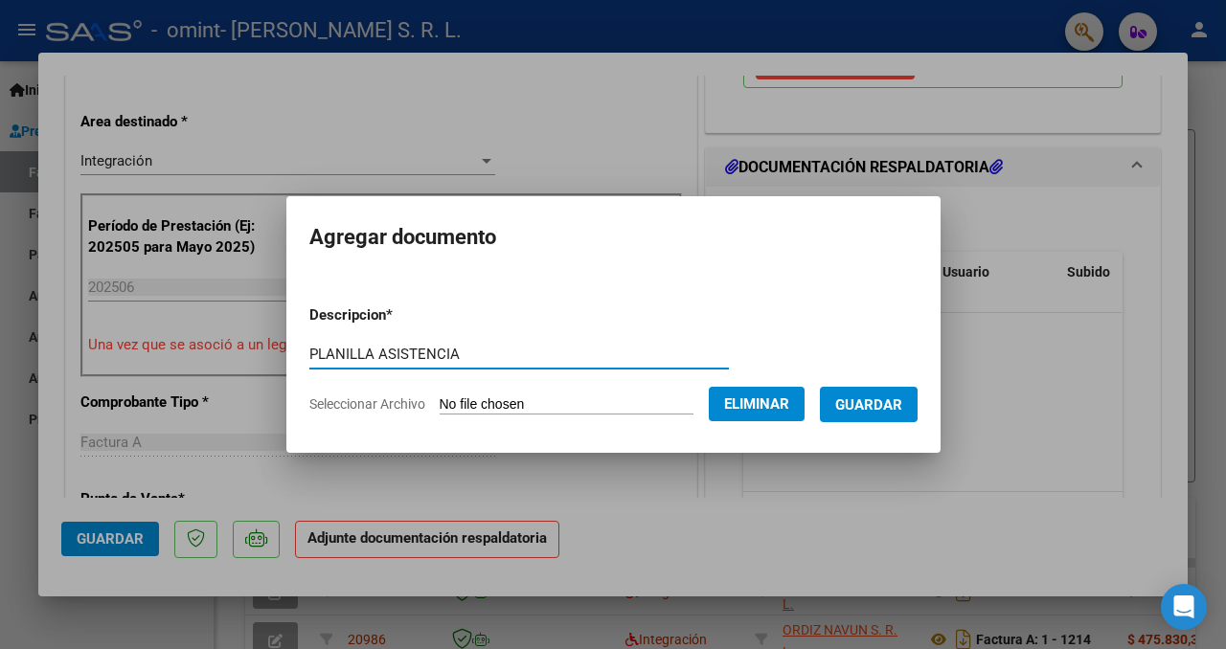
type input "PLANILLA ASISTENCIA"
click at [892, 413] on button "Guardar" at bounding box center [869, 404] width 98 height 35
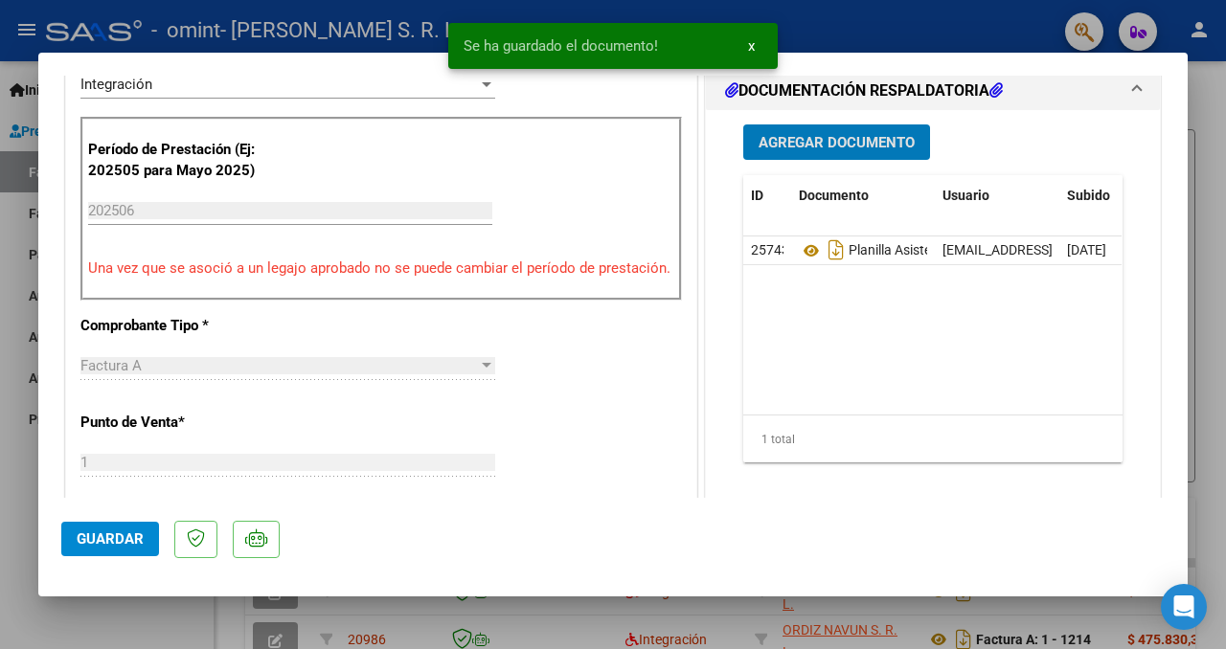
scroll to position [871, 0]
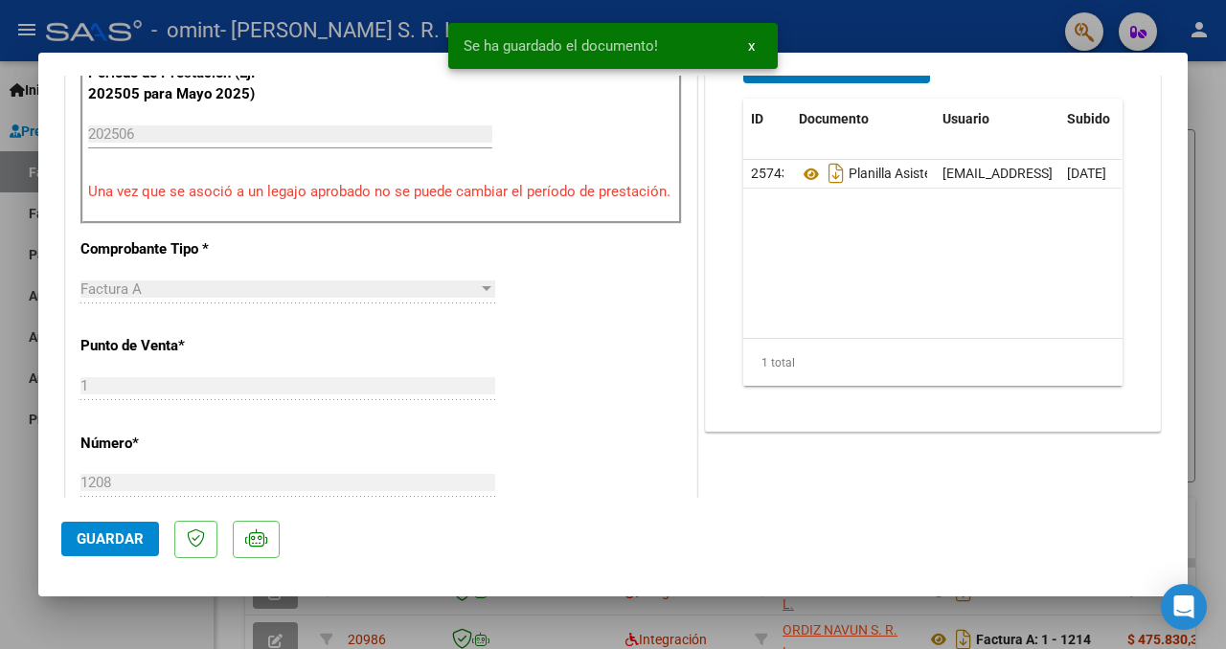
click at [142, 546] on span "Guardar" at bounding box center [110, 539] width 67 height 17
click at [1219, 411] on div at bounding box center [613, 324] width 1226 height 649
type input "$ 0,00"
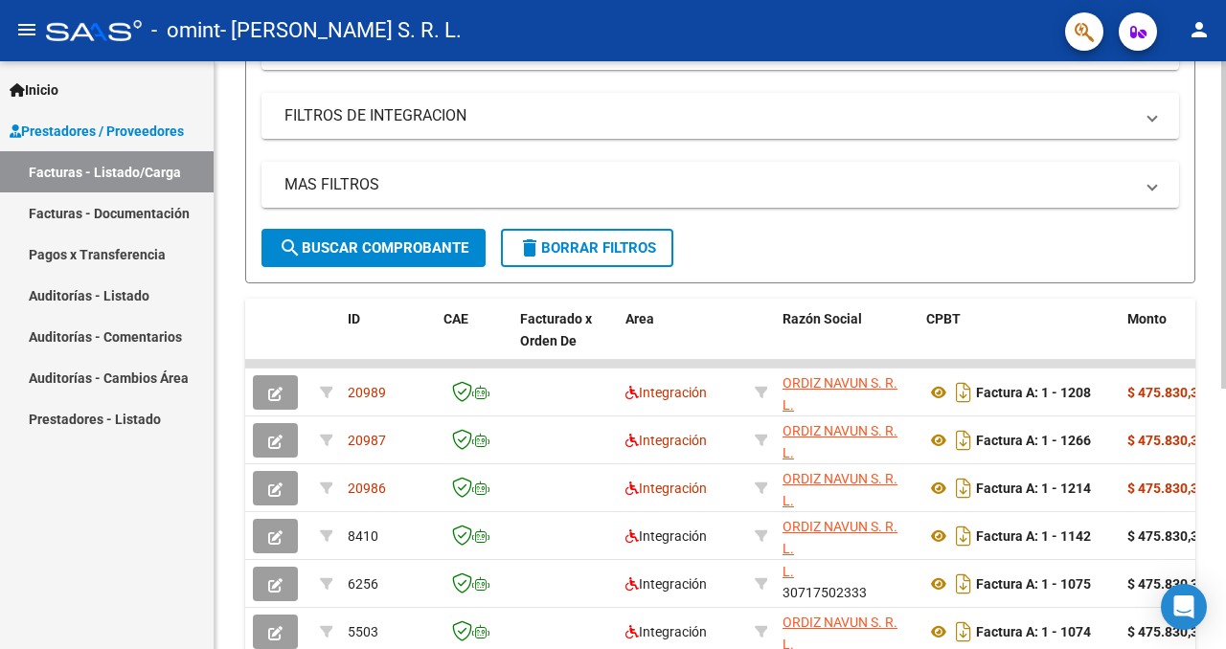
scroll to position [277, 0]
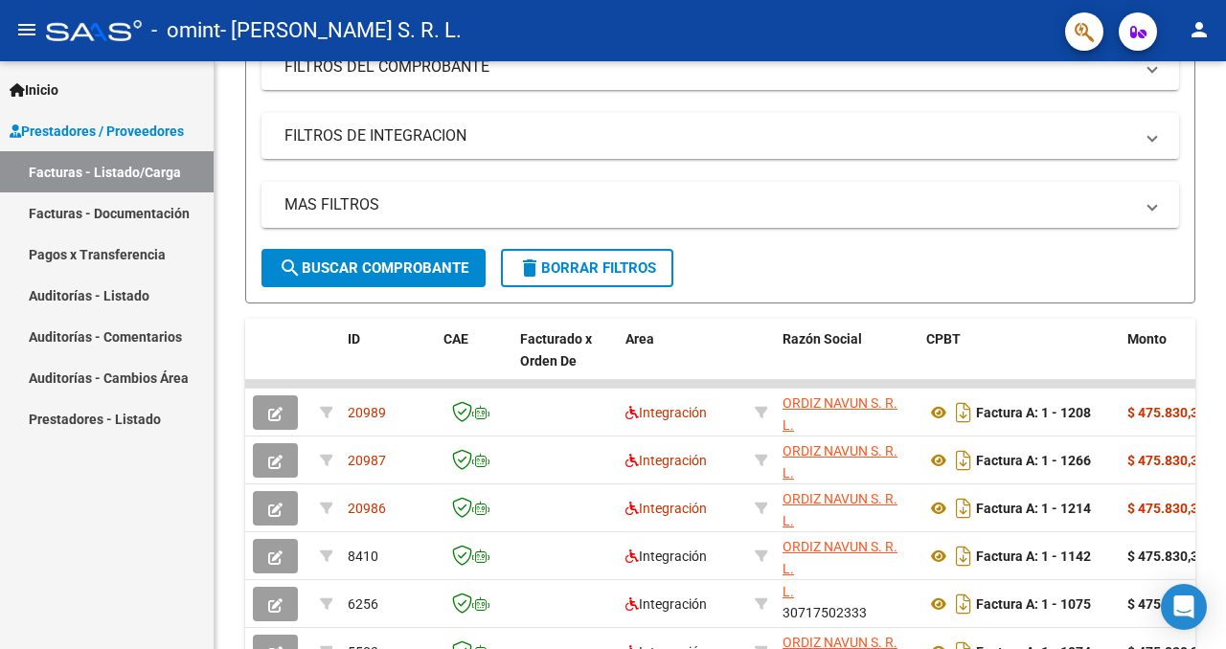
click at [153, 169] on link "Facturas - Listado/Carga" at bounding box center [107, 171] width 214 height 41
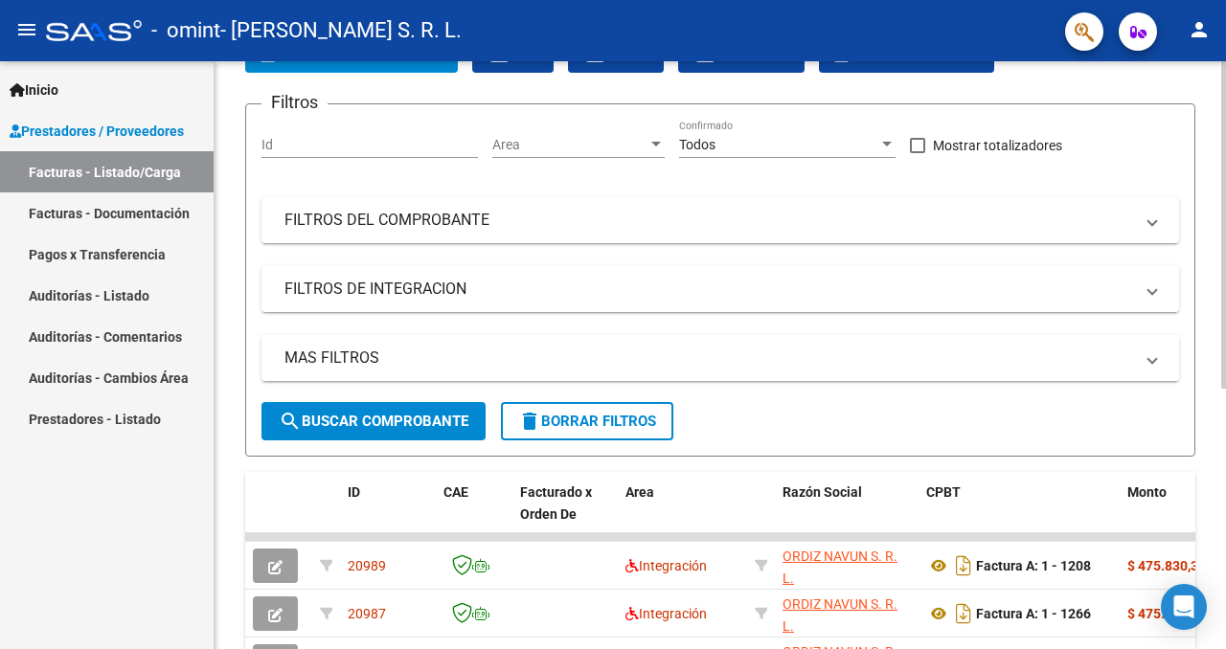
scroll to position [0, 0]
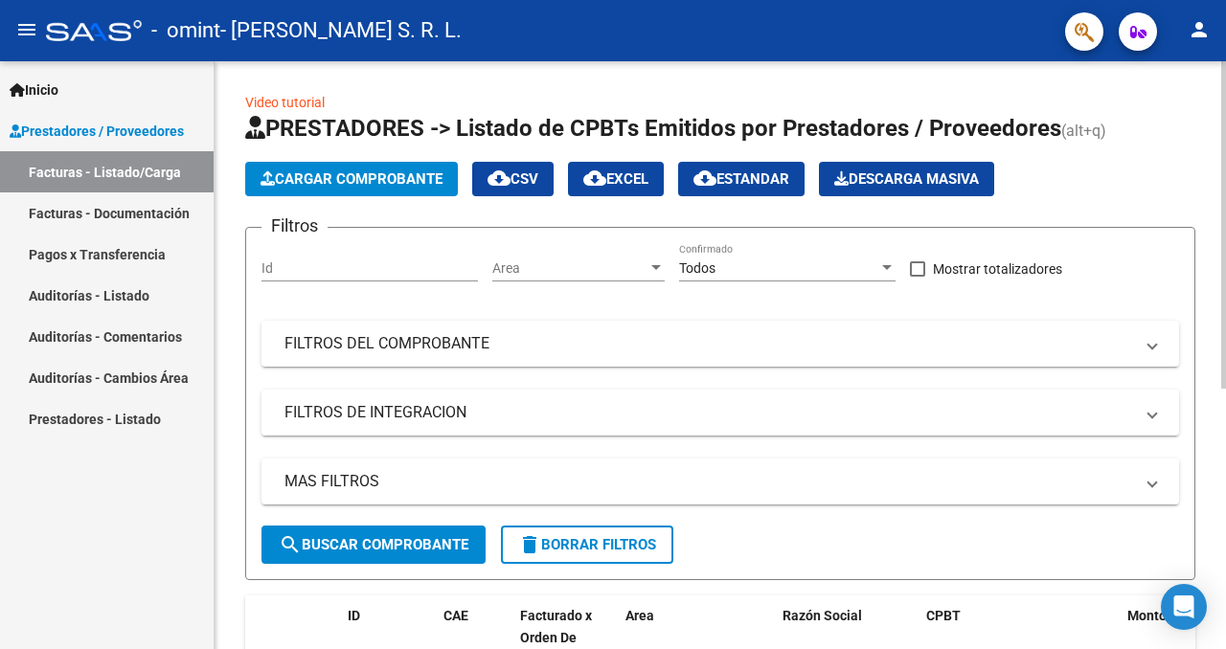
click at [350, 180] on span "Cargar Comprobante" at bounding box center [351, 178] width 182 height 17
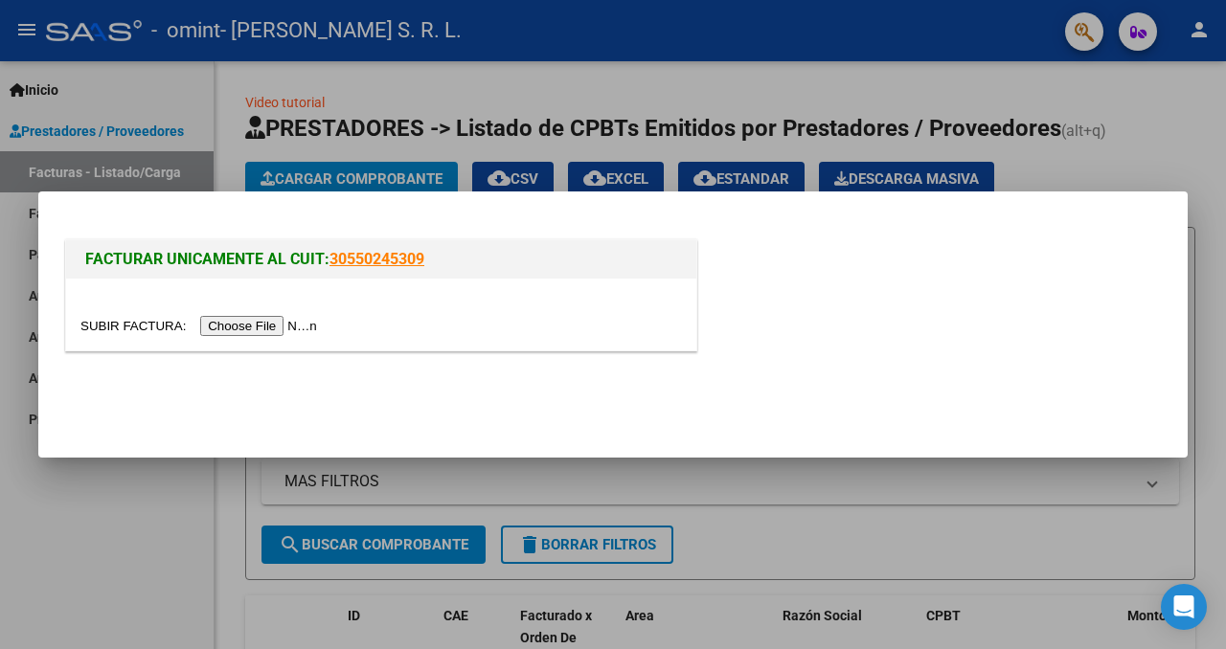
click at [276, 328] on input "file" at bounding box center [201, 326] width 242 height 20
click at [260, 323] on input "file" at bounding box center [201, 326] width 242 height 20
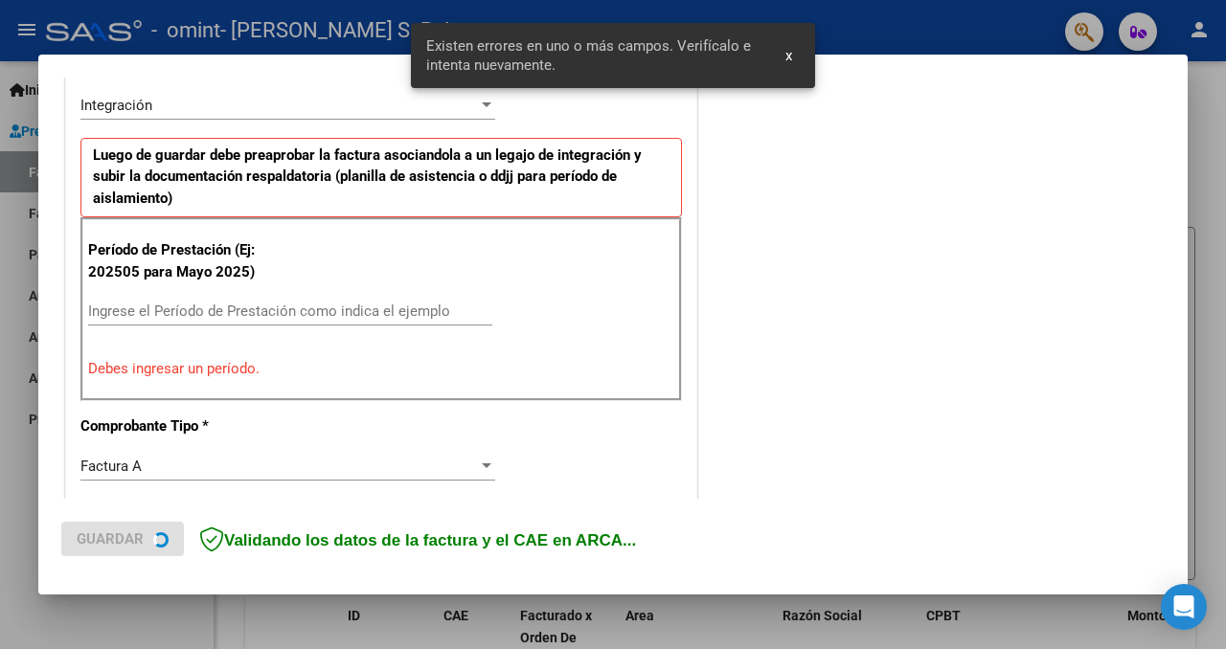
scroll to position [482, 0]
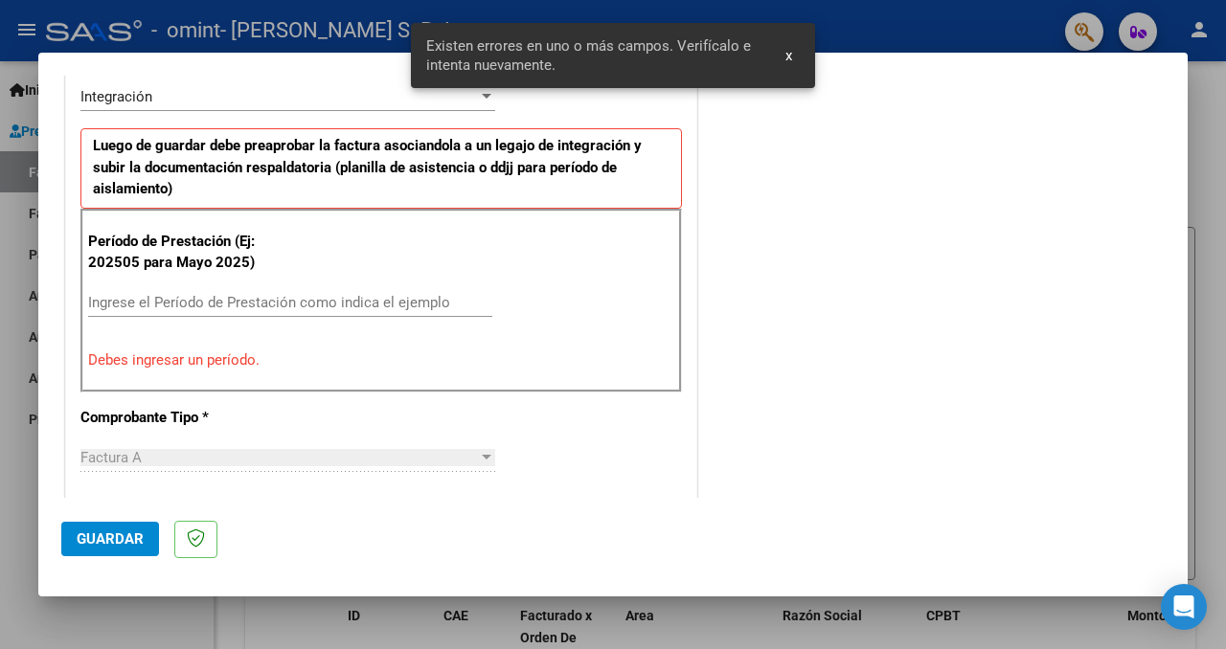
click at [373, 310] on div "Ingrese el Período de Prestación como indica el ejemplo" at bounding box center [290, 302] width 404 height 29
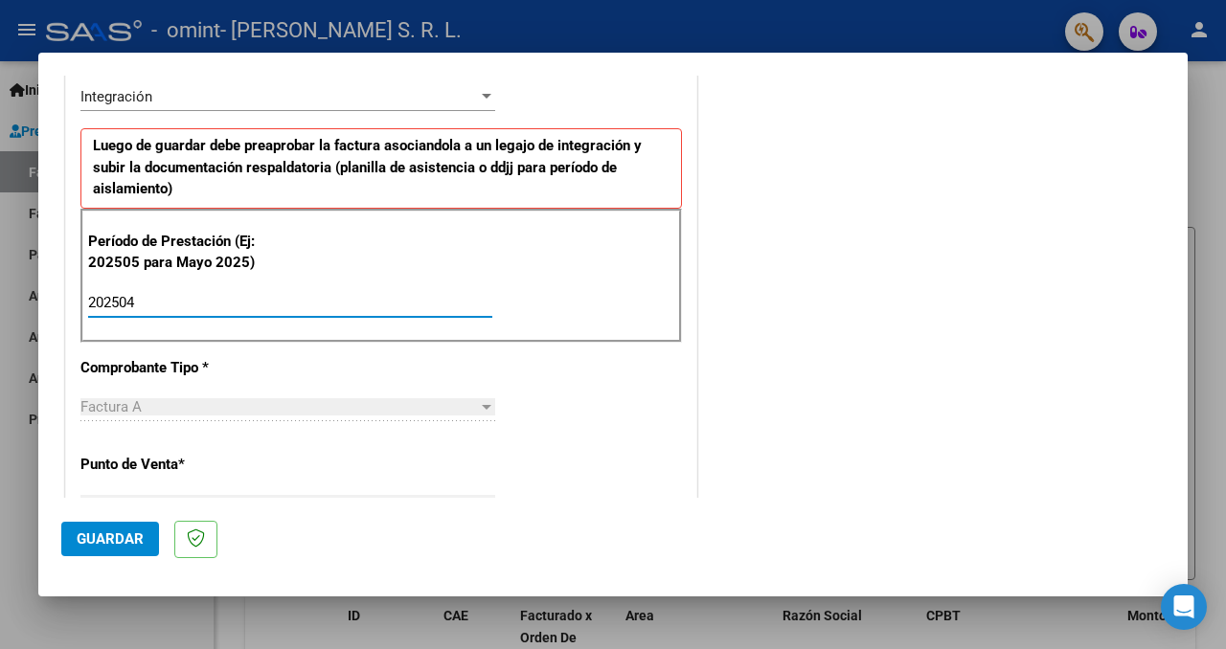
type input "202504"
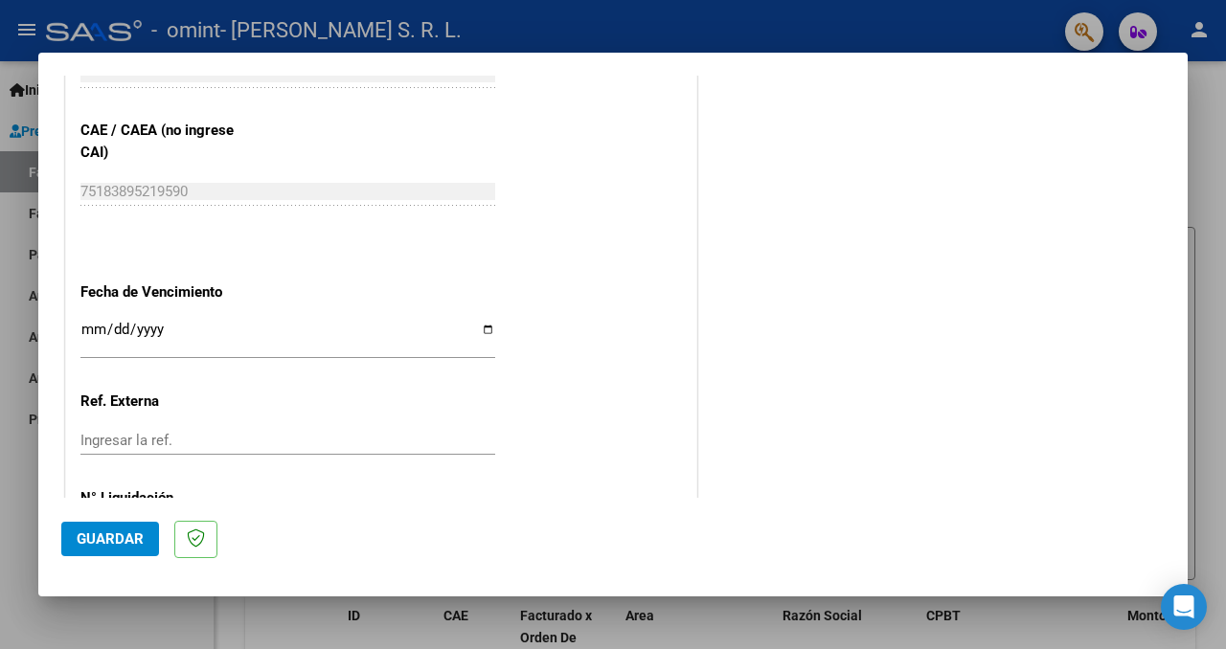
scroll to position [1303, 0]
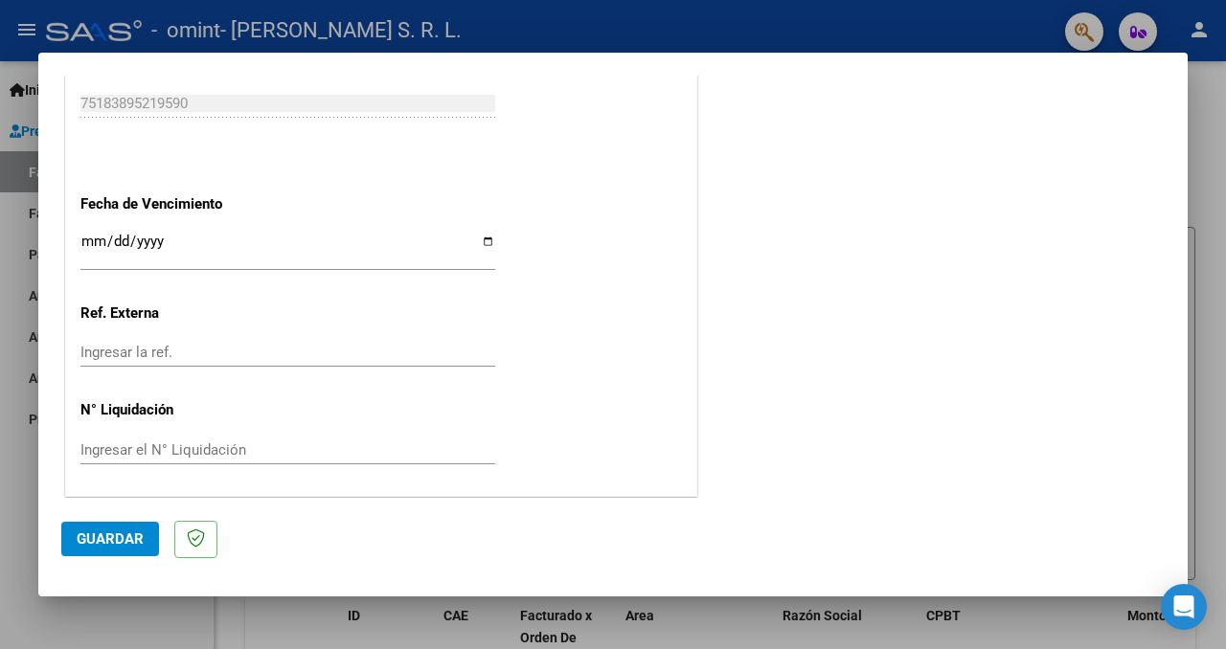
click at [143, 531] on button "Guardar" at bounding box center [110, 539] width 98 height 34
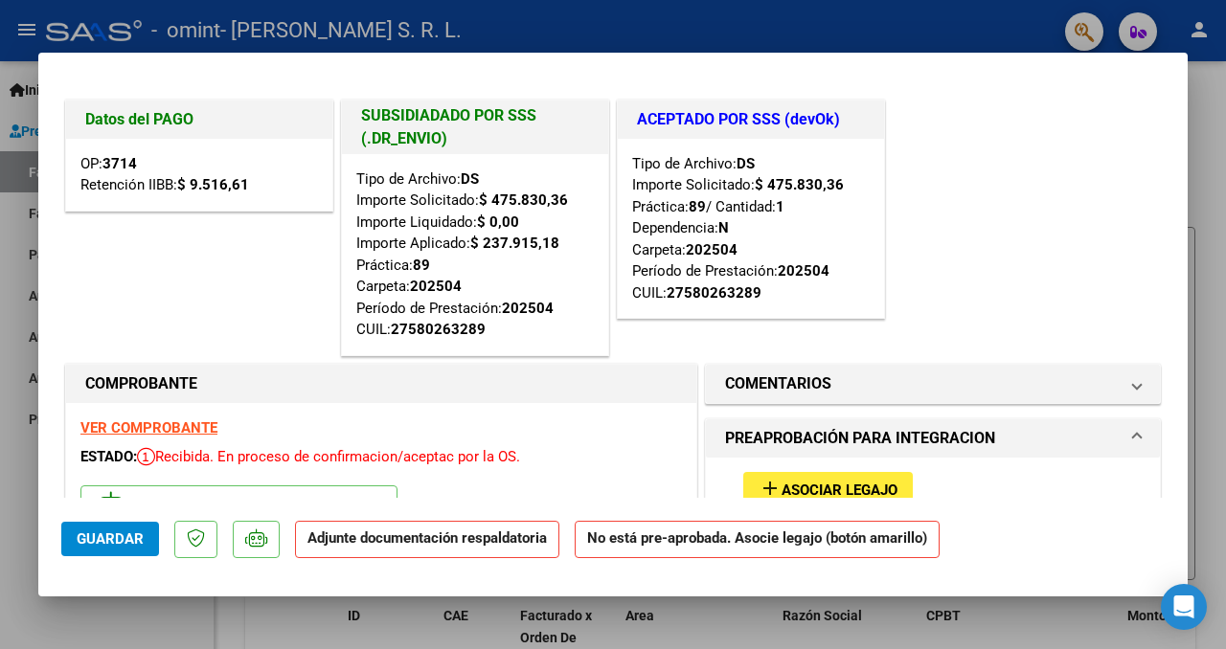
scroll to position [0, 0]
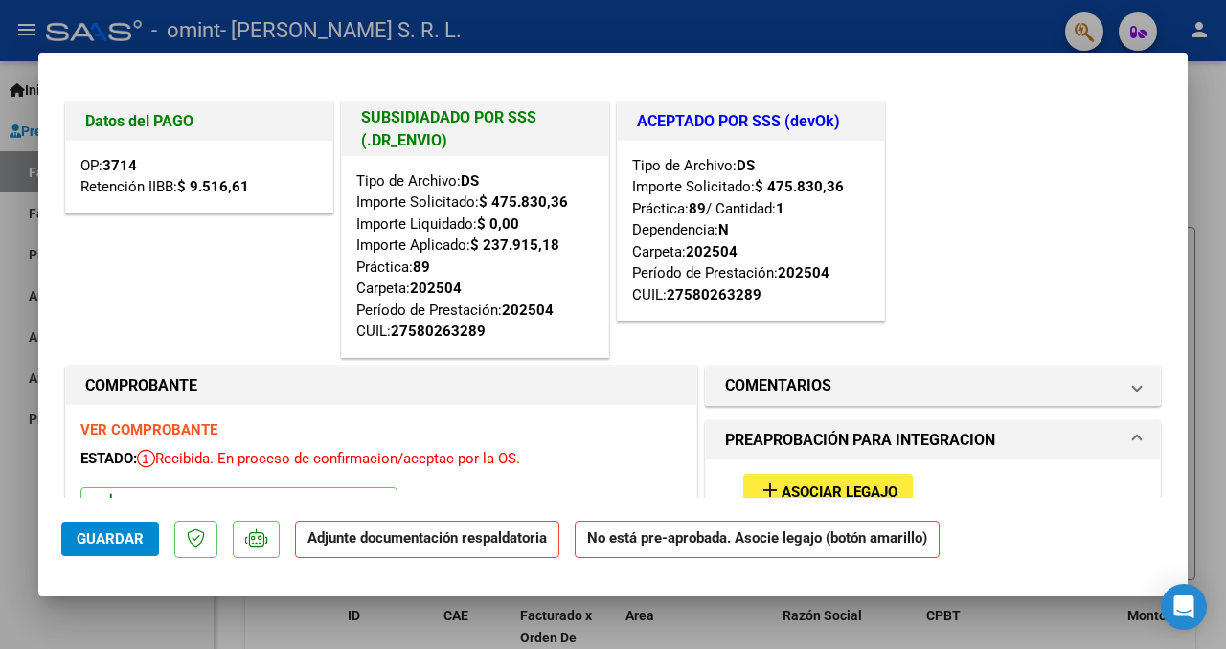
click at [176, 169] on div "OP: 3714 Retención IIBB: $ 9.516,61" at bounding box center [199, 177] width 266 height 72
click at [173, 122] on h1 "Datos del PAGO" at bounding box center [199, 121] width 228 height 23
click at [187, 177] on div "OP: 3714 Retención IIBB: $ 9.516,61" at bounding box center [199, 177] width 266 height 72
click at [194, 158] on div "OP: 3714 Retención IIBB: $ 9.516,61" at bounding box center [199, 177] width 266 height 72
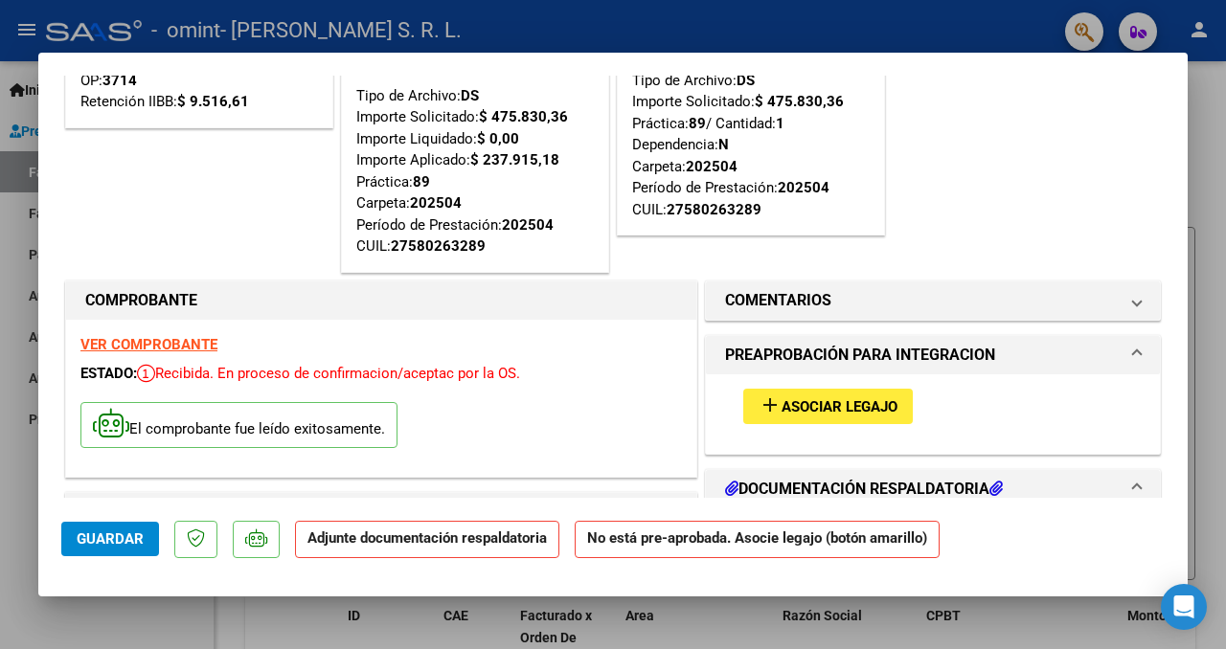
scroll to position [102, 0]
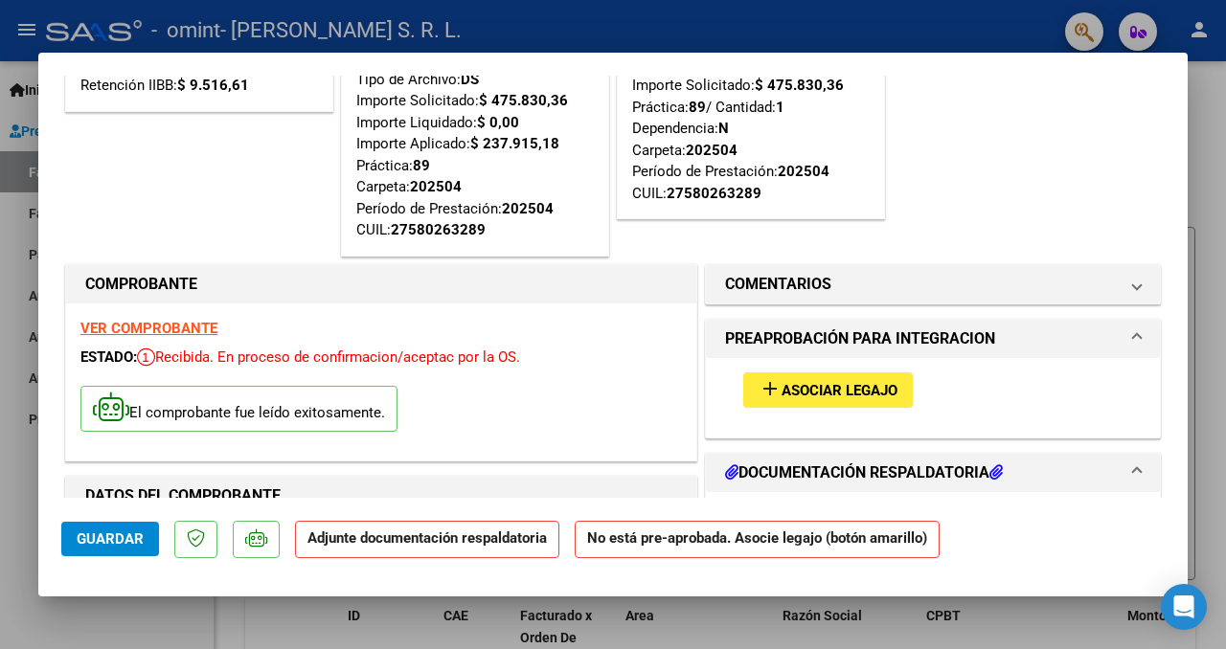
click at [846, 382] on span "Asociar Legajo" at bounding box center [839, 390] width 116 height 17
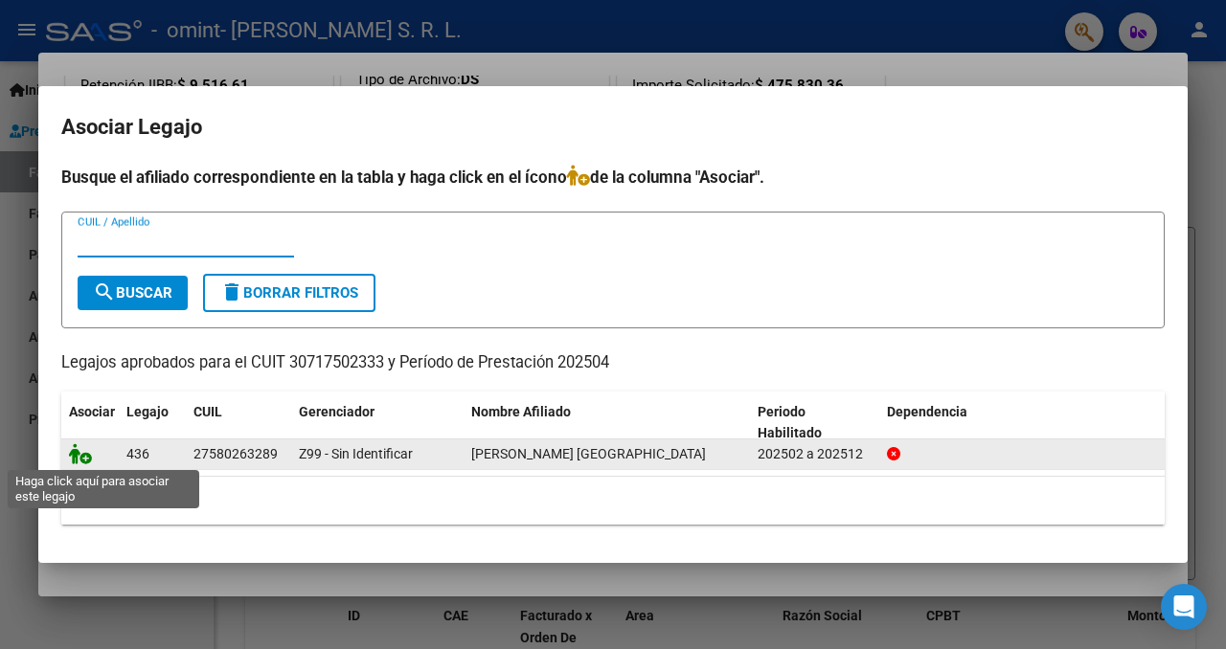
click at [84, 456] on icon at bounding box center [80, 453] width 23 height 21
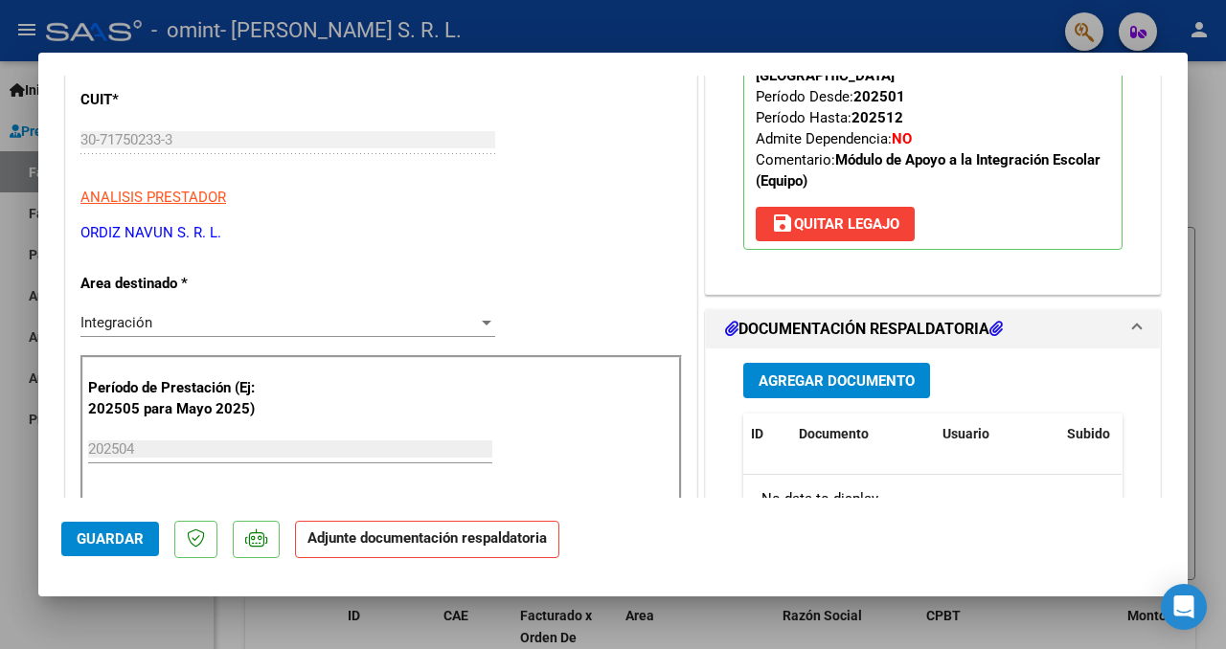
scroll to position [572, 0]
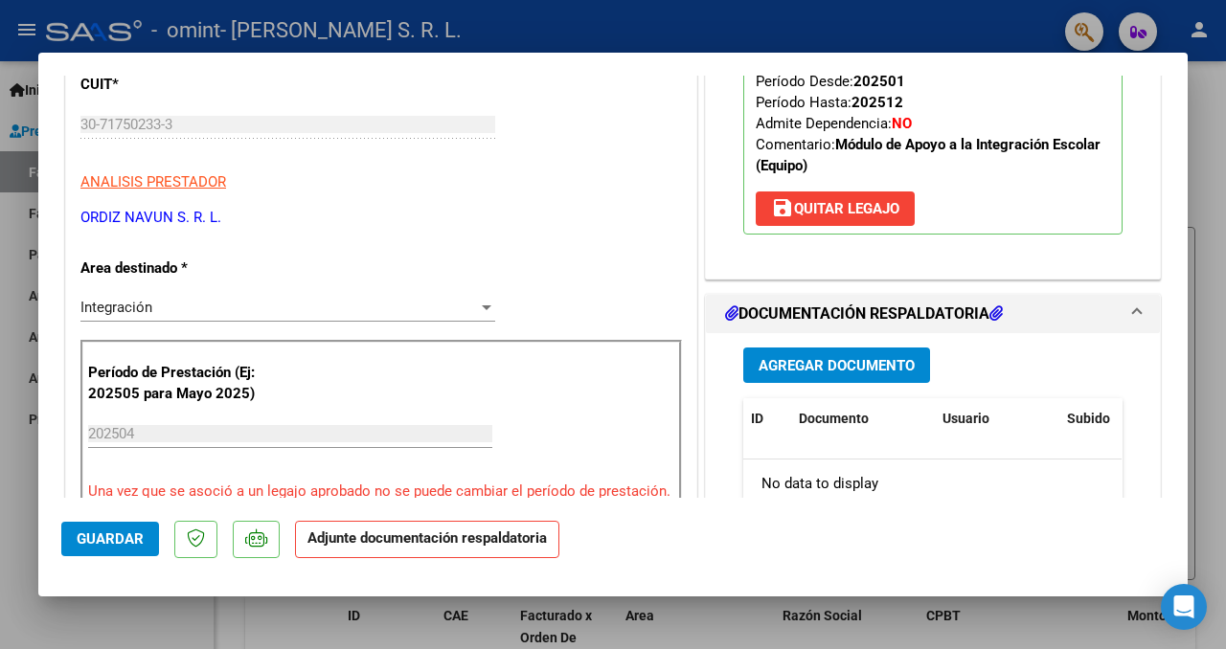
click at [846, 357] on span "Agregar Documento" at bounding box center [836, 365] width 156 height 17
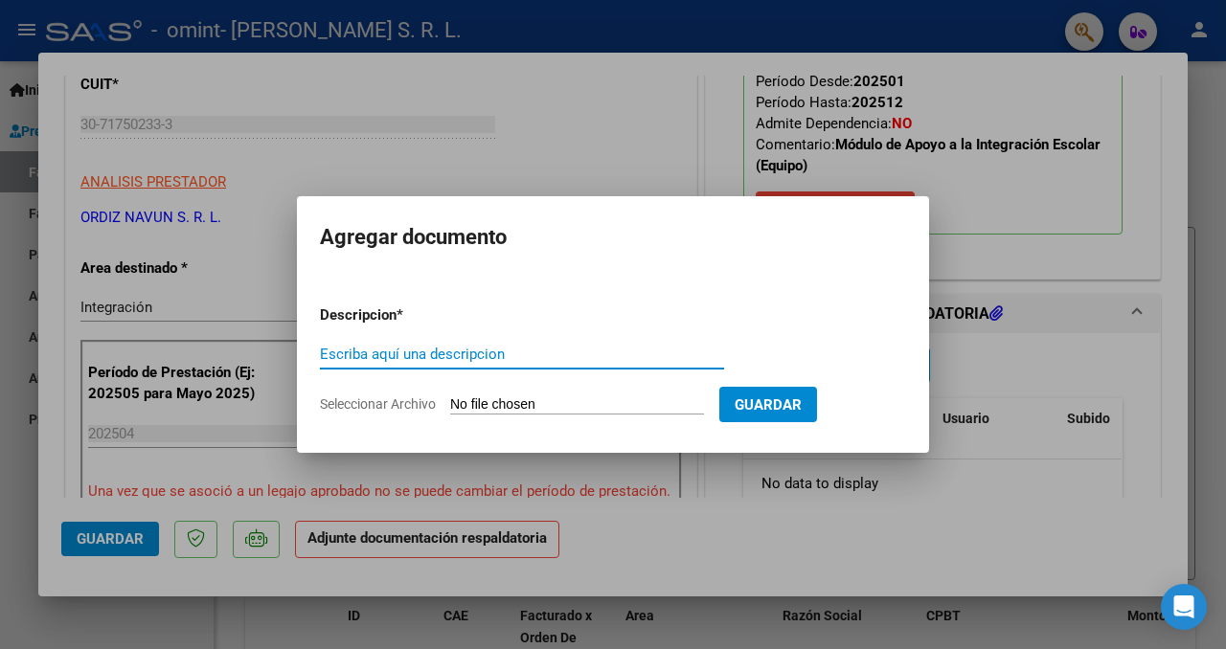
click at [559, 355] on input "Escriba aquí una descripcion" at bounding box center [522, 354] width 404 height 17
click at [588, 404] on input "Seleccionar Archivo" at bounding box center [577, 405] width 254 height 18
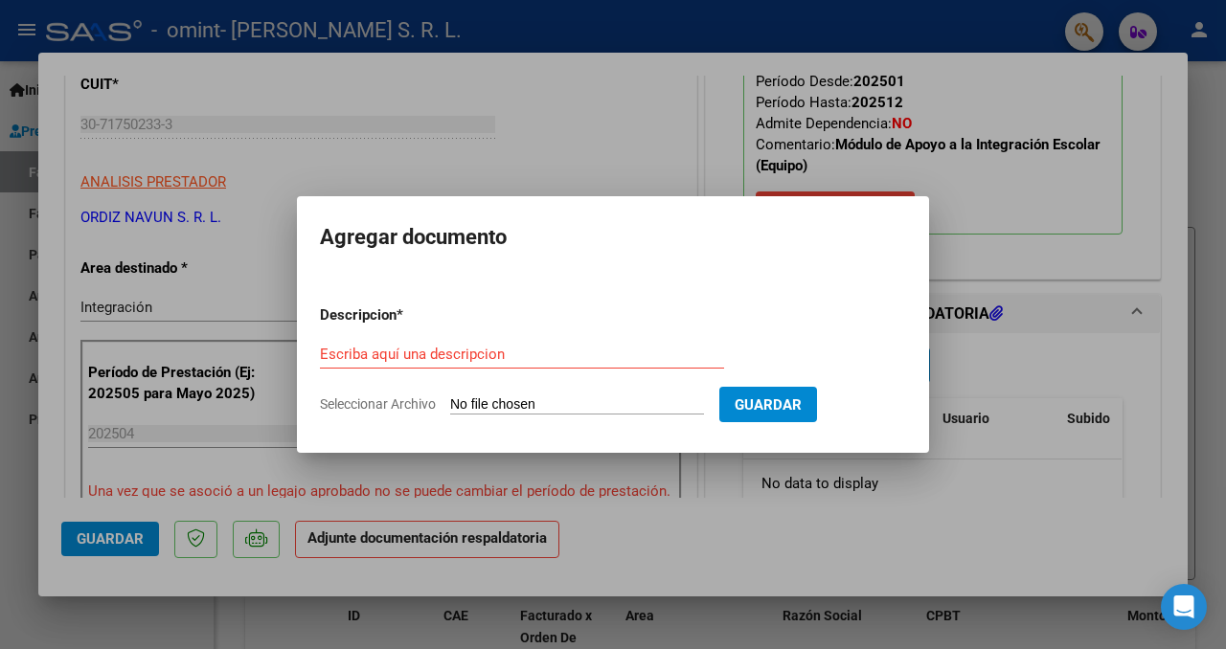
type input "C:\fakepath\[PERSON_NAME] LP [DATE] 2.pdf"
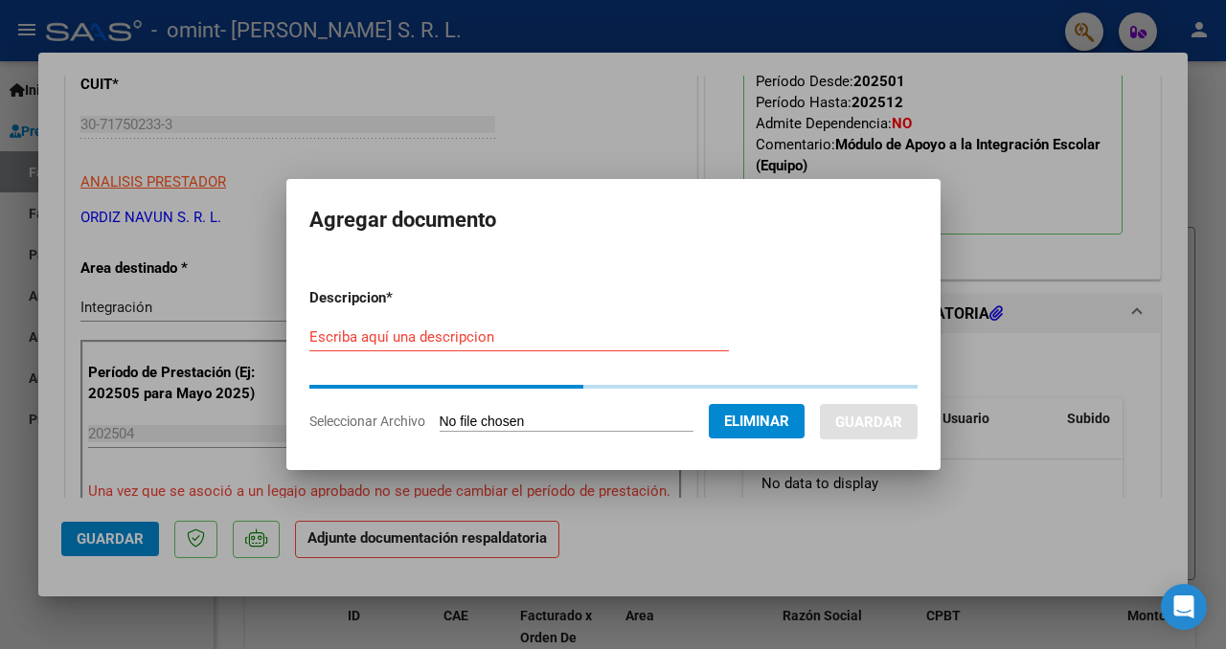
click at [425, 336] on input "Escriba aquí una descripcion" at bounding box center [518, 336] width 419 height 17
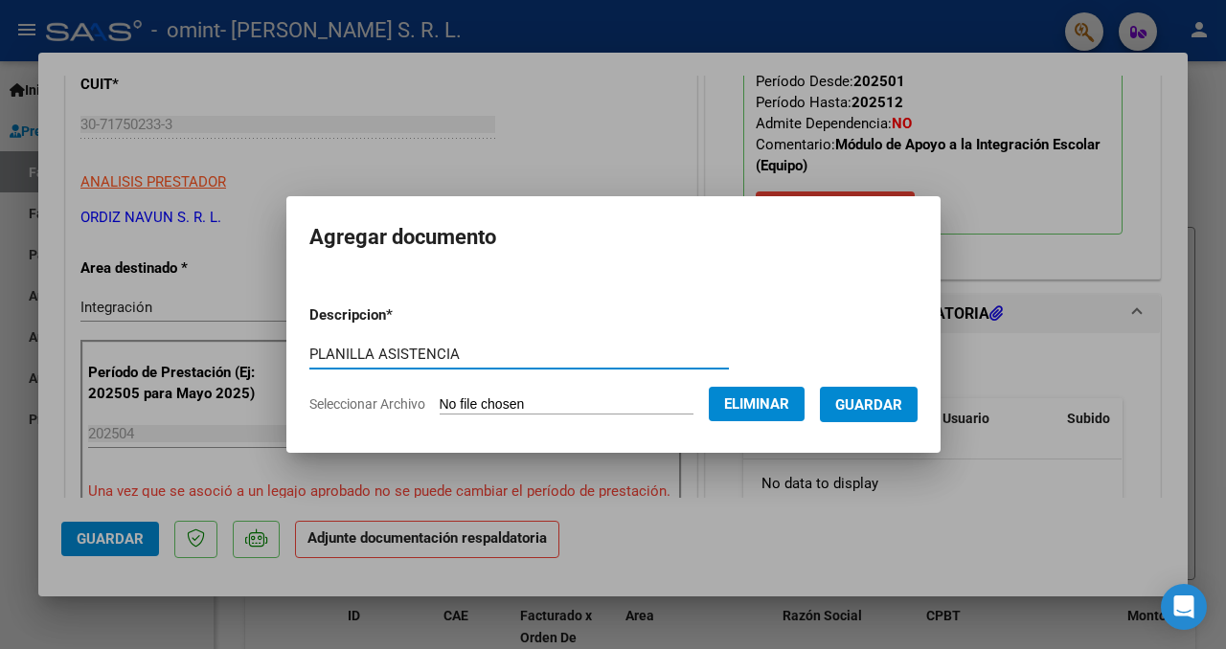
type input "PLANILLA ASISTENCIA"
click at [894, 397] on span "Guardar" at bounding box center [868, 404] width 67 height 17
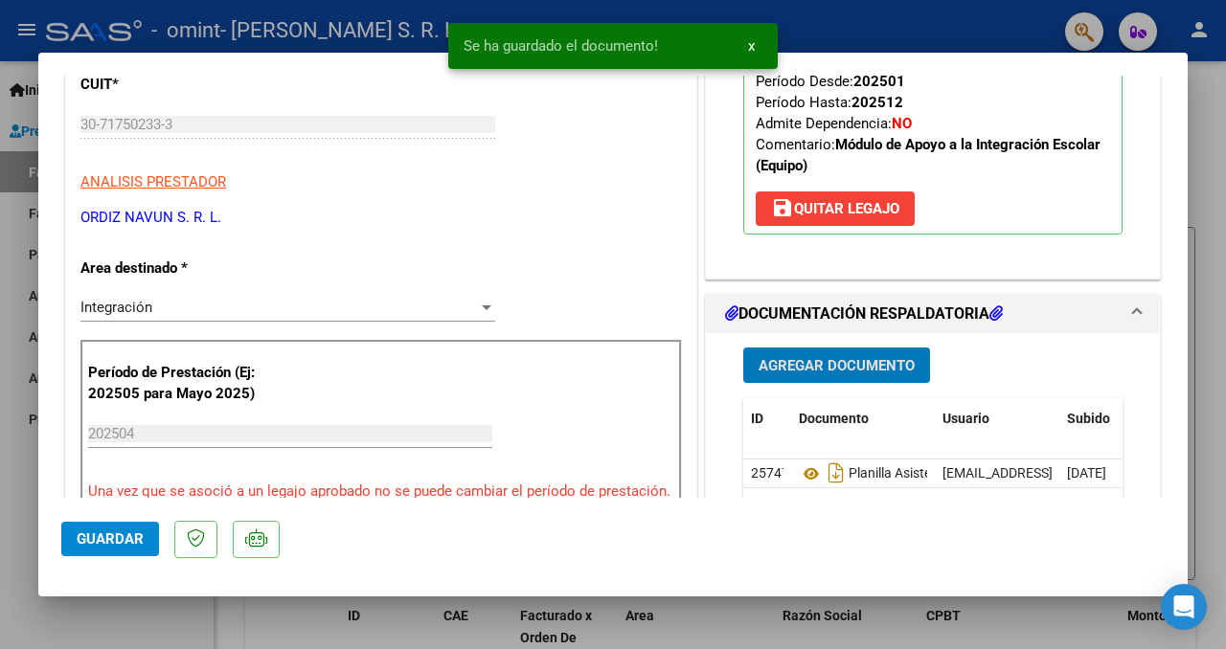
click at [112, 548] on button "Guardar" at bounding box center [110, 539] width 98 height 34
click at [118, 523] on button "Guardar" at bounding box center [110, 539] width 98 height 34
click at [1194, 158] on div at bounding box center [613, 324] width 1226 height 649
type input "$ 0,00"
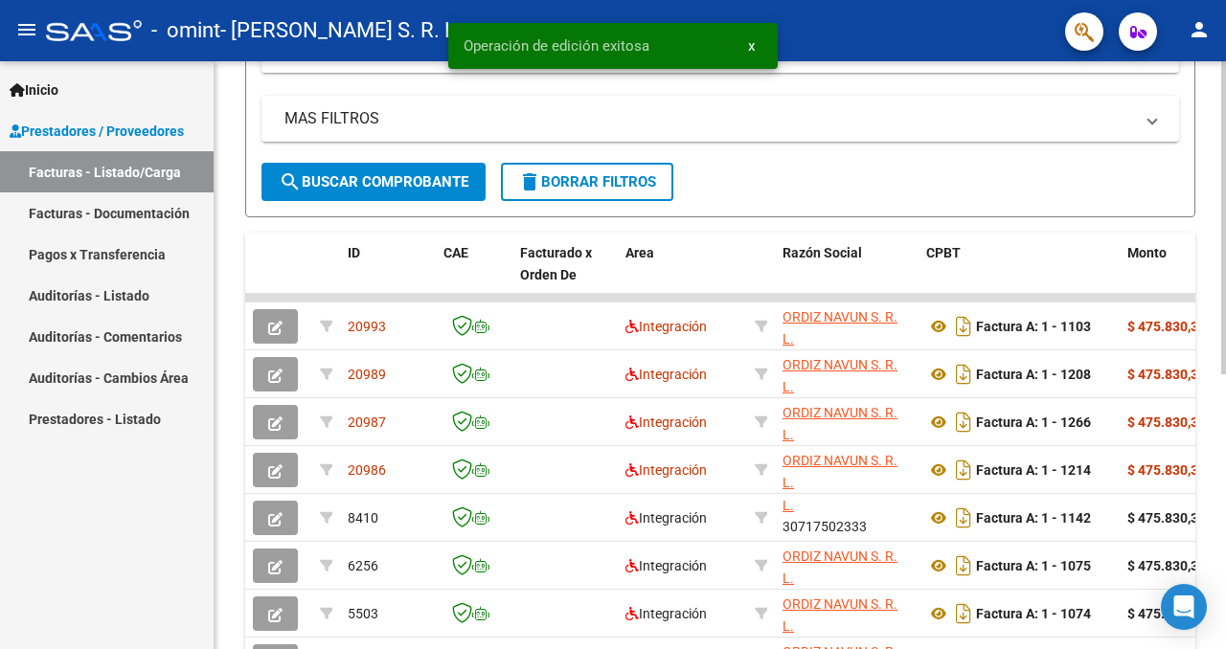
scroll to position [379, 0]
